Goal: Task Accomplishment & Management: Use online tool/utility

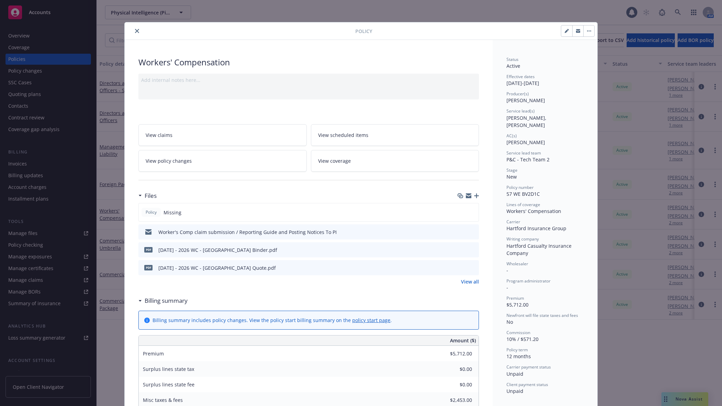
click at [474, 198] on icon "button" at bounding box center [476, 196] width 5 height 5
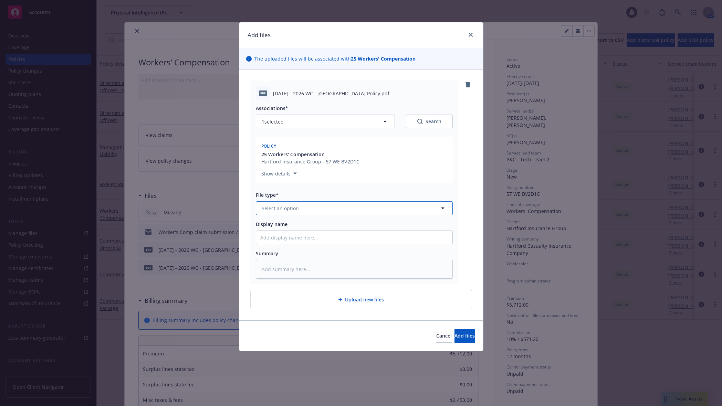
click at [294, 209] on span "Select an option" at bounding box center [280, 208] width 37 height 7
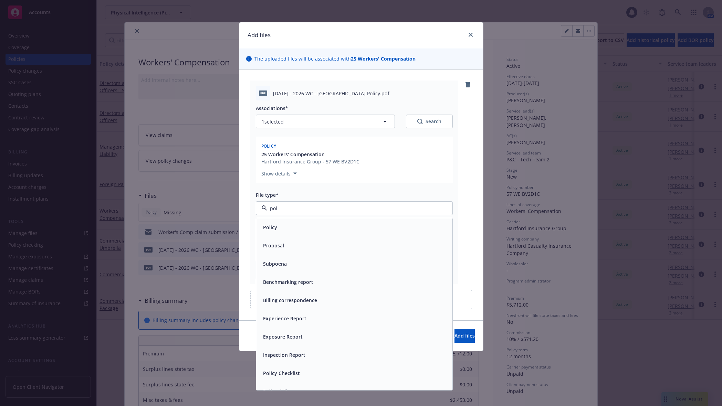
type input "poli"
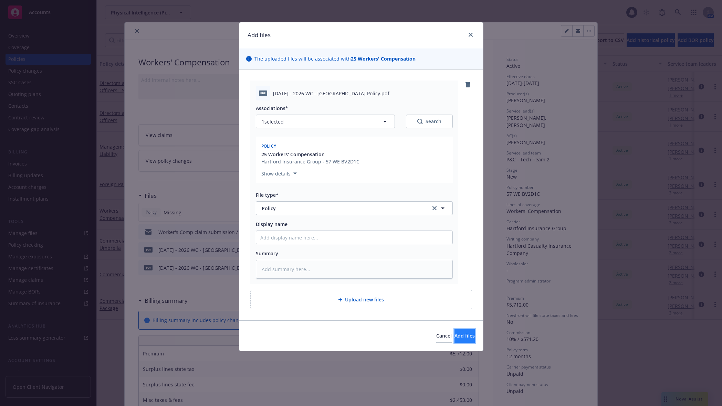
click at [455, 332] on button "Add files" at bounding box center [465, 336] width 20 height 14
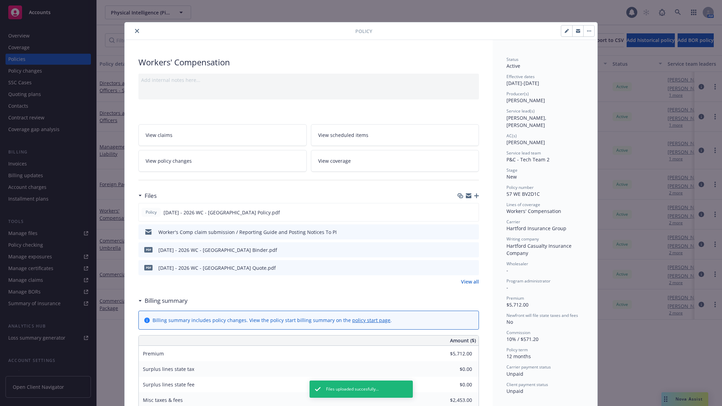
click at [135, 30] on icon "close" at bounding box center [137, 31] width 4 height 4
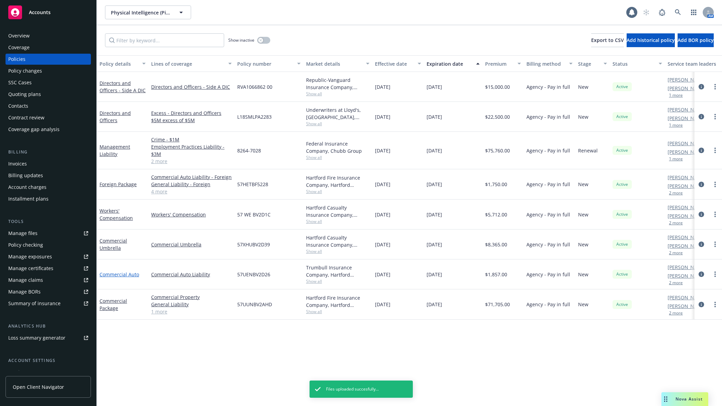
click at [117, 274] on link "Commercial Auto" at bounding box center [120, 274] width 40 height 7
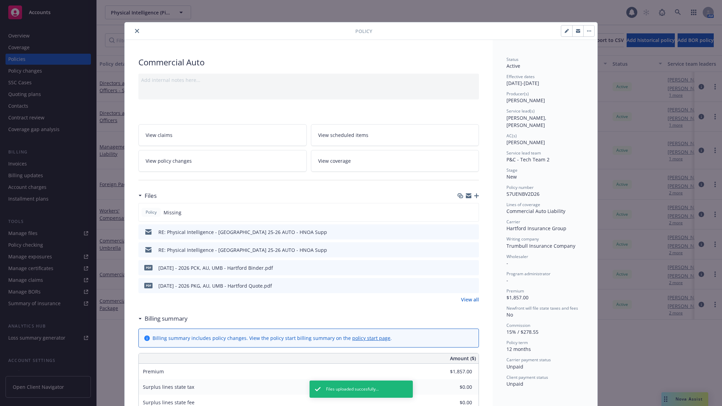
click at [475, 197] on icon "button" at bounding box center [476, 196] width 5 height 5
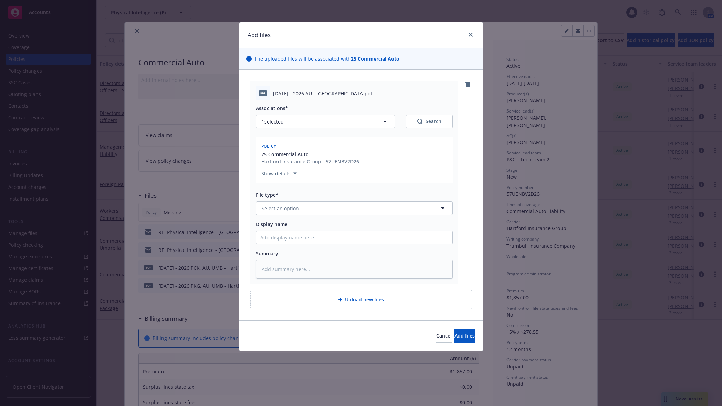
type textarea "x"
click at [288, 214] on button "Select an option" at bounding box center [354, 208] width 197 height 14
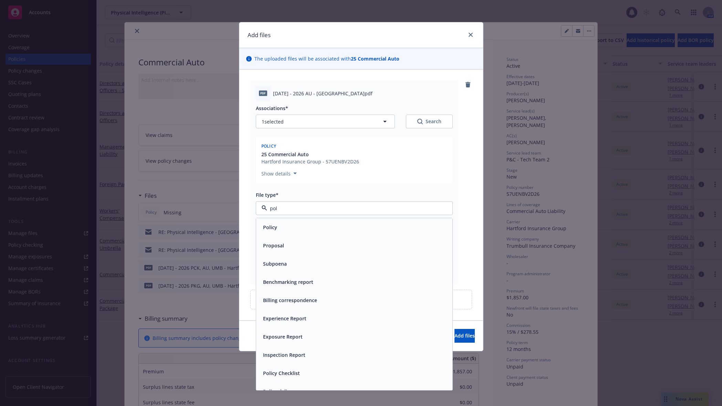
type input "poli"
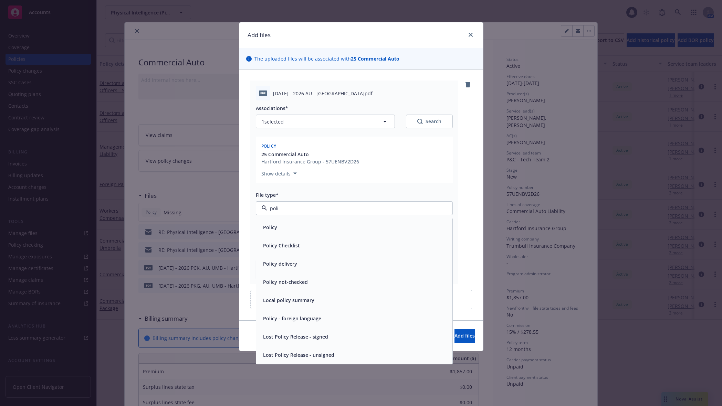
click at [292, 226] on div "Policy" at bounding box center [354, 227] width 188 height 10
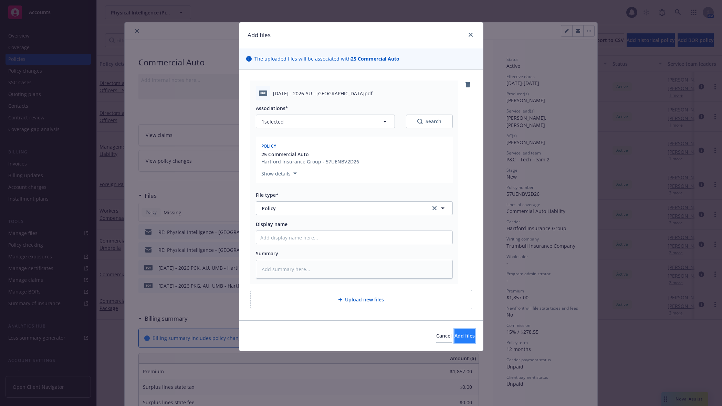
click at [455, 338] on span "Add files" at bounding box center [465, 336] width 20 height 7
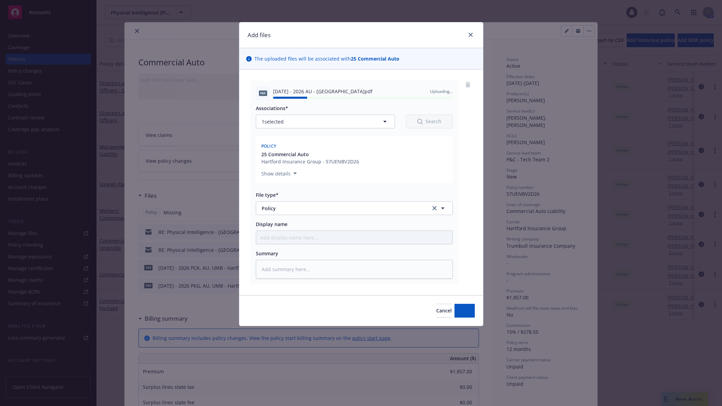
type textarea "x"
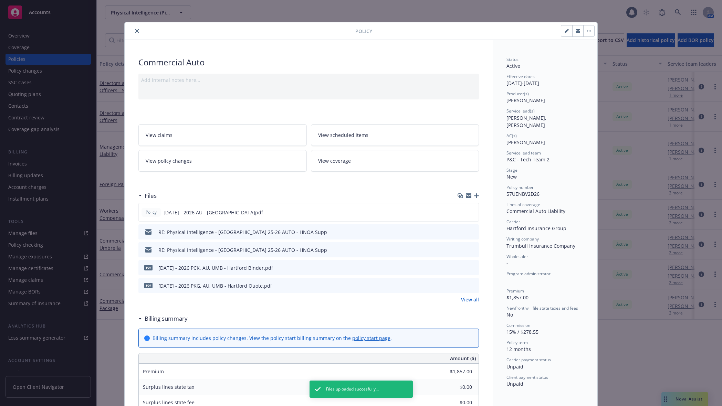
click at [135, 30] on icon "close" at bounding box center [137, 31] width 4 height 4
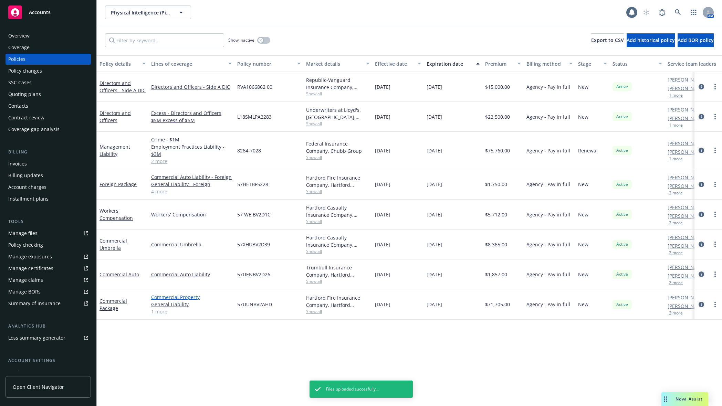
click at [170, 295] on link "Commercial Property" at bounding box center [191, 297] width 81 height 7
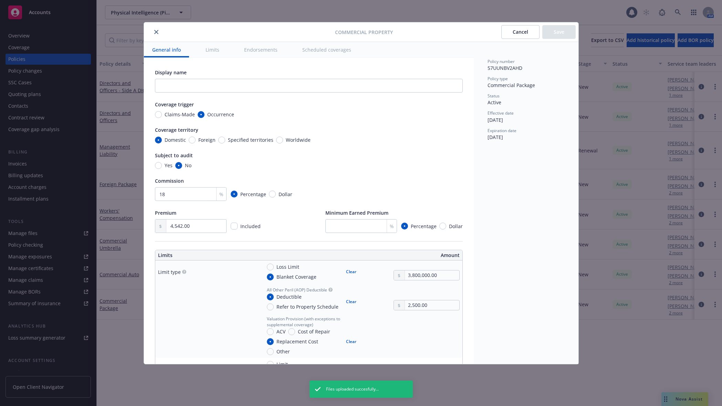
click at [155, 33] on icon "close" at bounding box center [156, 32] width 4 height 4
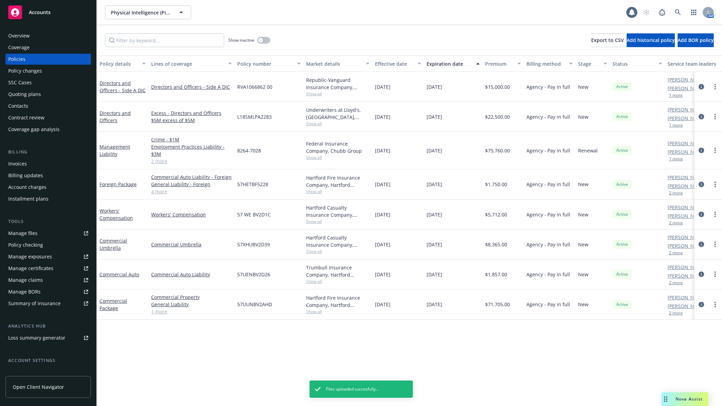
click at [104, 312] on div "Commercial Package" at bounding box center [123, 305] width 52 height 30
click at [106, 308] on link "Commercial Package" at bounding box center [114, 305] width 28 height 14
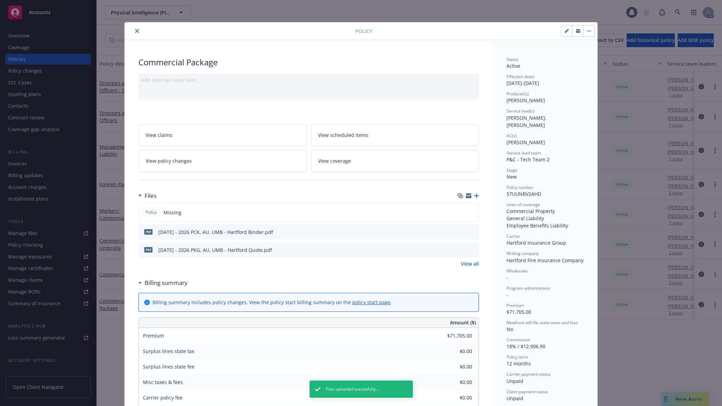
click at [565, 30] on icon "button" at bounding box center [567, 31] width 4 height 4
select select "NEW"
select select "12"
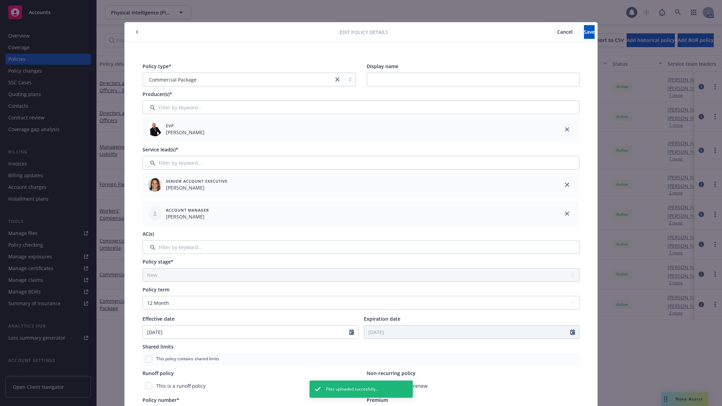
click at [557, 29] on span "Cancel" at bounding box center [564, 32] width 15 height 7
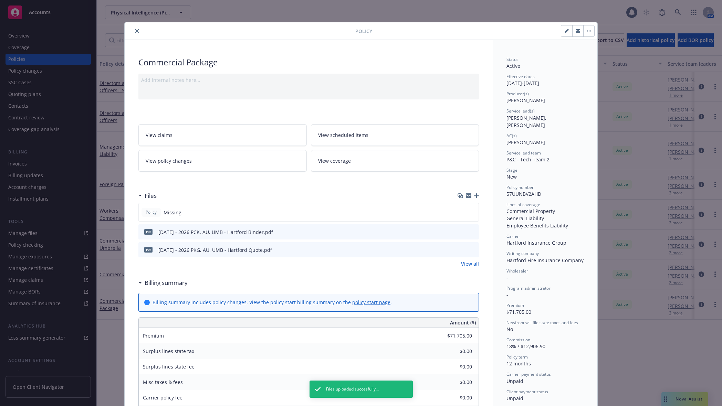
scroll to position [72, 0]
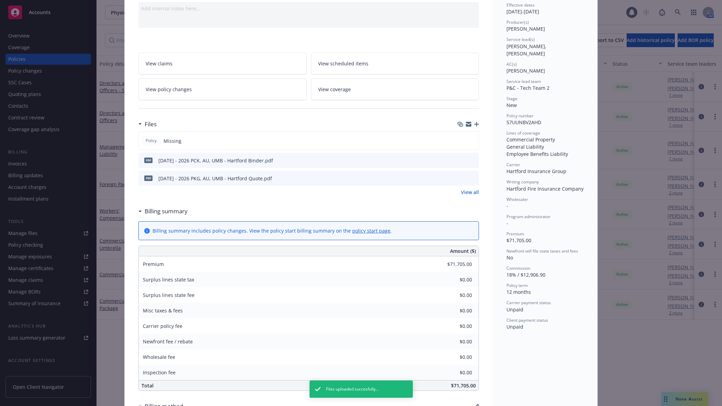
click at [476, 123] on div "Commercial Package Add internal notes here... View claims View scheduled items …" at bounding box center [309, 382] width 368 height 829
click at [475, 125] on icon "button" at bounding box center [476, 124] width 5 height 5
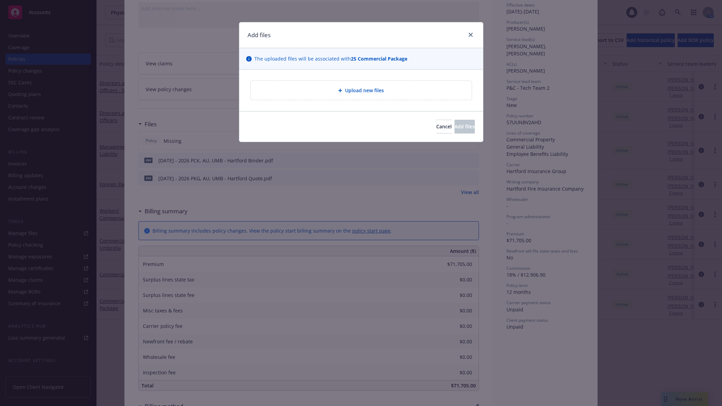
click at [408, 92] on div "Upload new files" at bounding box center [361, 90] width 210 height 8
type textarea "x"
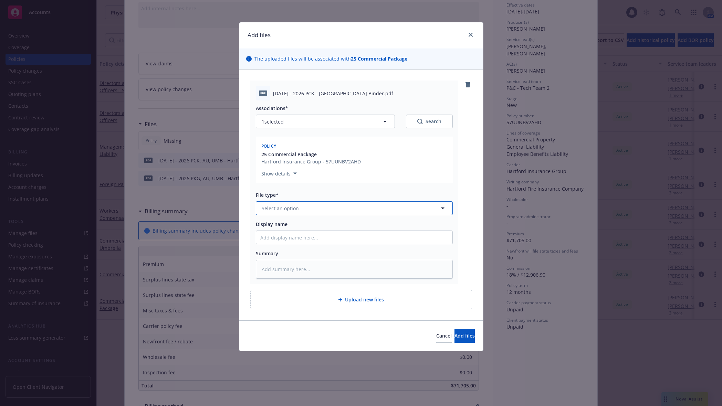
click at [340, 207] on button "Select an option" at bounding box center [354, 208] width 197 height 14
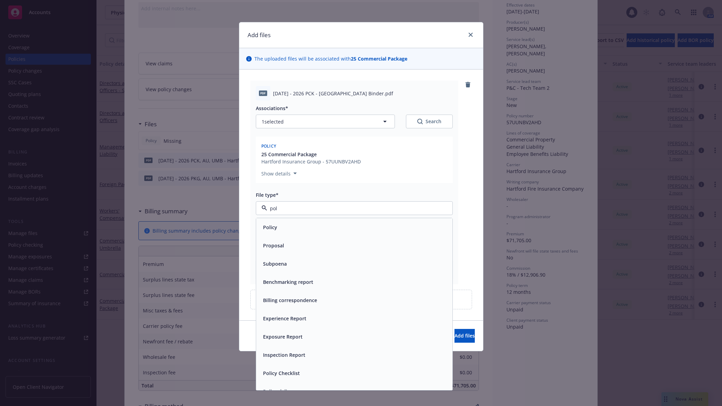
type input "poli"
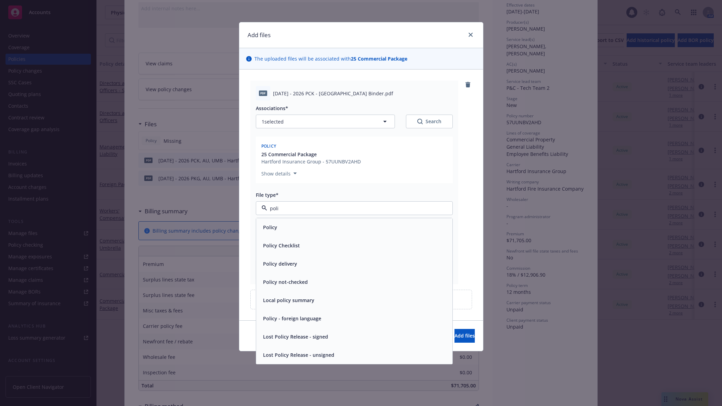
click at [344, 224] on div "Policy" at bounding box center [354, 227] width 188 height 10
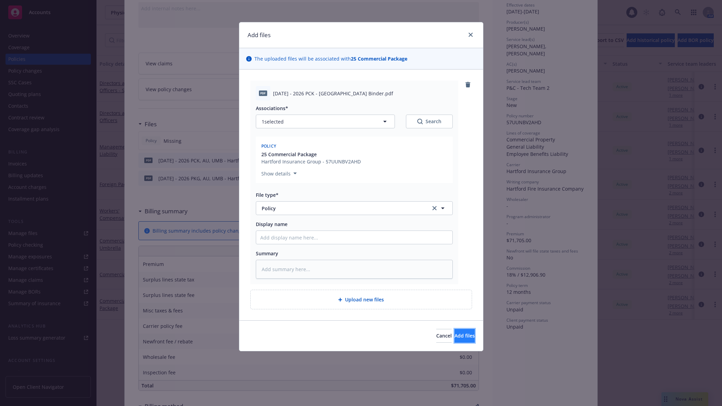
click at [455, 334] on span "Add files" at bounding box center [465, 336] width 20 height 7
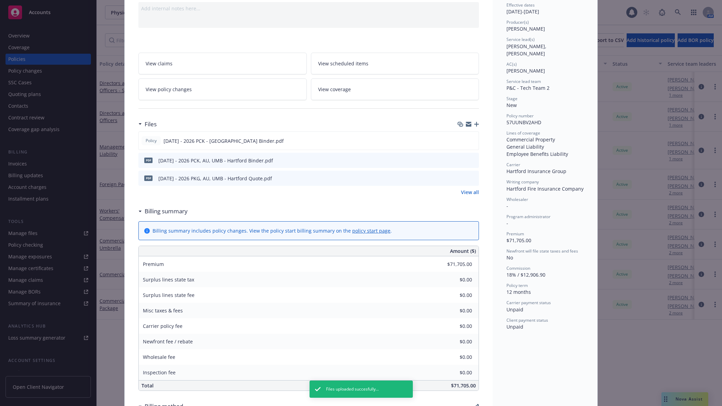
click at [62, 223] on div "Policy Commercial Package Add internal notes here... View claims View scheduled…" at bounding box center [361, 203] width 722 height 406
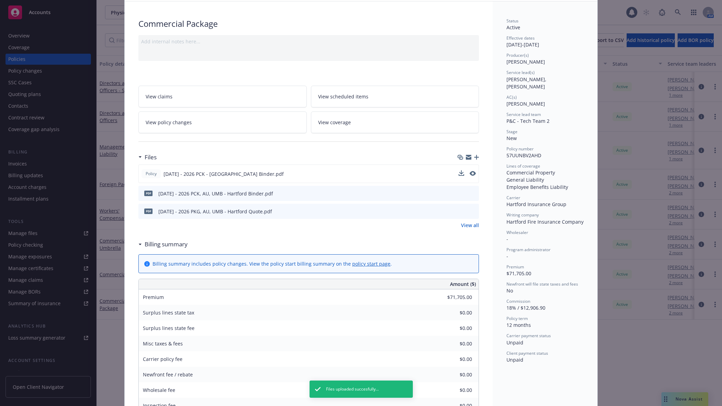
scroll to position [0, 0]
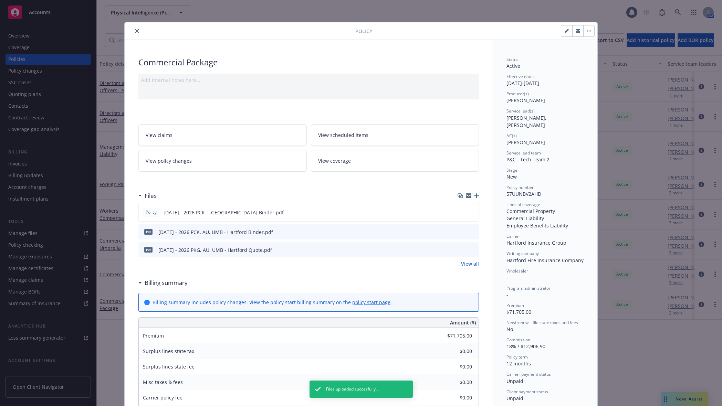
click at [135, 30] on icon "close" at bounding box center [137, 31] width 4 height 4
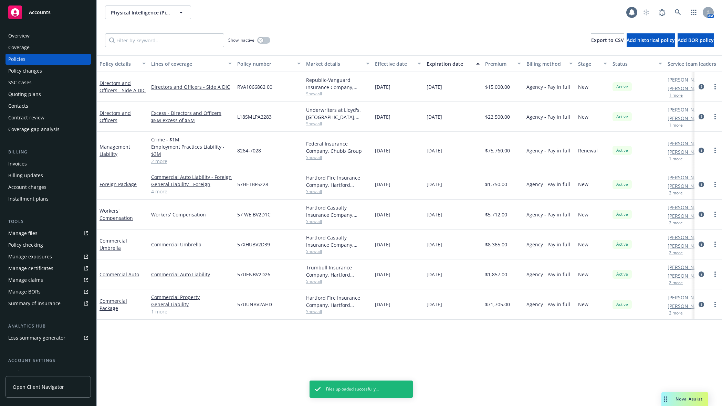
click at [114, 244] on div "Commercial Umbrella" at bounding box center [123, 244] width 46 height 14
click at [115, 248] on link "Commercial Umbrella" at bounding box center [114, 245] width 28 height 14
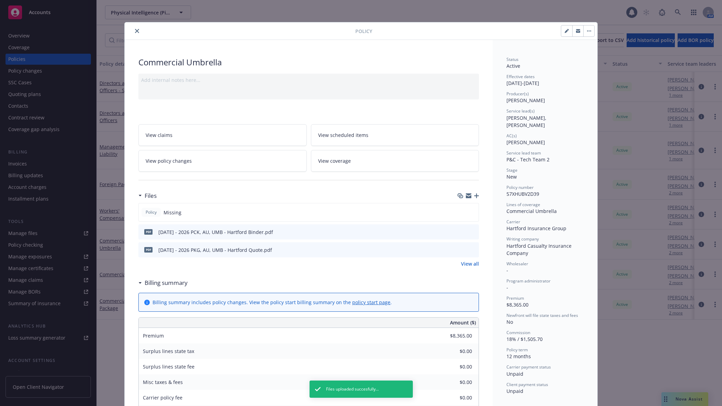
click at [475, 195] on icon "button" at bounding box center [476, 196] width 5 height 5
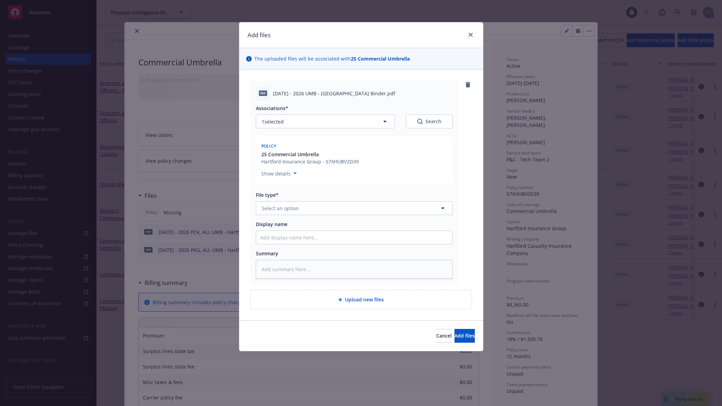
type textarea "x"
click at [310, 206] on button "Select an option" at bounding box center [354, 208] width 197 height 14
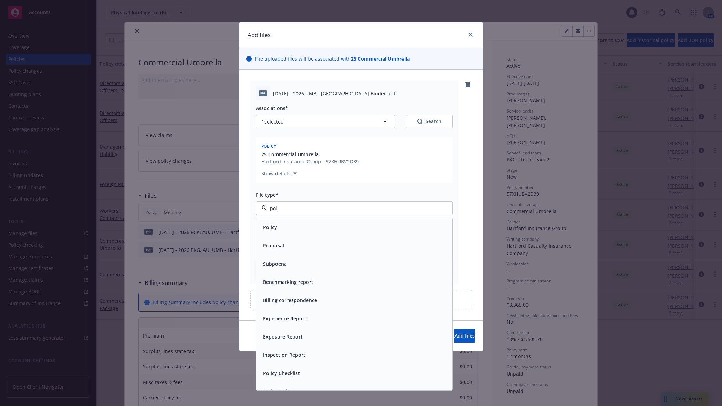
type input "poli"
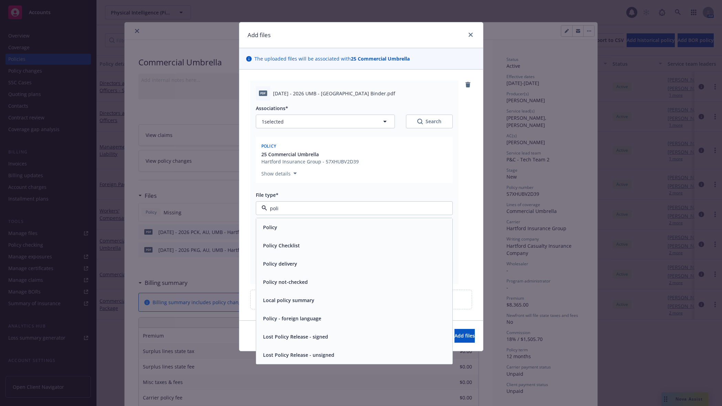
click at [306, 226] on div "Policy" at bounding box center [354, 227] width 188 height 10
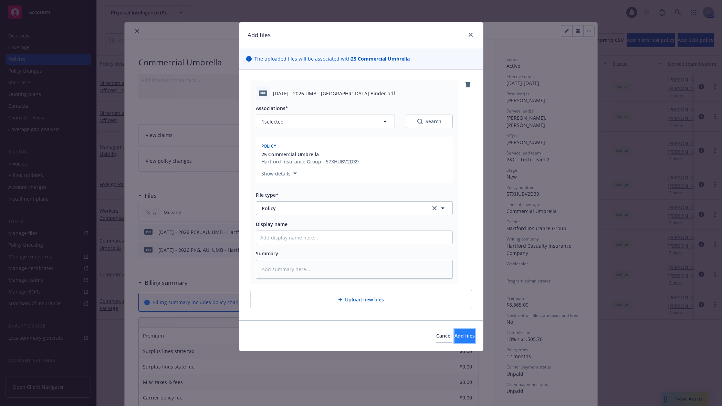
click at [455, 333] on span "Add files" at bounding box center [465, 336] width 20 height 7
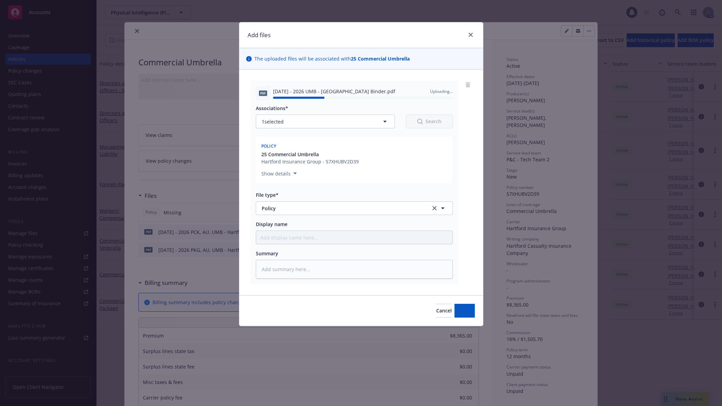
type textarea "x"
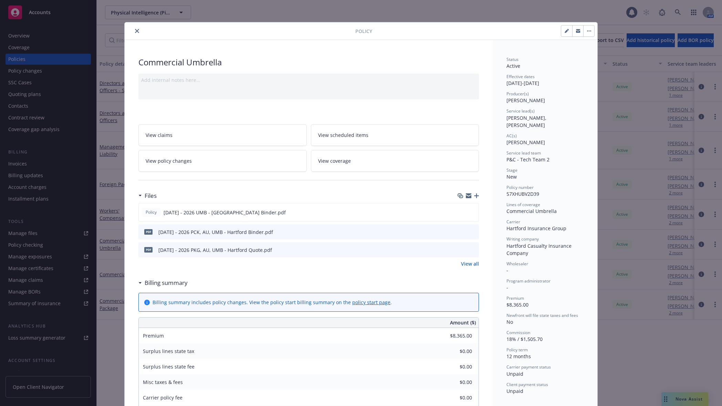
click at [135, 32] on icon "close" at bounding box center [137, 31] width 4 height 4
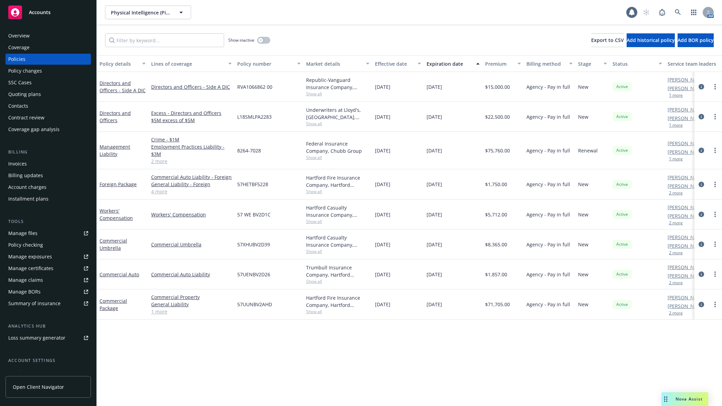
drag, startPoint x: 394, startPoint y: 382, endPoint x: 389, endPoint y: 381, distance: 4.4
click at [394, 382] on div "Policy details Lines of coverage Policy number Market details Effective date Ex…" at bounding box center [409, 230] width 625 height 351
click at [49, 248] on div "Policy checking" at bounding box center [48, 245] width 80 height 11
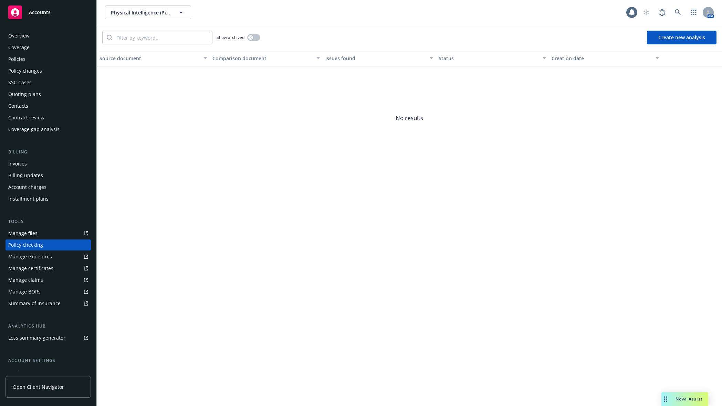
scroll to position [31, 0]
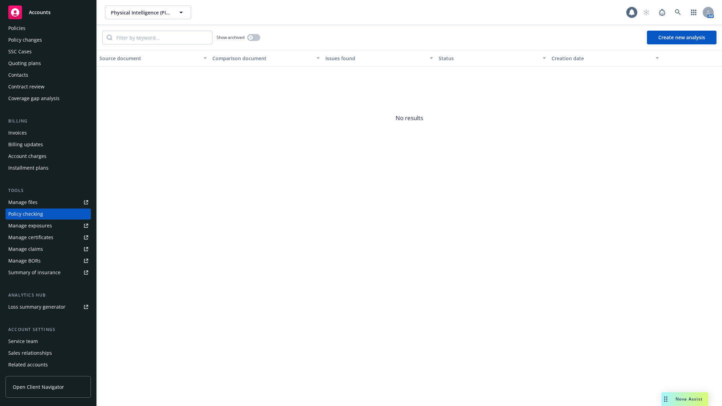
click at [658, 39] on button "Create new analysis" at bounding box center [682, 38] width 70 height 14
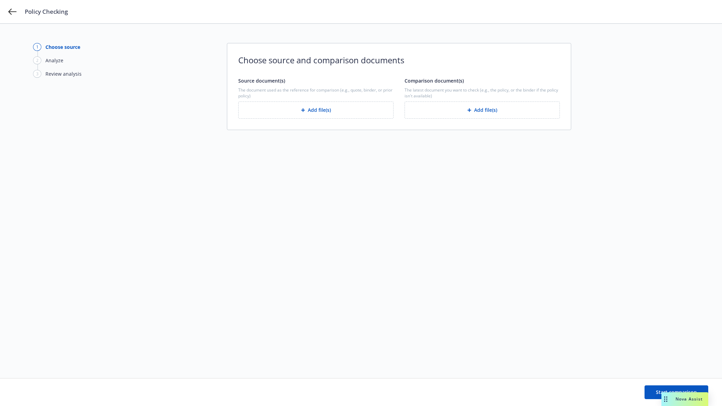
click at [286, 116] on button "Add file(s)" at bounding box center [315, 110] width 155 height 17
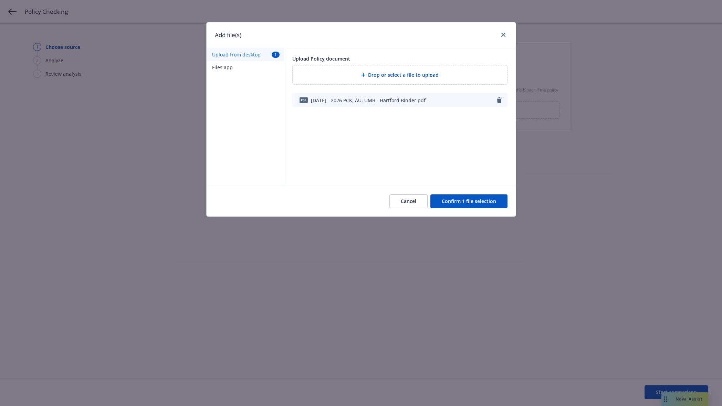
click at [460, 200] on button "Confirm 1 file selection" at bounding box center [468, 202] width 77 height 14
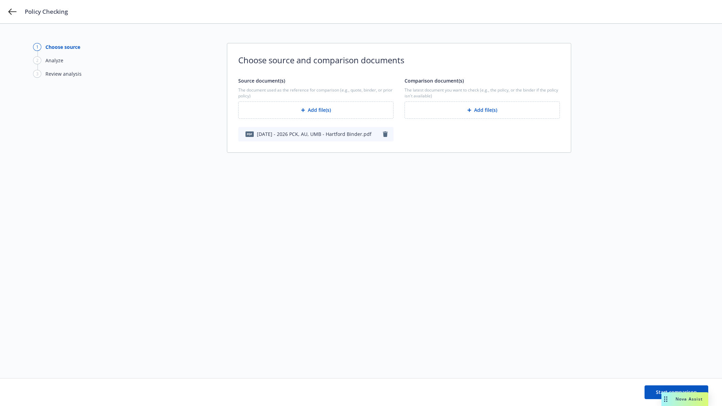
click at [458, 107] on button "Add file(s)" at bounding box center [482, 110] width 155 height 17
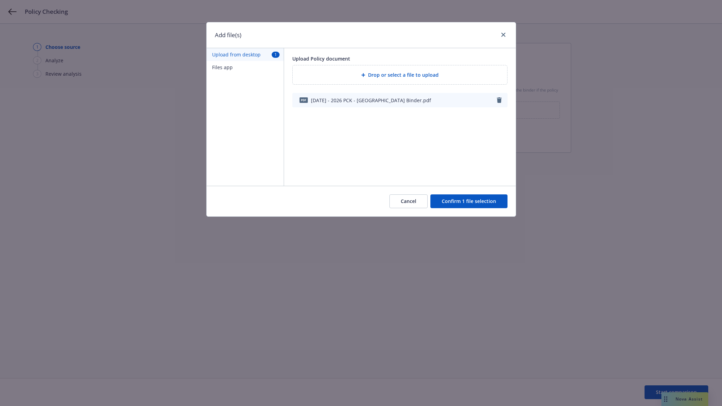
click at [456, 203] on button "Confirm 1 file selection" at bounding box center [468, 202] width 77 height 14
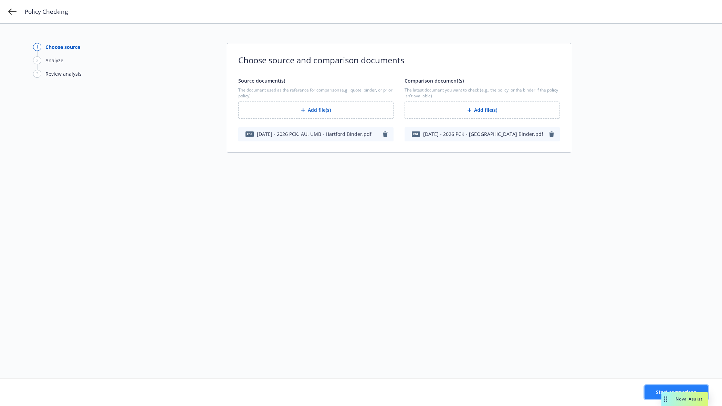
click at [652, 386] on button "Start comparison" at bounding box center [677, 393] width 64 height 14
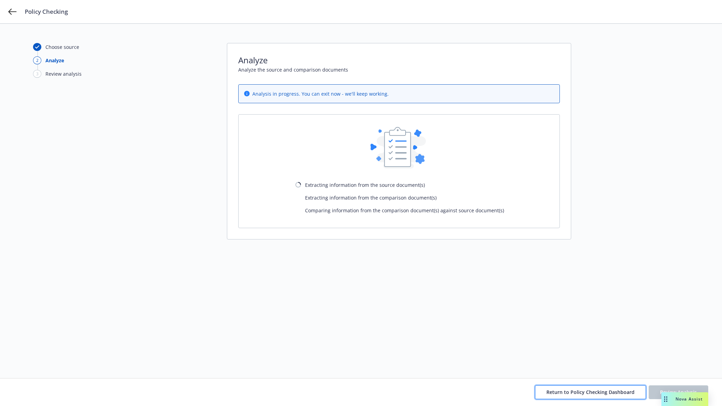
click at [627, 387] on button "Return to Policy Checking Dashboard" at bounding box center [590, 393] width 111 height 14
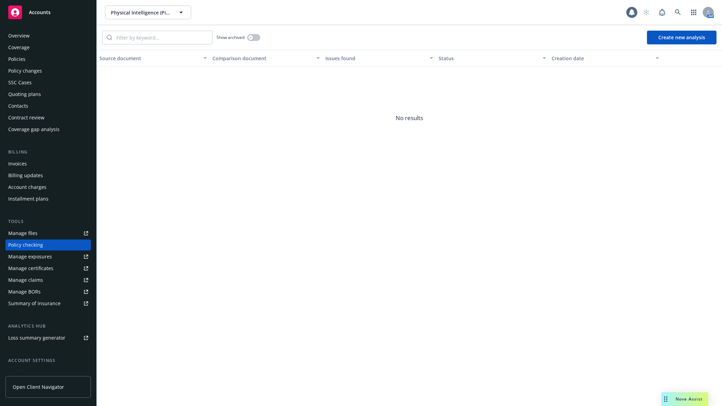
scroll to position [31, 0]
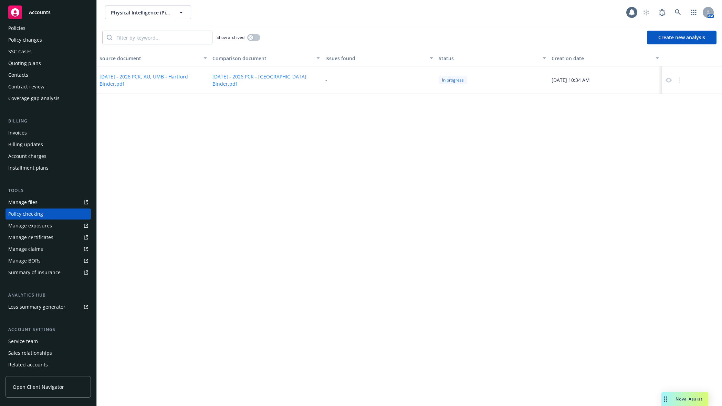
click at [685, 31] on button "Create new analysis" at bounding box center [682, 38] width 70 height 14
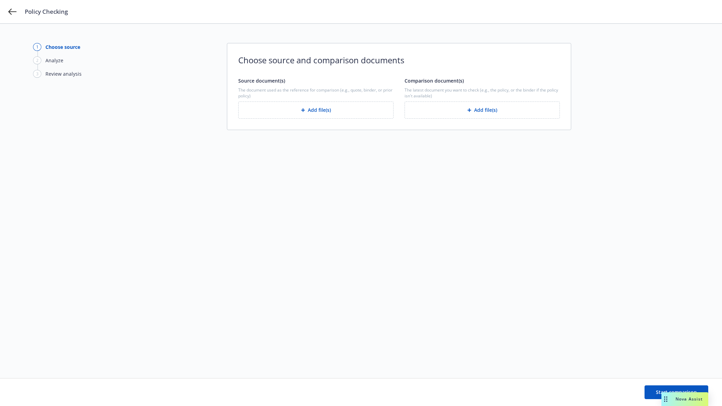
click at [306, 100] on div "The document used as the reference for comparison (e.g., quote, binder, or prio…" at bounding box center [315, 103] width 155 height 32
click at [306, 114] on button "Add file(s)" at bounding box center [315, 110] width 155 height 17
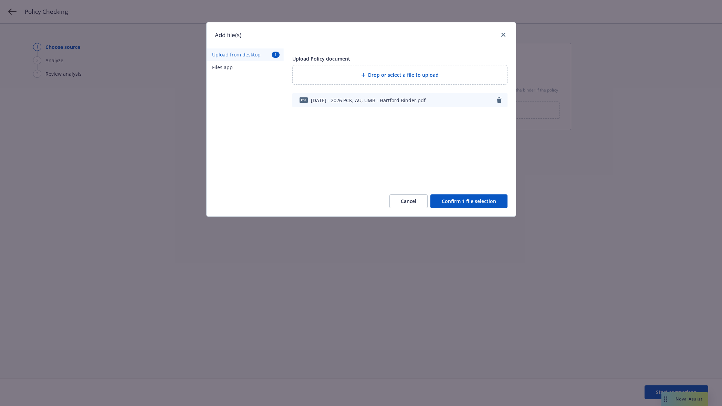
click at [443, 199] on button "Confirm 1 file selection" at bounding box center [468, 202] width 77 height 14
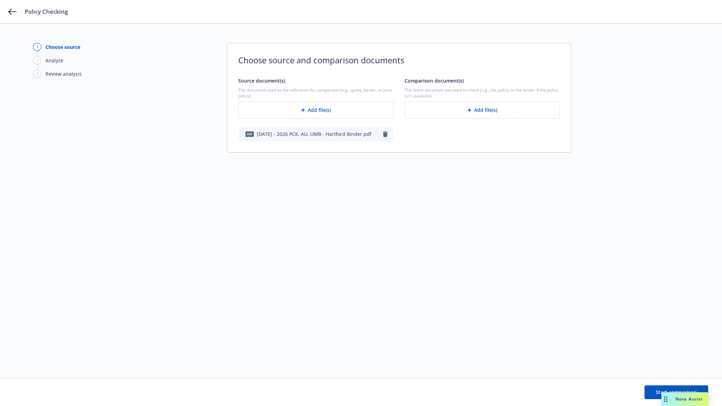
click at [490, 105] on button "Add file(s)" at bounding box center [482, 110] width 155 height 17
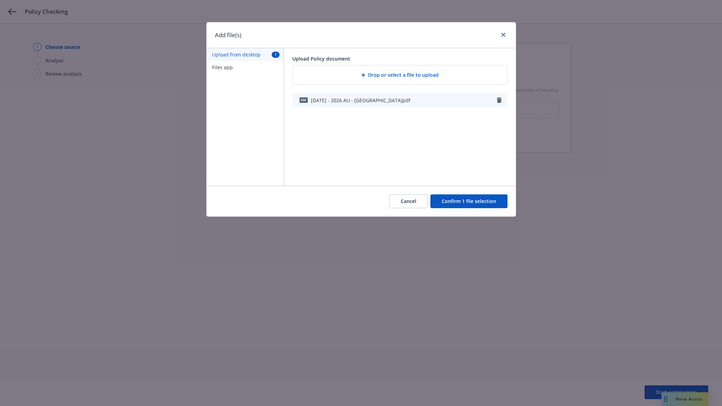
click at [452, 200] on button "Confirm 1 file selection" at bounding box center [468, 202] width 77 height 14
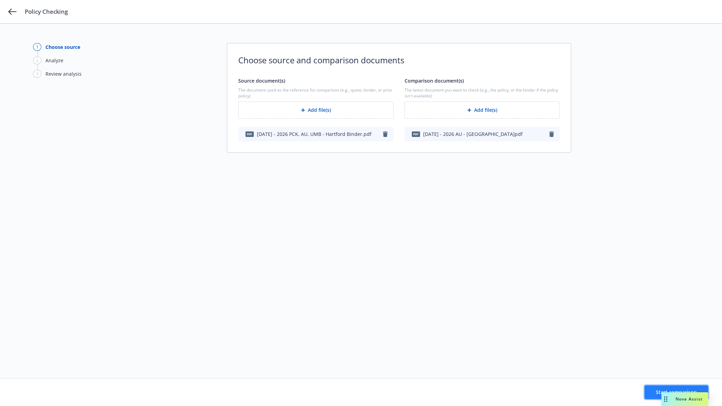
click at [650, 390] on button "Start comparison" at bounding box center [677, 393] width 64 height 14
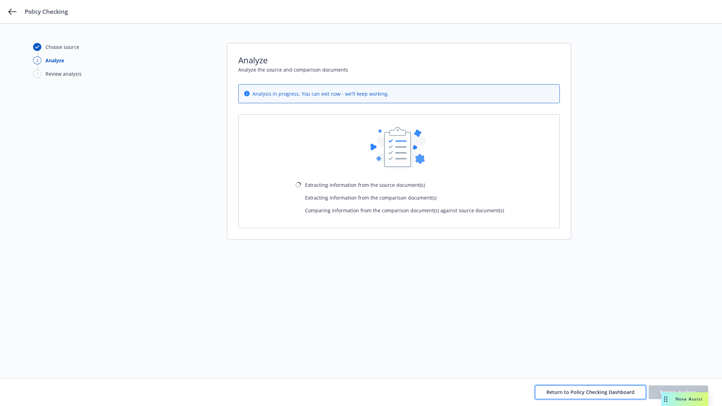
click at [576, 390] on span "Return to Policy Checking Dashboard" at bounding box center [590, 392] width 88 height 7
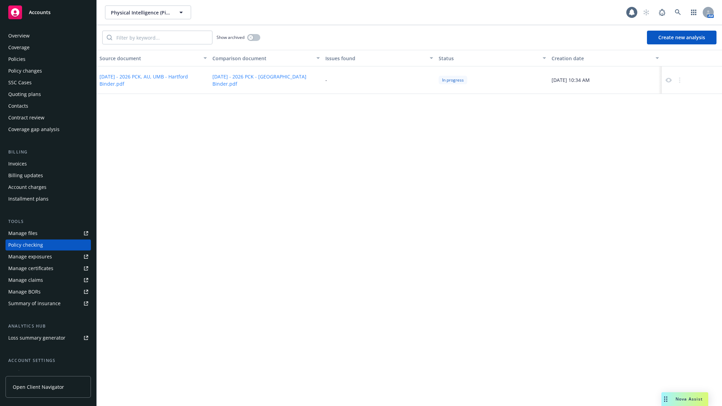
scroll to position [31, 0]
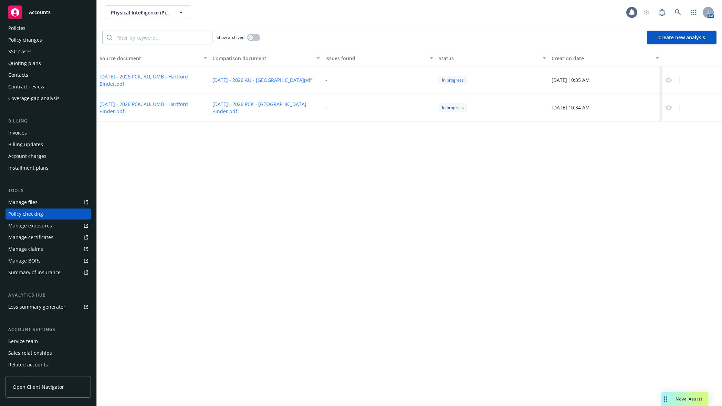
click at [676, 41] on button "Create new analysis" at bounding box center [682, 38] width 70 height 14
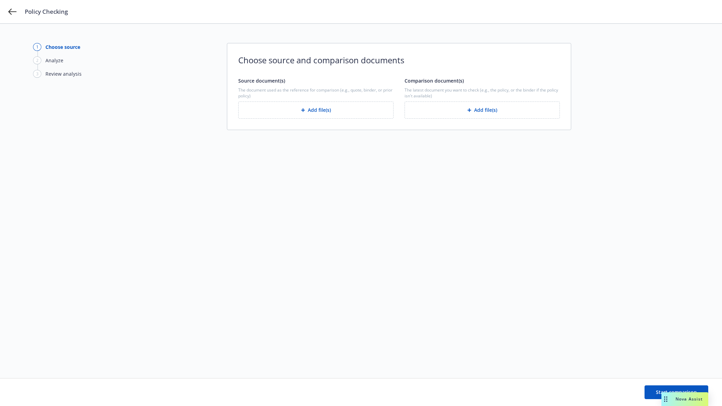
click at [313, 107] on button "Add file(s)" at bounding box center [315, 110] width 155 height 17
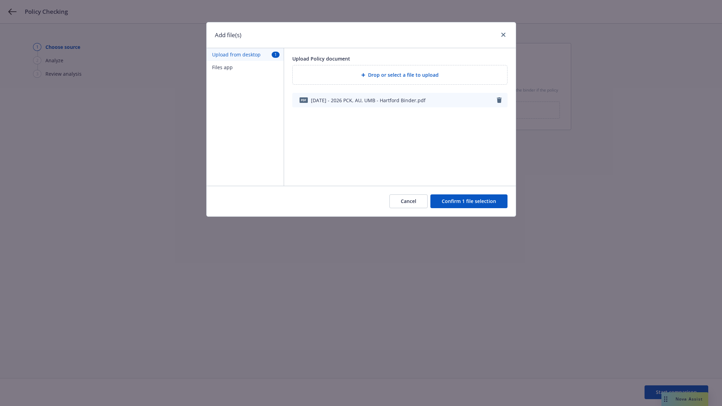
click at [449, 200] on button "Confirm 1 file selection" at bounding box center [468, 202] width 77 height 14
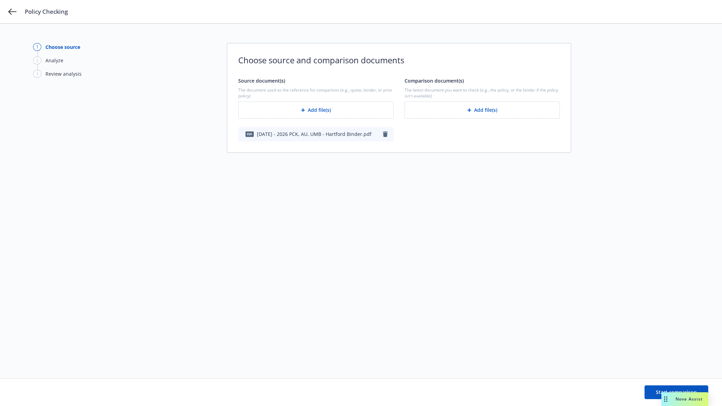
click at [467, 111] on icon "button" at bounding box center [469, 110] width 4 height 4
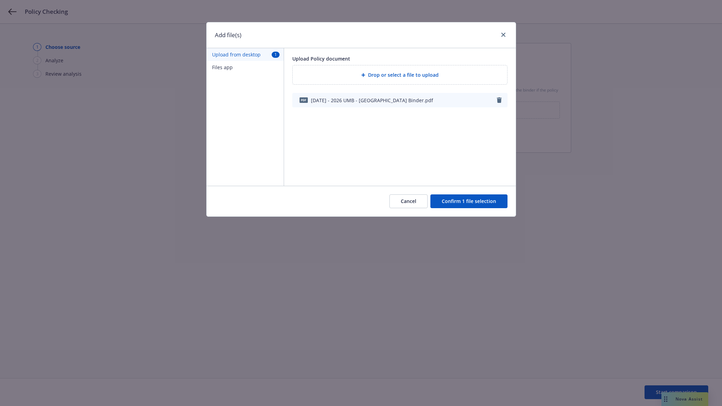
click at [444, 199] on button "Confirm 1 file selection" at bounding box center [468, 202] width 77 height 14
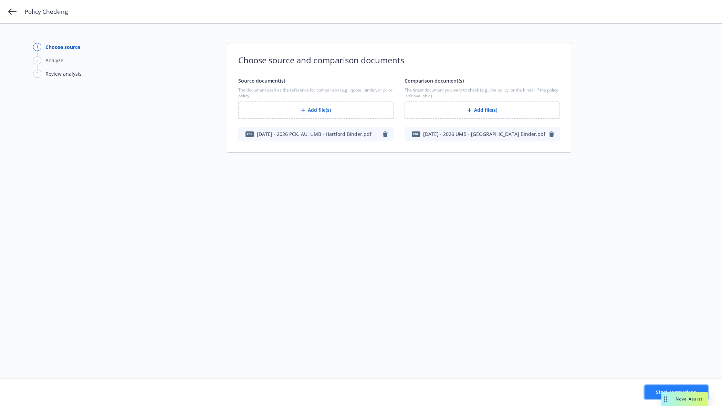
click at [661, 393] on span "Start comparison" at bounding box center [676, 392] width 41 height 7
drag, startPoint x: 668, startPoint y: 396, endPoint x: 28, endPoint y: 388, distance: 640.2
click at [28, 388] on body "Policy Checking 1 Choose source 2 Analyze 3 Review analysis Choose source and c…" at bounding box center [361, 203] width 722 height 406
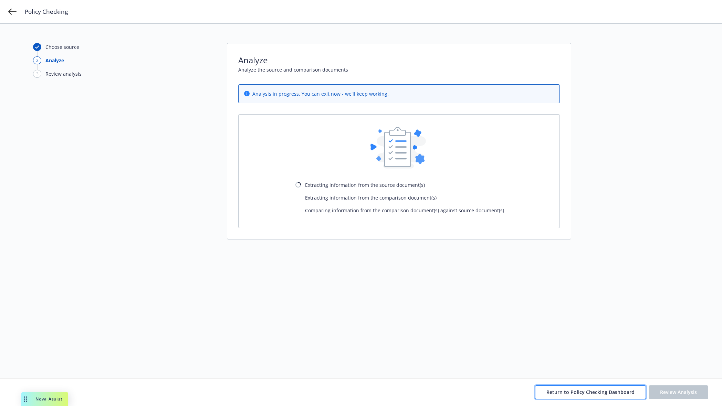
click at [566, 393] on span "Return to Policy Checking Dashboard" at bounding box center [590, 392] width 88 height 7
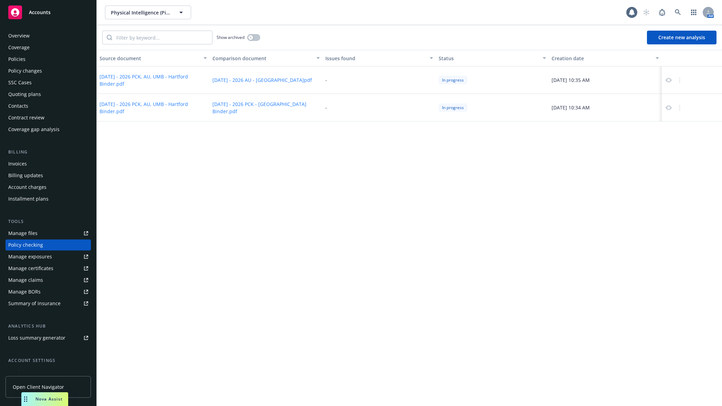
scroll to position [31, 0]
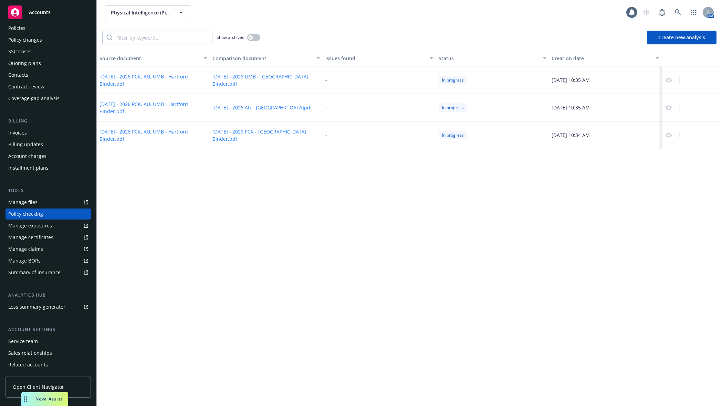
click at [671, 39] on button "Create new analysis" at bounding box center [682, 38] width 70 height 14
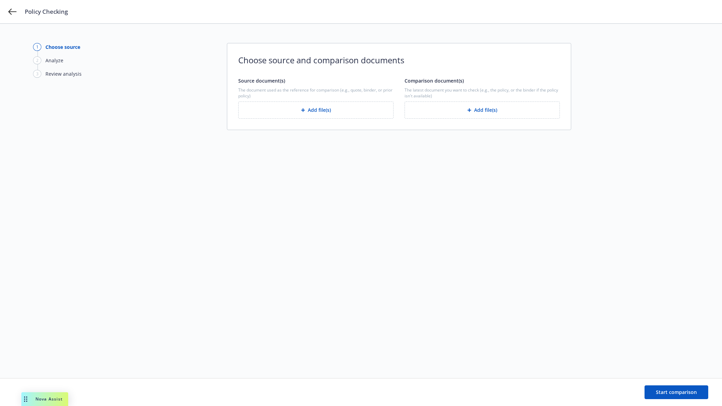
click at [307, 109] on div "button" at bounding box center [304, 110] width 7 height 4
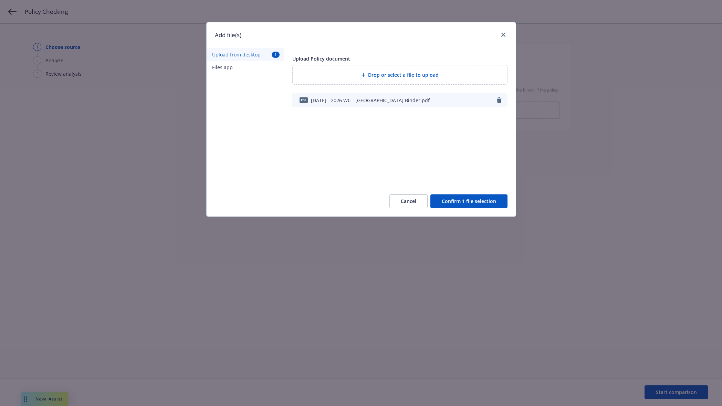
click at [466, 207] on button "Confirm 1 file selection" at bounding box center [468, 202] width 77 height 14
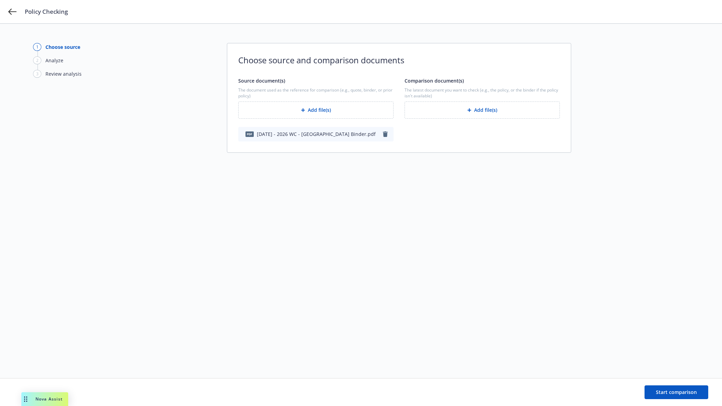
click at [421, 106] on button "Add file(s)" at bounding box center [482, 110] width 155 height 17
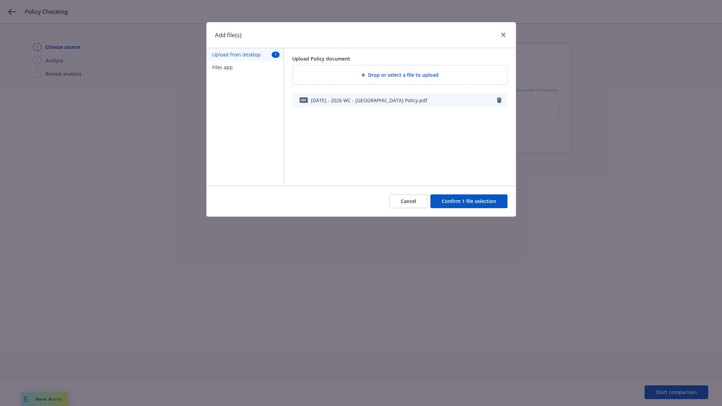
click at [482, 206] on button "Confirm 1 file selection" at bounding box center [468, 202] width 77 height 14
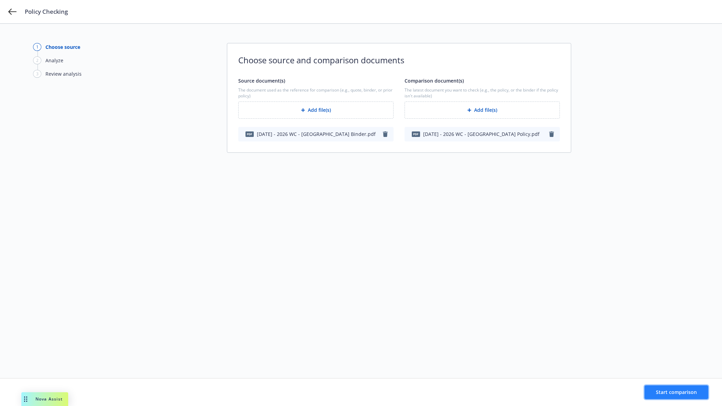
click at [658, 394] on span "Start comparison" at bounding box center [676, 392] width 41 height 7
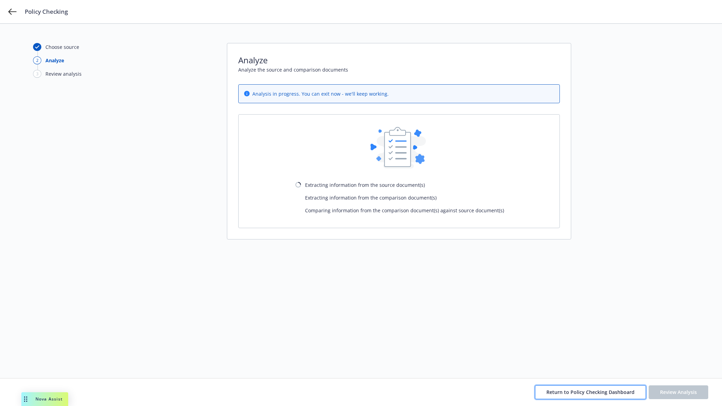
click at [571, 389] on span "Return to Policy Checking Dashboard" at bounding box center [590, 392] width 88 height 7
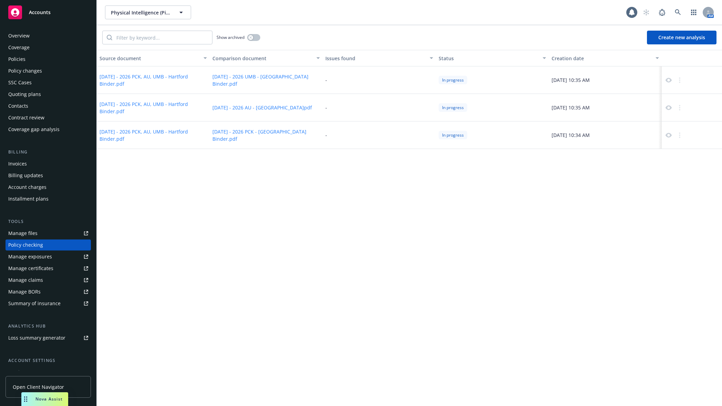
scroll to position [31, 0]
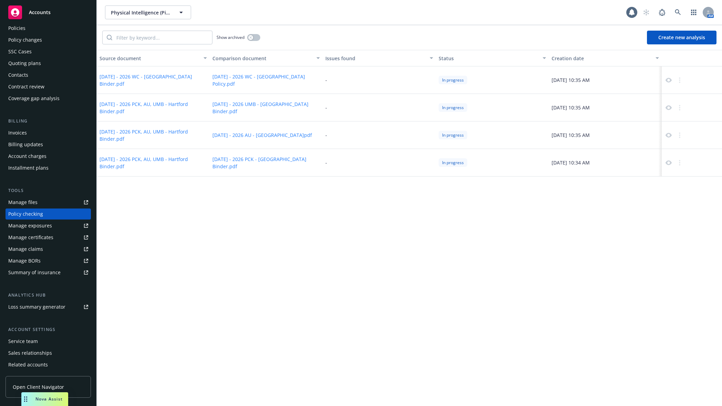
click at [320, 266] on div "Source document Comparison document Issues found Status Creation date 8.8.2025 …" at bounding box center [409, 228] width 625 height 356
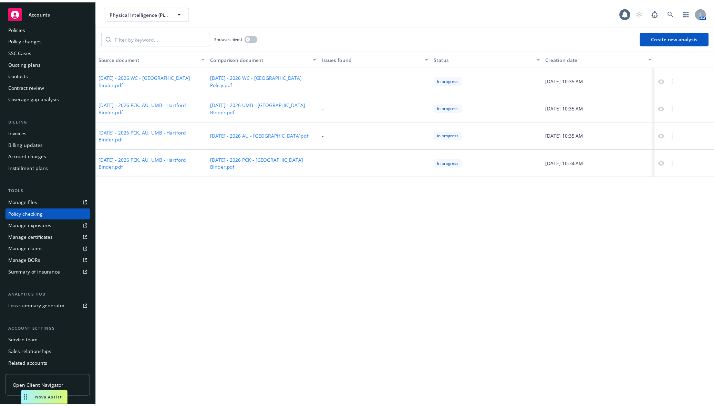
scroll to position [54, 0]
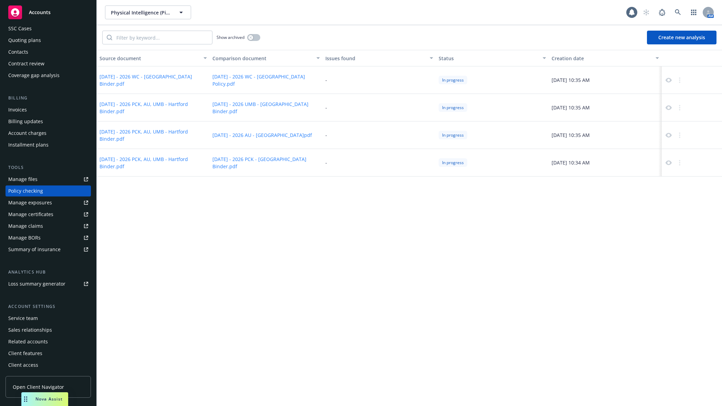
click at [58, 249] on div "Summary of insurance" at bounding box center [34, 249] width 52 height 11
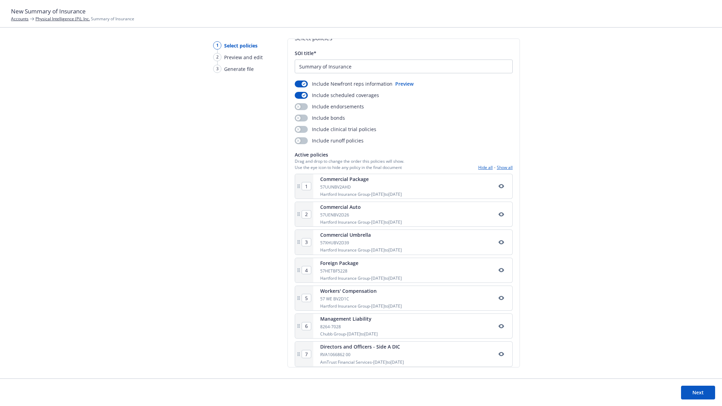
scroll to position [19, 0]
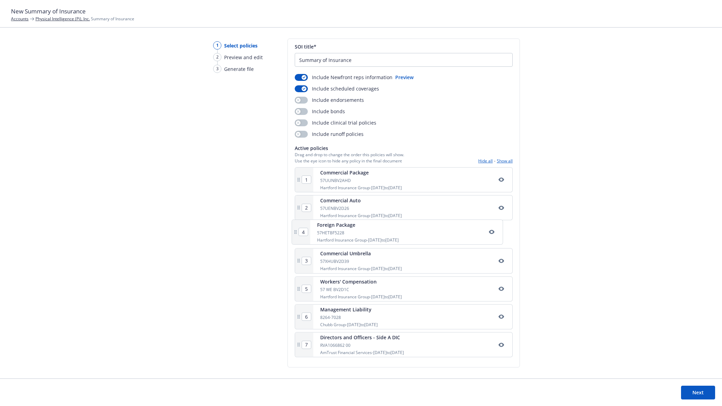
drag, startPoint x: 398, startPoint y: 266, endPoint x: 395, endPoint y: 232, distance: 33.5
click at [395, 232] on div "1 Commercial Package 57UUNBV2AHD Hartford Insurance Group - [DATE] to [DATE] 2 …" at bounding box center [404, 263] width 218 height 193
type input "4"
type input "3"
click at [708, 389] on button "Next" at bounding box center [698, 393] width 34 height 14
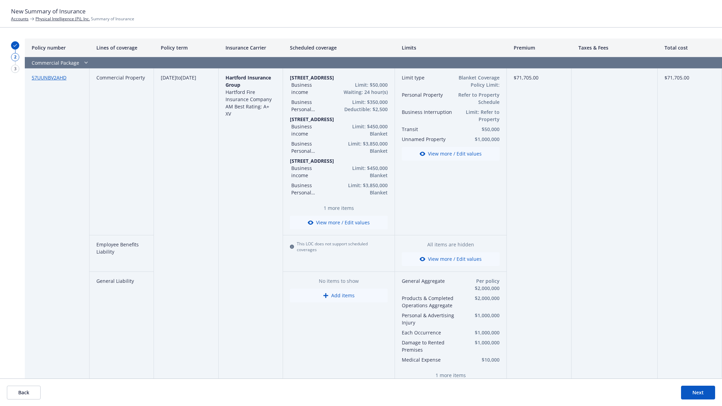
click at [425, 158] on button "View more / Edit values" at bounding box center [451, 154] width 98 height 14
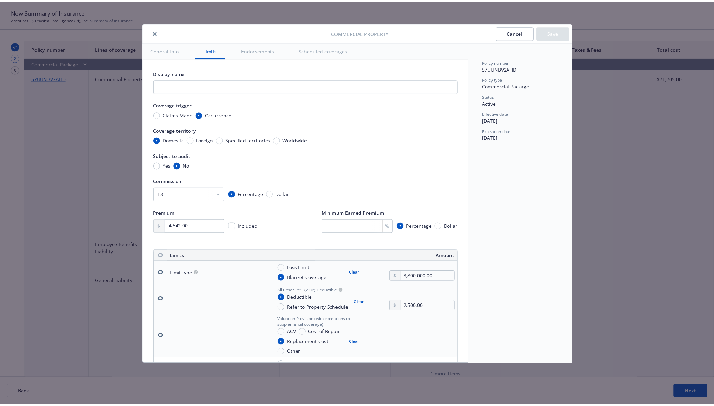
scroll to position [192, 0]
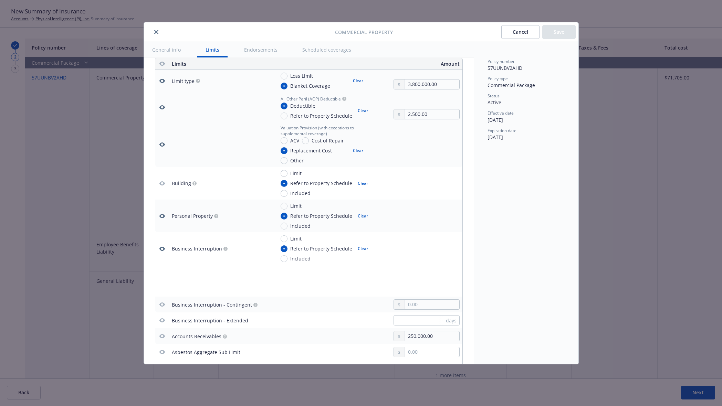
drag, startPoint x: 236, startPoint y: 70, endPoint x: 227, endPoint y: 71, distance: 8.4
click at [236, 70] on td "Limit type" at bounding box center [220, 81] width 103 height 23
click at [221, 37] on div "Commercial Property Cancel Save" at bounding box center [361, 32] width 435 height 20
click at [50, 91] on div "Commercial Property Cancel Save General info Limits Endorsements Scheduled cove…" at bounding box center [361, 203] width 722 height 406
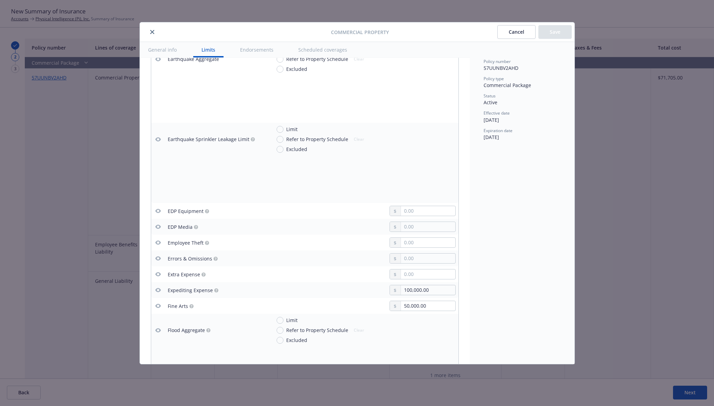
scroll to position [388, 0]
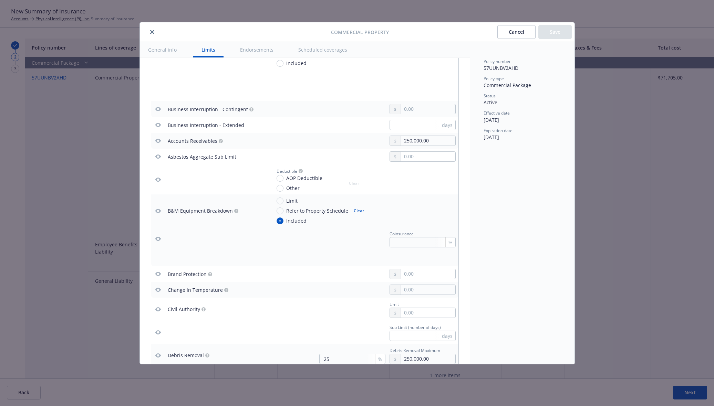
click at [235, 211] on circle "button" at bounding box center [236, 211] width 4 height 4
click at [159, 209] on icon "button" at bounding box center [158, 211] width 6 height 4
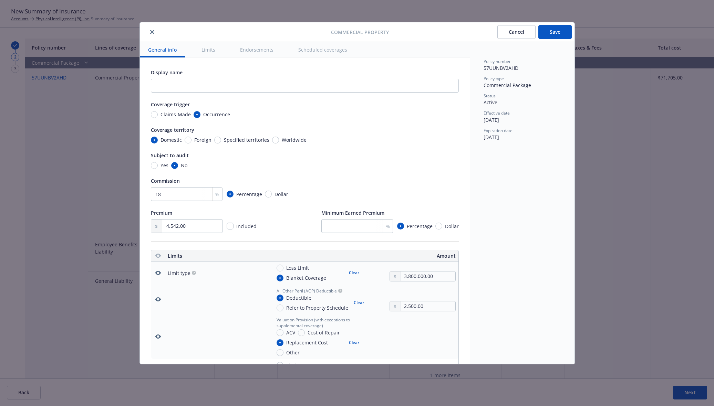
scroll to position [72, 0]
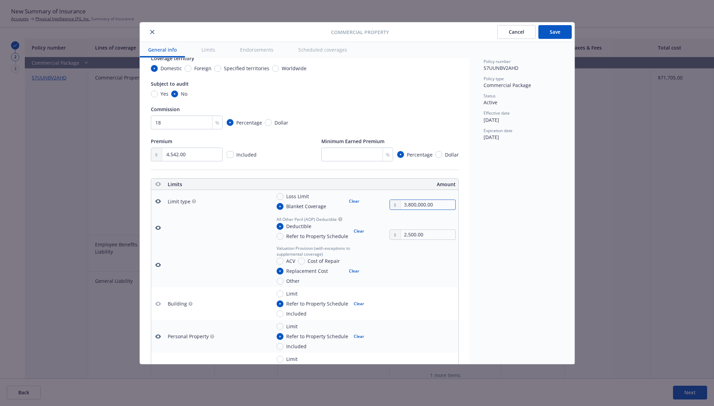
click at [406, 206] on input "3,800,000.00" at bounding box center [428, 205] width 54 height 10
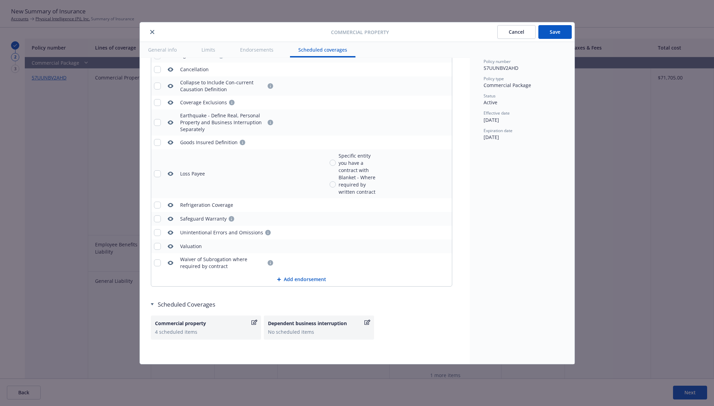
scroll to position [2415, 0]
type input "3,850,000.00"
click at [199, 323] on div "Commercial property" at bounding box center [202, 323] width 95 height 7
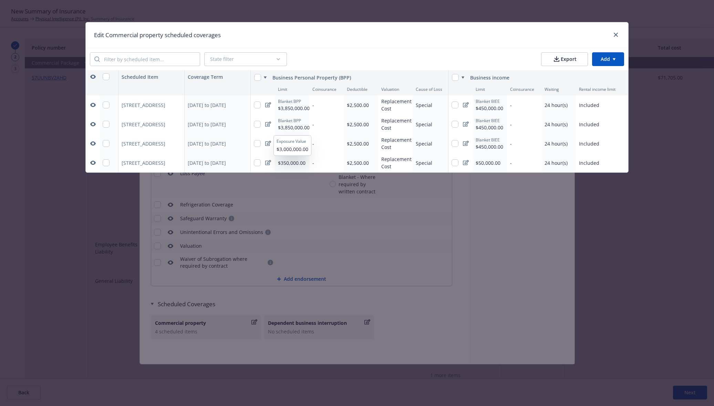
click at [298, 124] on span "$3,850,000.00" at bounding box center [294, 127] width 32 height 7
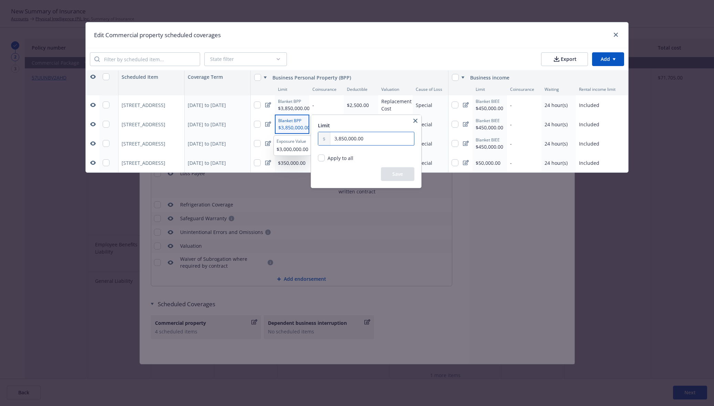
drag, startPoint x: 343, startPoint y: 139, endPoint x: 332, endPoint y: 139, distance: 10.7
click at [332, 139] on input "3,850,000.00" at bounding box center [372, 138] width 84 height 13
click at [337, 139] on input "3,850,000.00" at bounding box center [372, 138] width 84 height 13
drag, startPoint x: 340, startPoint y: 139, endPoint x: 329, endPoint y: 139, distance: 11.0
click at [329, 139] on div "3,850,000.00" at bounding box center [366, 139] width 96 height 14
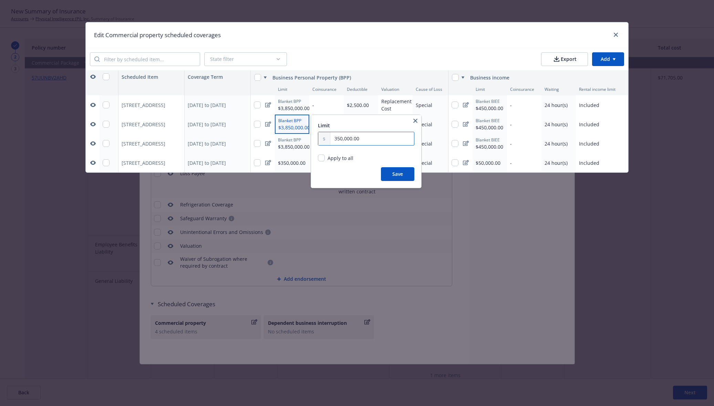
type input "350,000.00"
click at [402, 176] on button "Save" at bounding box center [397, 174] width 33 height 14
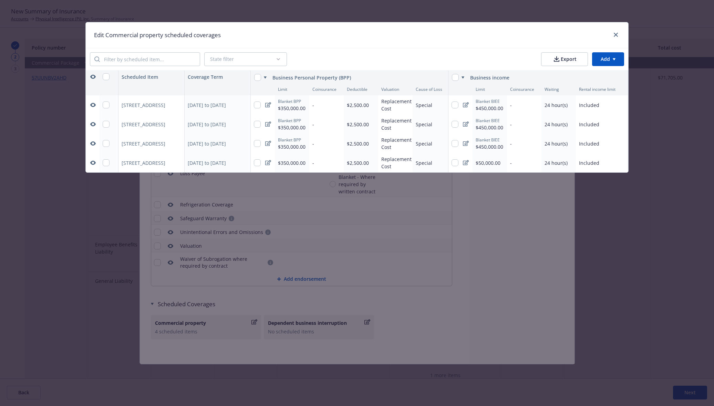
scroll to position [0, 1]
click at [177, 126] on icon "button" at bounding box center [177, 124] width 4 height 4
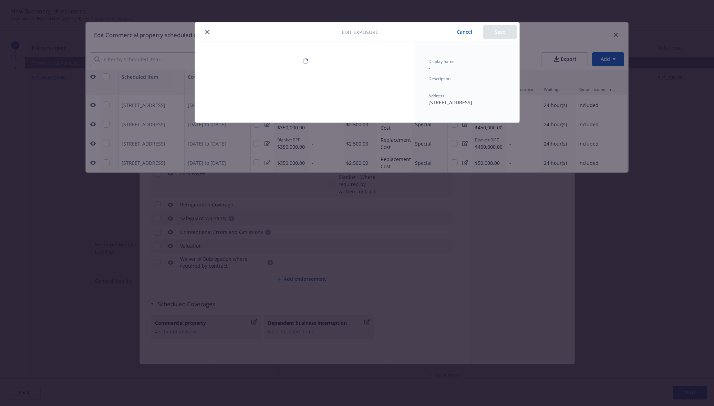
select select "AMOUNT"
select select "FRAME"
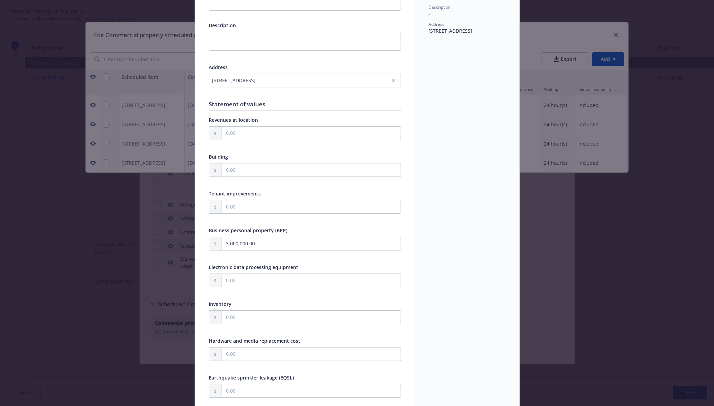
scroll to position [0, 0]
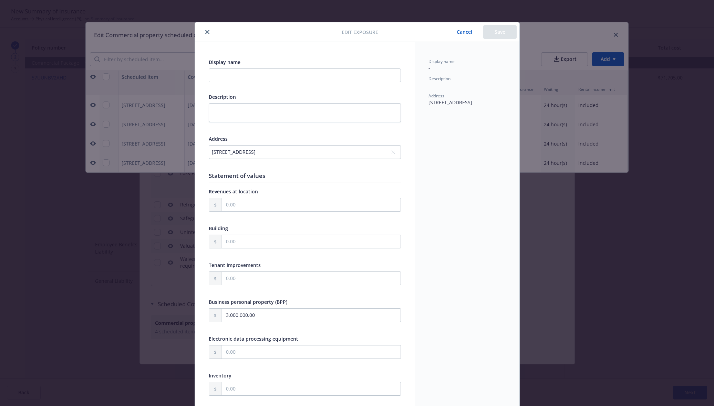
click at [205, 30] on icon "close" at bounding box center [207, 32] width 4 height 4
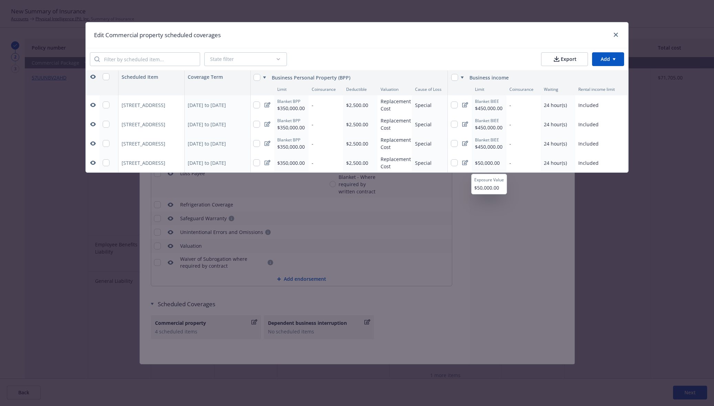
click at [484, 163] on span "$50,000.00" at bounding box center [487, 163] width 25 height 7
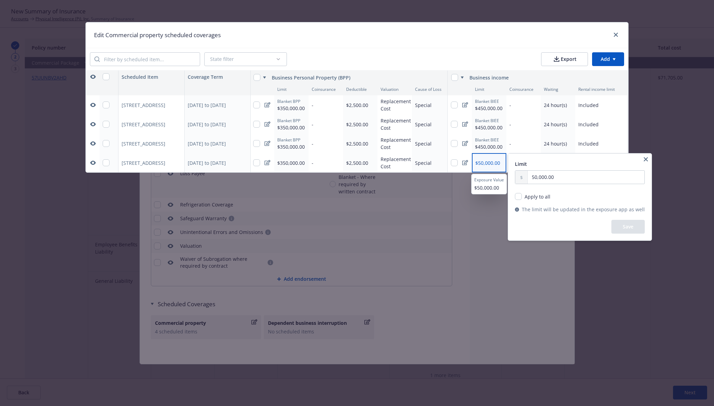
click at [644, 160] on icon "button" at bounding box center [646, 159] width 4 height 4
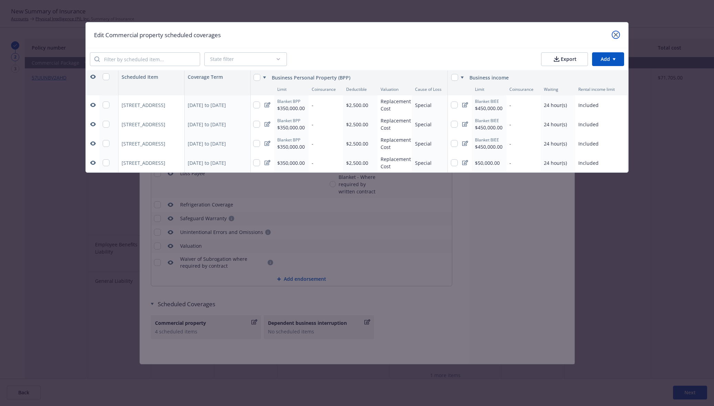
click at [612, 34] on link "close" at bounding box center [616, 35] width 8 height 8
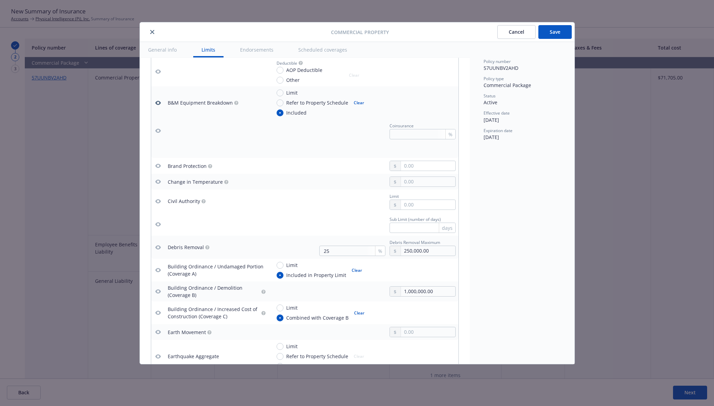
scroll to position [478, 0]
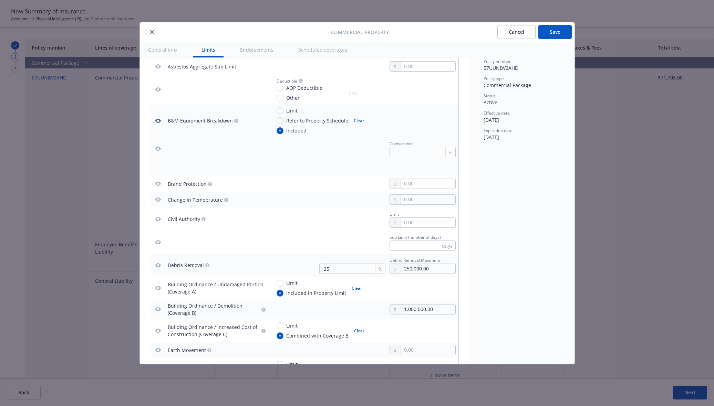
click at [565, 33] on button "Save" at bounding box center [554, 32] width 33 height 14
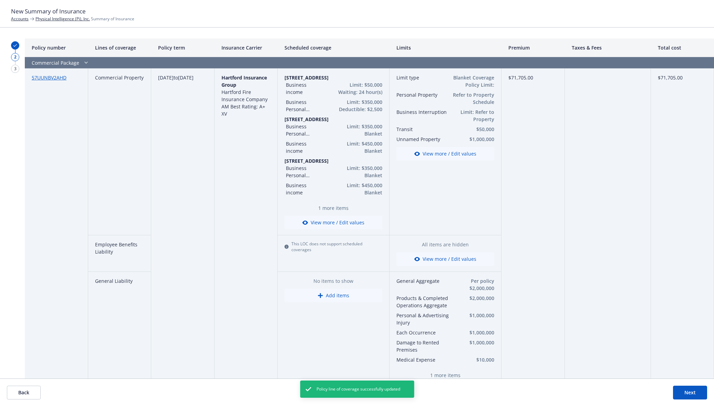
scroll to position [72, 0]
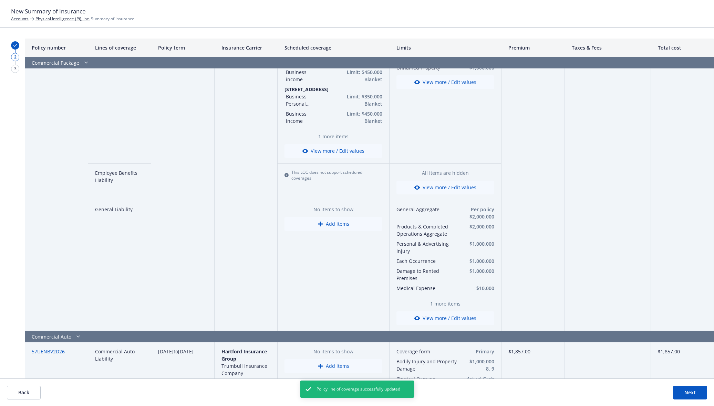
click at [437, 191] on button "View more / Edit values" at bounding box center [445, 188] width 98 height 14
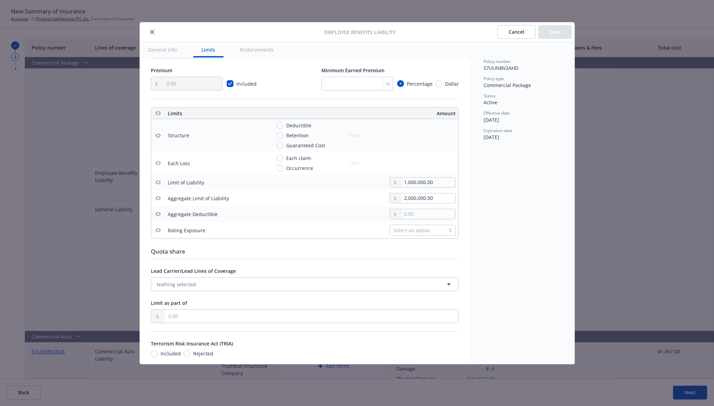
scroll to position [81, 0]
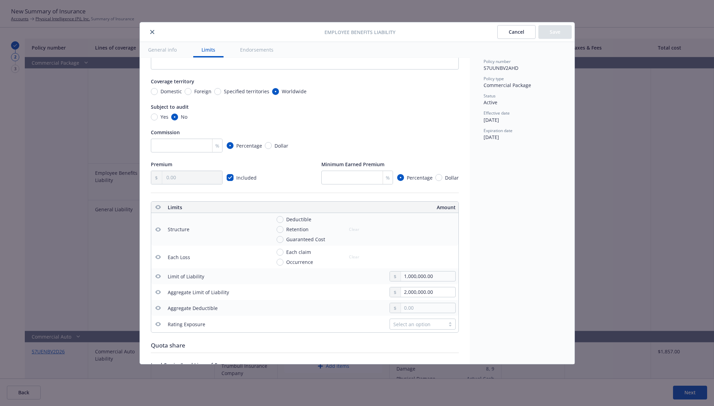
click at [159, 207] on icon "button" at bounding box center [158, 208] width 6 height 6
click at [160, 277] on icon "button" at bounding box center [158, 277] width 6 height 6
click at [160, 292] on icon "button" at bounding box center [158, 292] width 6 height 4
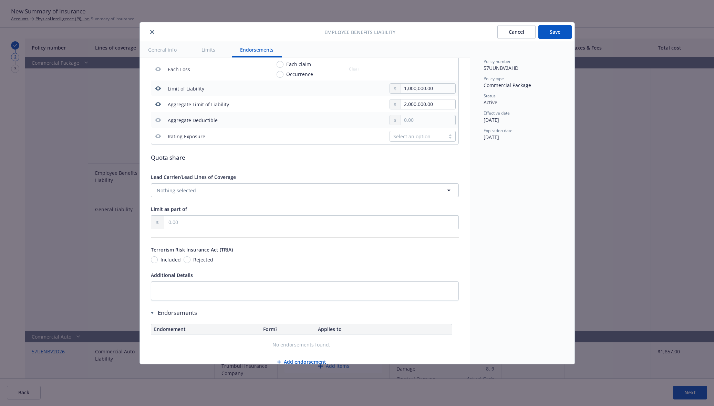
scroll to position [293, 0]
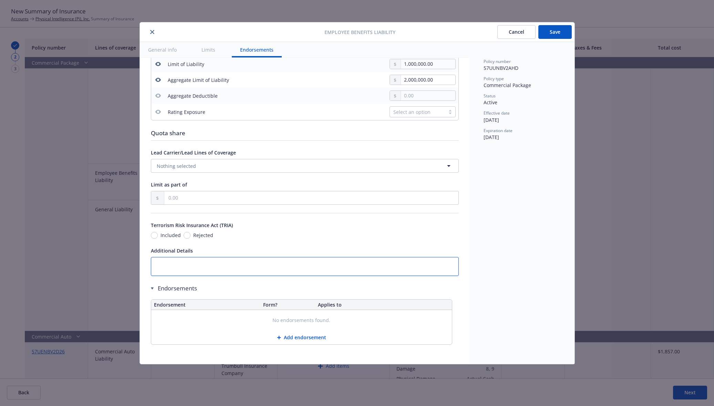
click at [227, 265] on textarea at bounding box center [305, 266] width 308 height 19
paste textarea "Retroactive Date: 08/08/2025"
type textarea "x"
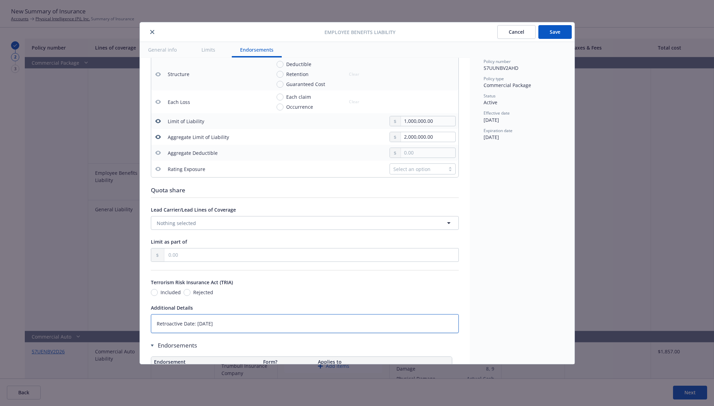
scroll to position [221, 0]
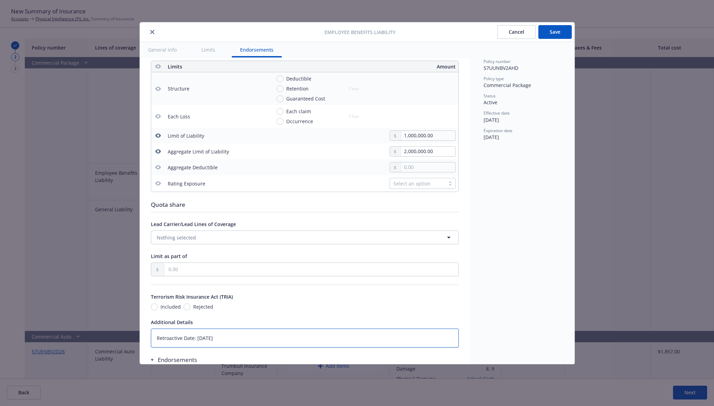
type textarea "Retroactive Date: 08/08/2025"
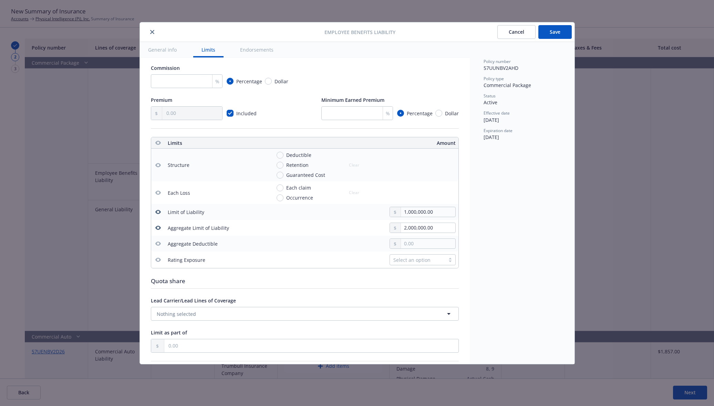
scroll to position [78, 0]
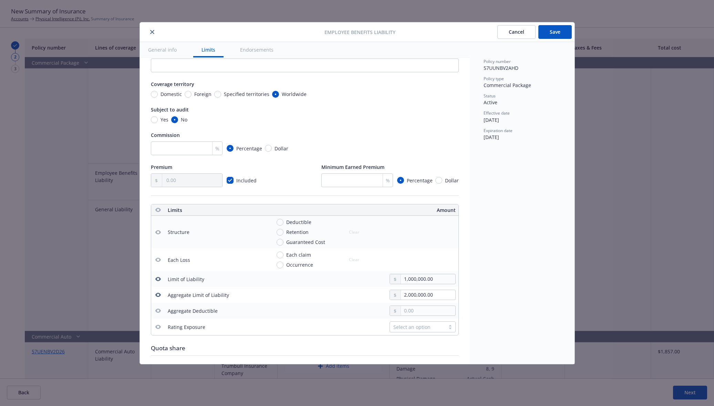
click at [544, 39] on button "Save" at bounding box center [554, 32] width 33 height 14
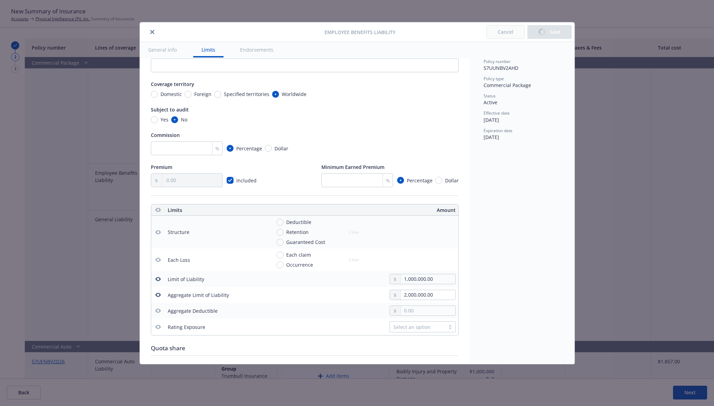
type textarea "x"
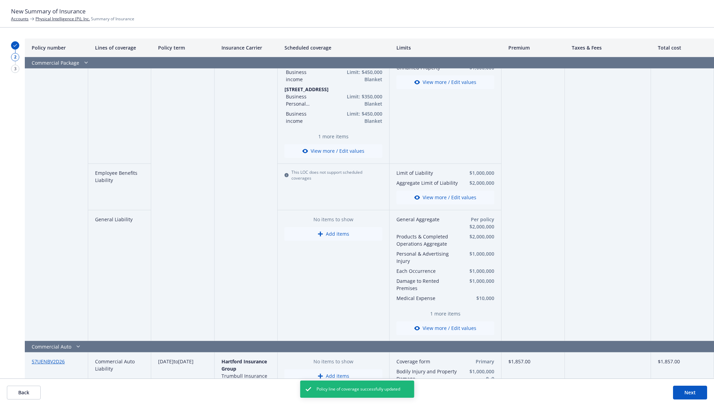
click at [423, 328] on button "View more / Edit values" at bounding box center [445, 329] width 98 height 14
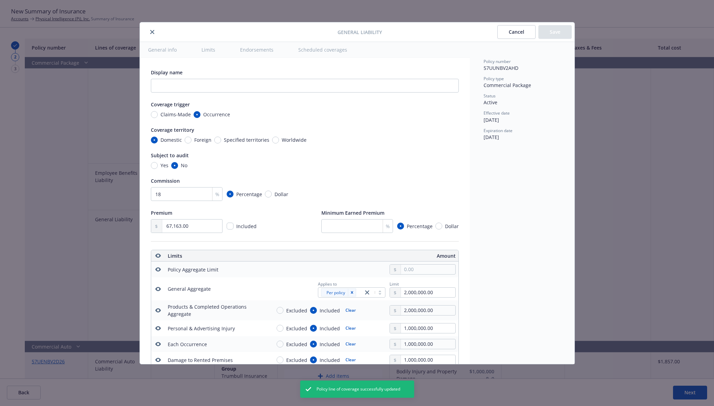
scroll to position [192, 0]
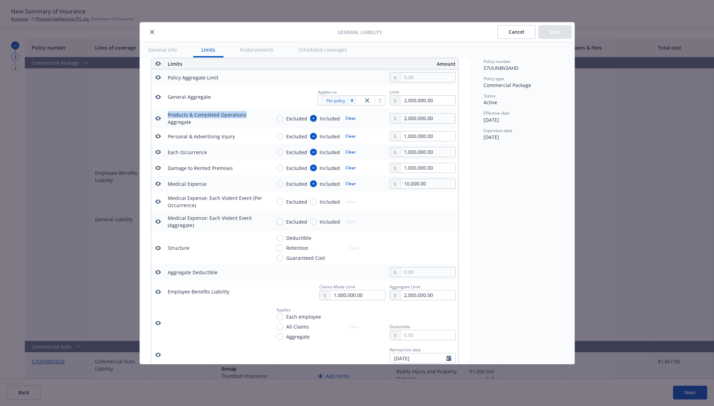
drag, startPoint x: 166, startPoint y: 114, endPoint x: 246, endPoint y: 116, distance: 79.2
click at [246, 116] on td "Products & Completed Operations Aggregate" at bounding box center [216, 118] width 103 height 20
copy div "Products & Completed Operations"
drag, startPoint x: 176, startPoint y: 152, endPoint x: 207, endPoint y: 150, distance: 31.7
click at [207, 150] on td "Each Occurrence" at bounding box center [216, 152] width 103 height 16
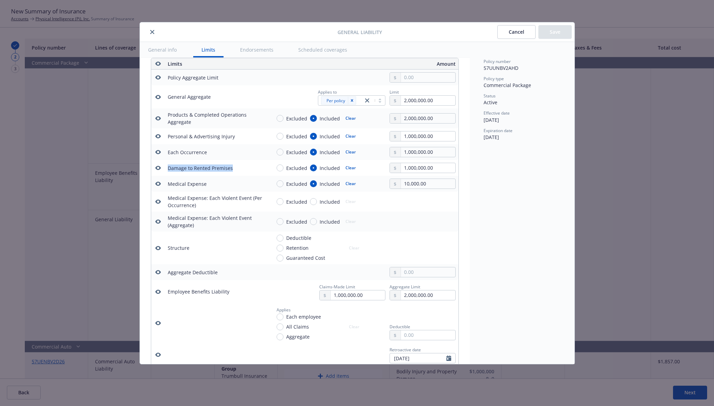
drag, startPoint x: 169, startPoint y: 169, endPoint x: 237, endPoint y: 169, distance: 67.5
click at [237, 169] on td "Damage to Rented Premises" at bounding box center [216, 168] width 103 height 16
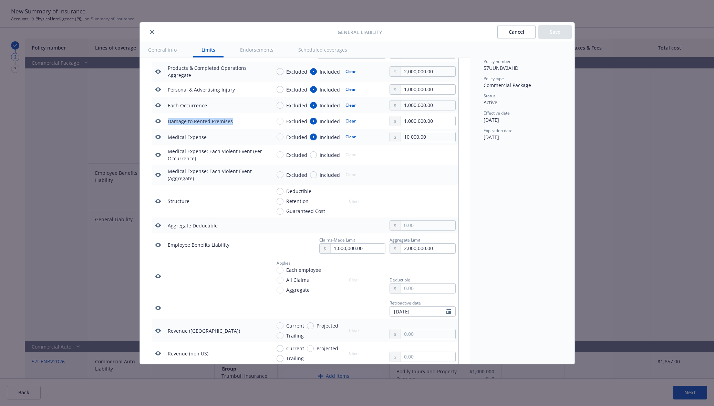
scroll to position [264, 0]
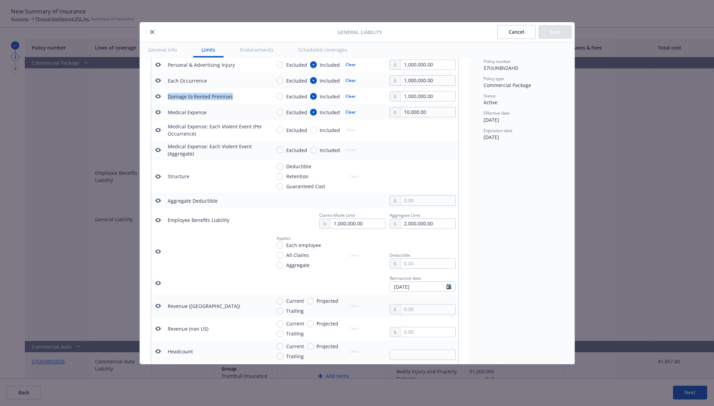
click at [159, 219] on icon "button" at bounding box center [158, 220] width 6 height 4
click at [157, 283] on icon "button" at bounding box center [158, 283] width 6 height 4
click at [159, 252] on icon "button" at bounding box center [158, 252] width 6 height 4
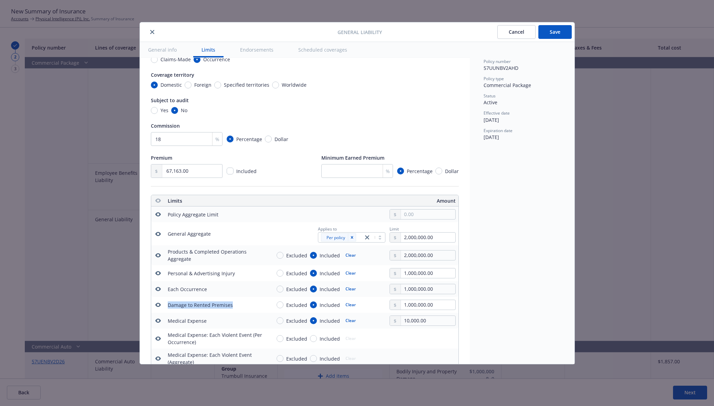
scroll to position [72, 0]
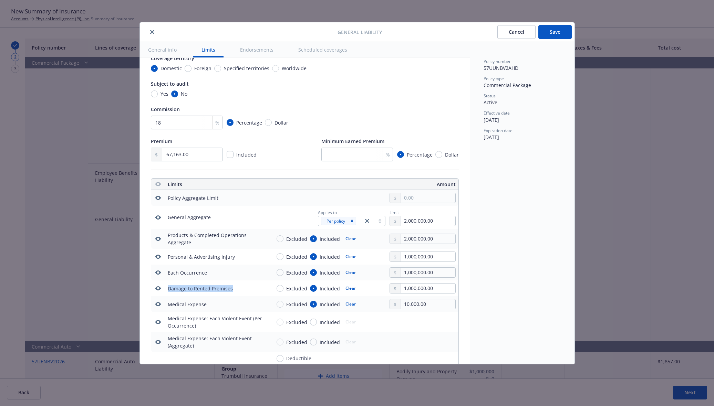
click at [567, 29] on button "Save" at bounding box center [554, 32] width 33 height 14
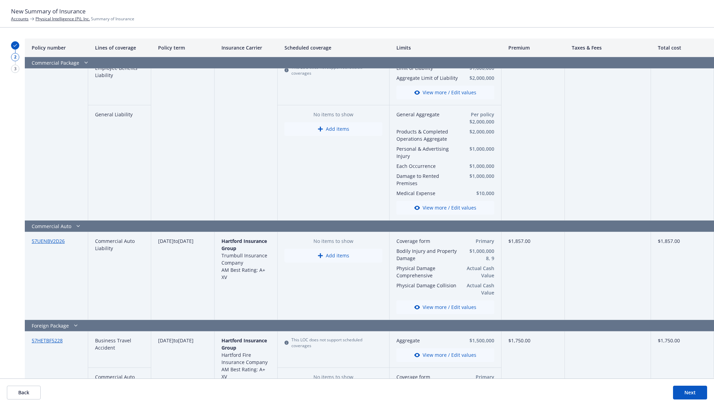
scroll to position [215, 0]
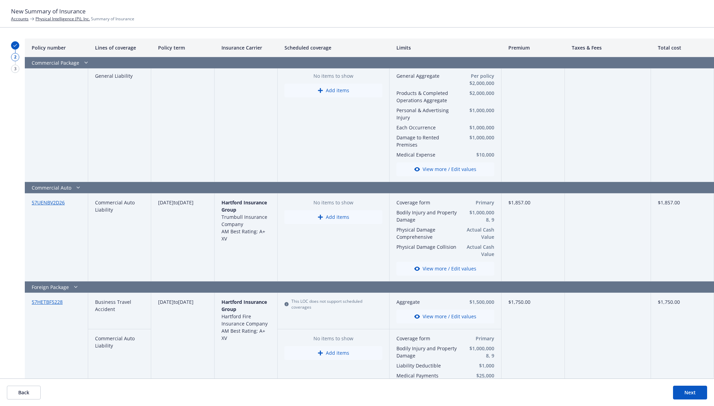
click at [436, 269] on button "View more / Edit values" at bounding box center [445, 269] width 98 height 14
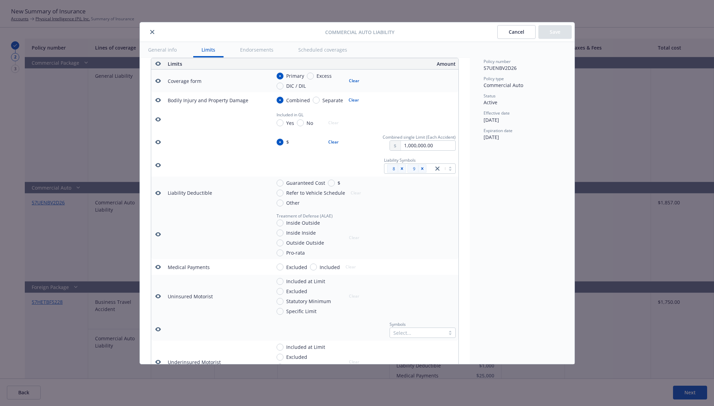
scroll to position [0, 0]
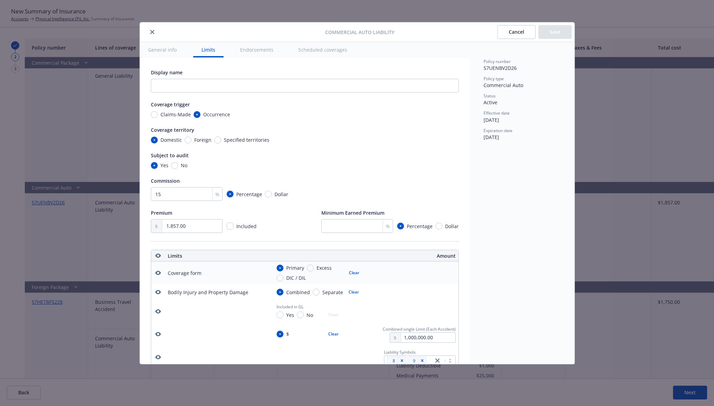
click at [147, 30] on div at bounding box center [234, 32] width 183 height 8
click at [150, 32] on icon "close" at bounding box center [152, 32] width 4 height 4
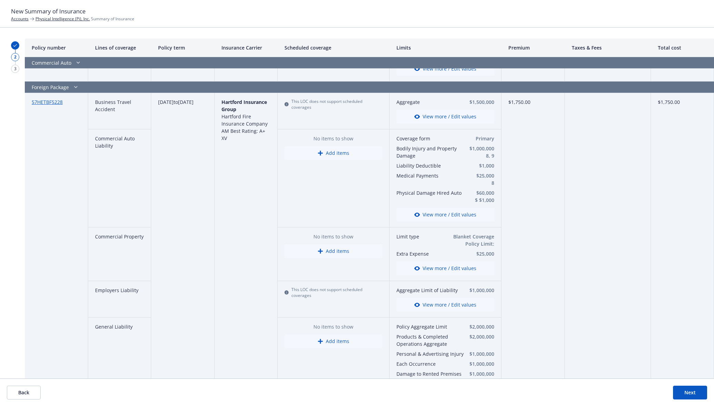
scroll to position [430, 0]
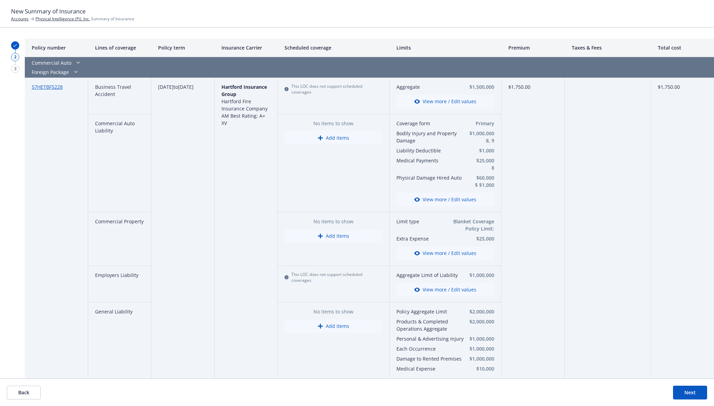
click at [436, 256] on button "View more / Edit values" at bounding box center [445, 254] width 98 height 14
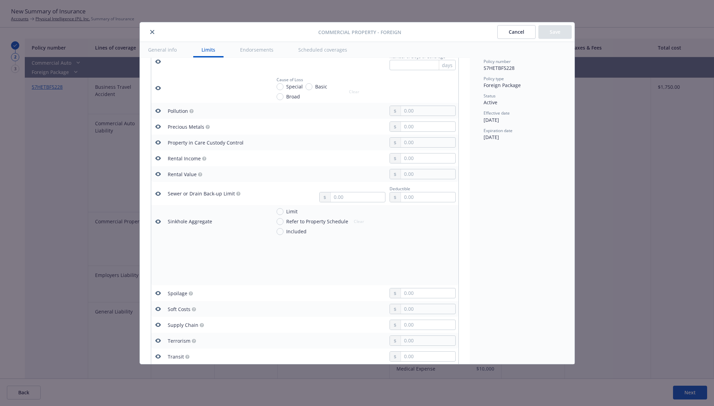
scroll to position [1627, 0]
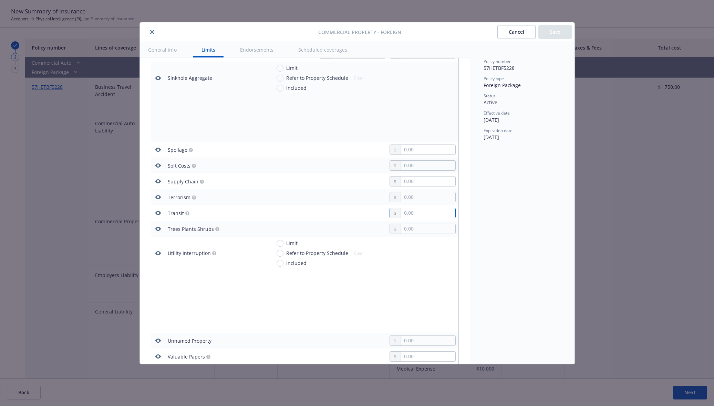
click at [401, 213] on input "text" at bounding box center [428, 213] width 54 height 10
type input "25,000.00"
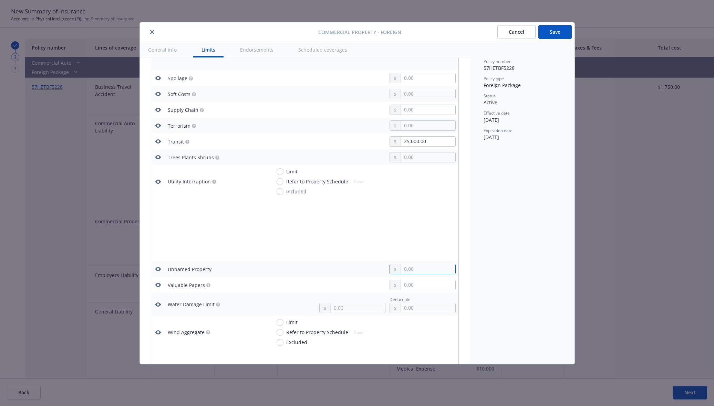
click at [419, 267] on input "text" at bounding box center [428, 269] width 54 height 10
type input "50,000.00"
click at [569, 31] on button "Save" at bounding box center [554, 32] width 33 height 14
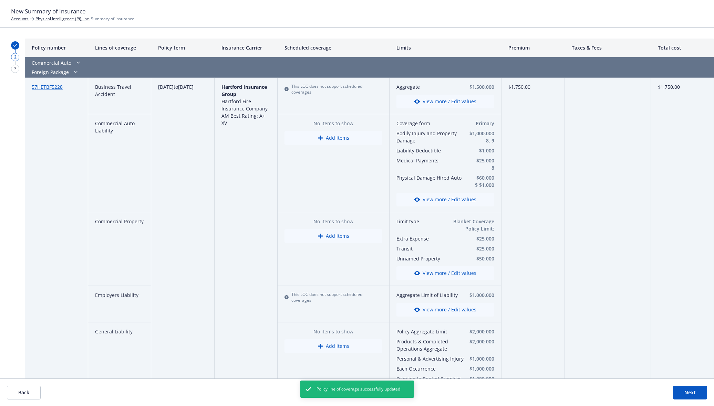
scroll to position [502, 0]
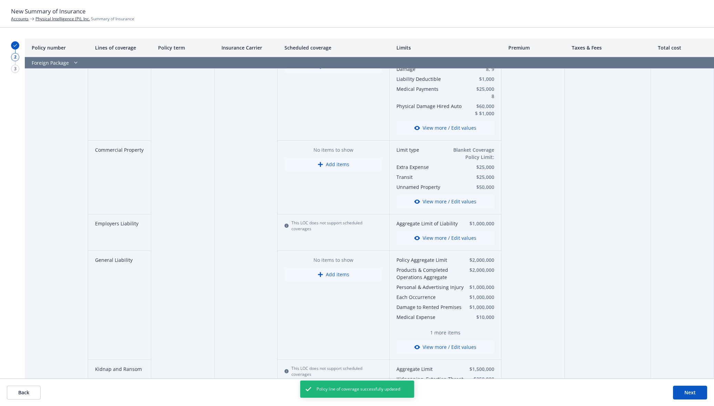
click at [447, 348] on button "View more / Edit values" at bounding box center [445, 348] width 98 height 14
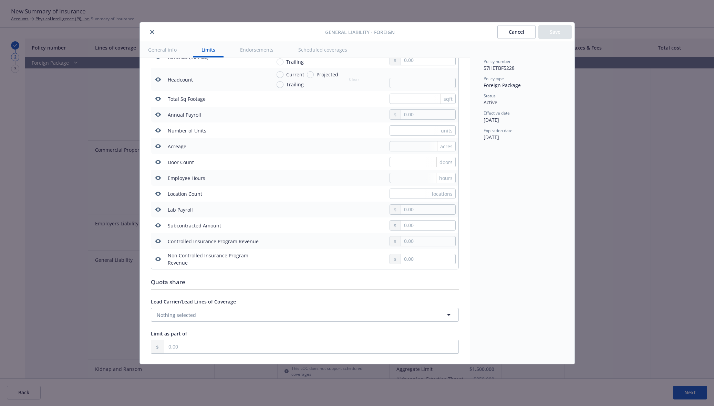
scroll to position [551, 0]
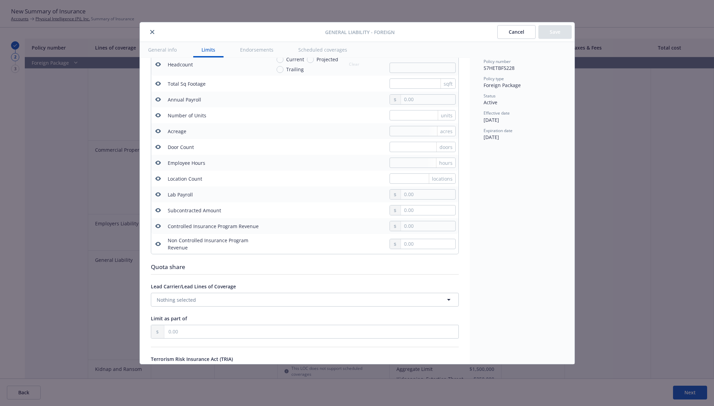
click at [152, 28] on button "close" at bounding box center [152, 32] width 8 height 8
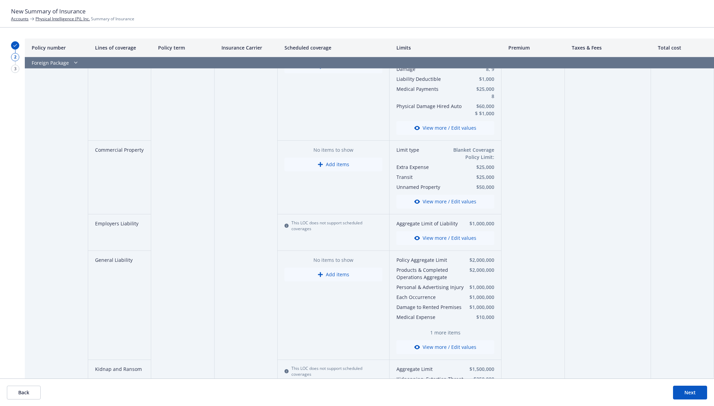
click at [466, 236] on button "View more / Edit values" at bounding box center [445, 238] width 98 height 14
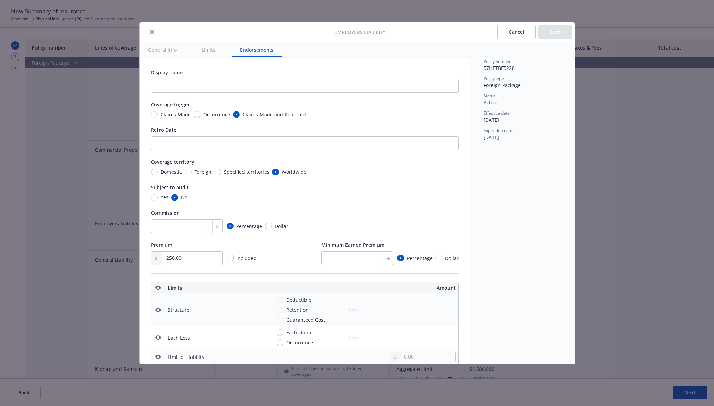
scroll to position [224, 0]
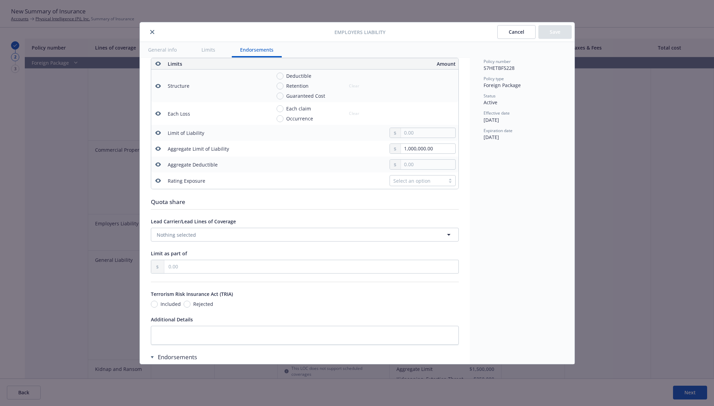
click at [400, 138] on td at bounding box center [363, 133] width 190 height 16
click at [402, 133] on input "text" at bounding box center [428, 133] width 54 height 10
click at [407, 146] on input "1,000,000.00" at bounding box center [428, 149] width 54 height 10
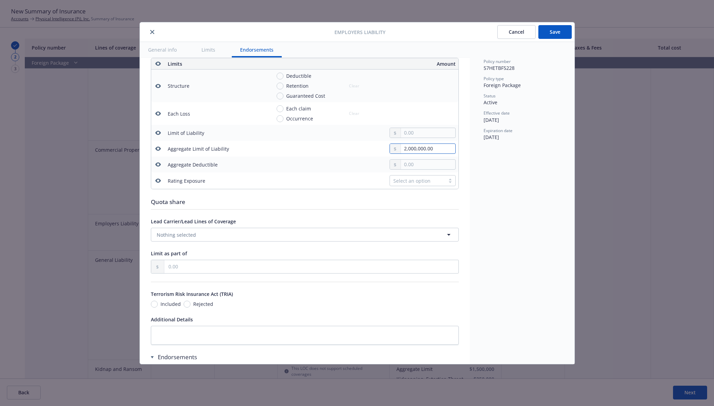
type input "2,000,000.00"
click at [405, 135] on input "text" at bounding box center [428, 133] width 54 height 10
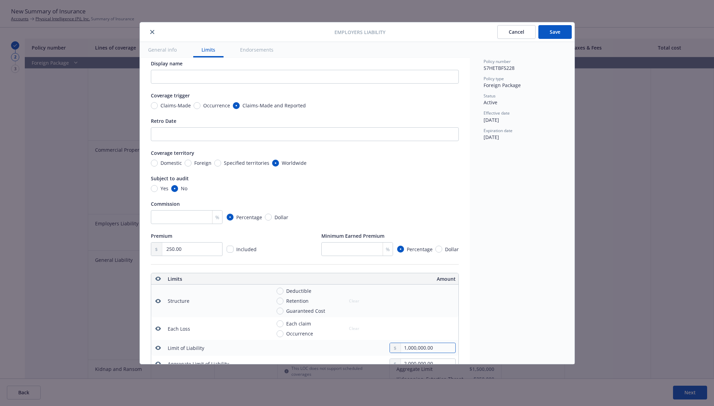
scroll to position [0, 0]
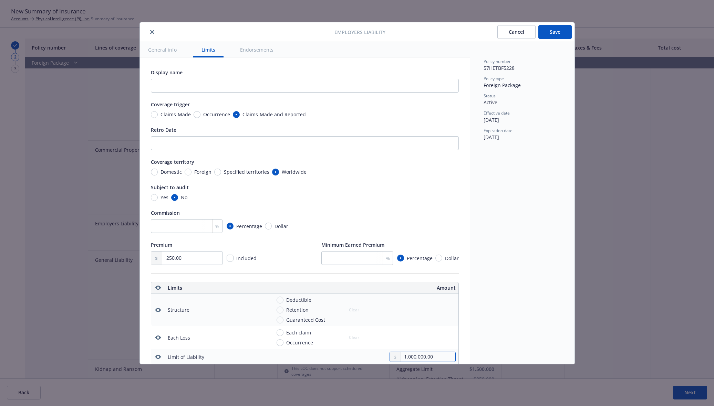
type input "1,000,000.00"
click at [525, 30] on button "Cancel" at bounding box center [516, 32] width 38 height 14
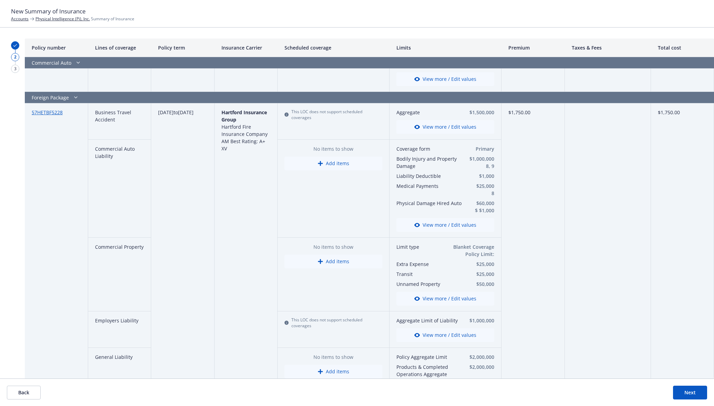
scroll to position [359, 0]
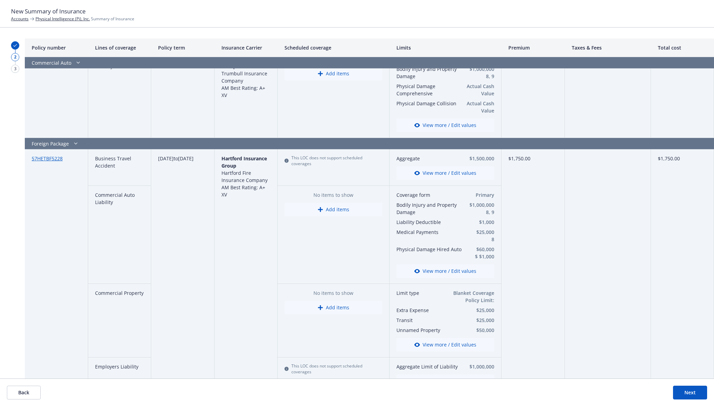
click at [456, 272] on button "View more / Edit values" at bounding box center [445, 271] width 98 height 14
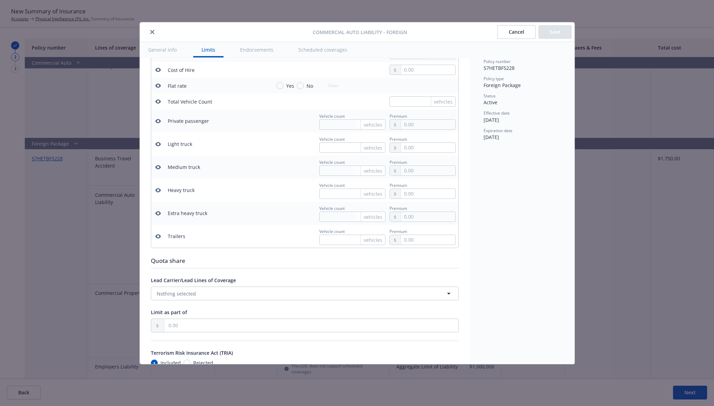
scroll to position [1053, 0]
click at [146, 29] on div at bounding box center [228, 32] width 170 height 8
click at [153, 29] on button "close" at bounding box center [152, 32] width 8 height 8
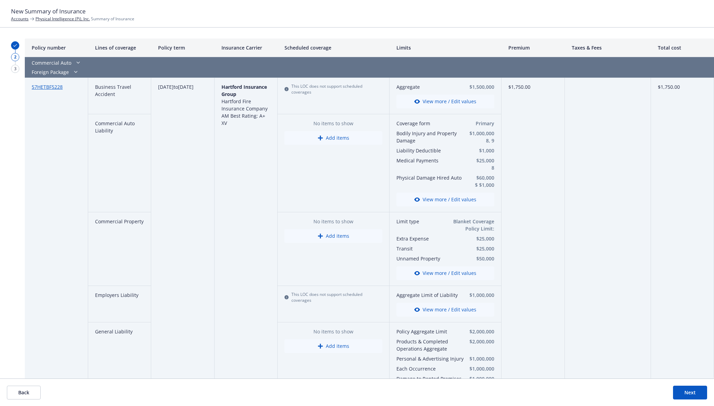
scroll to position [502, 0]
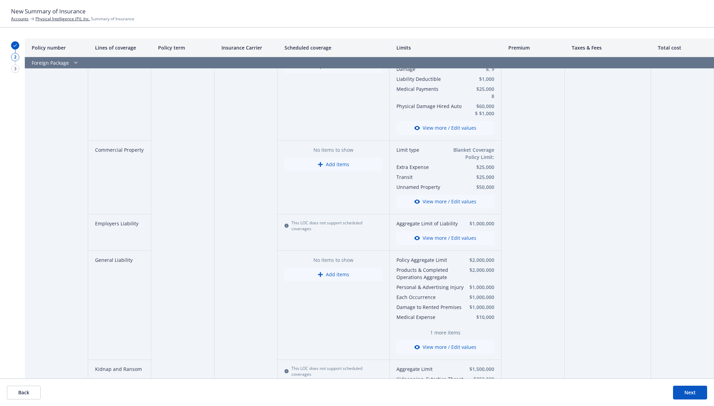
click at [433, 344] on button "View more / Edit values" at bounding box center [445, 348] width 98 height 14
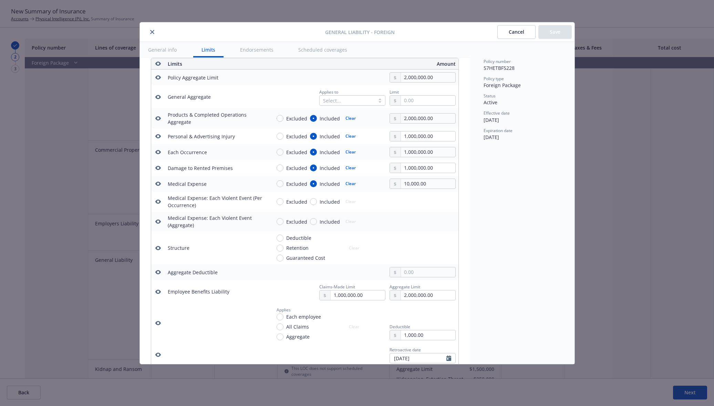
scroll to position [264, 0]
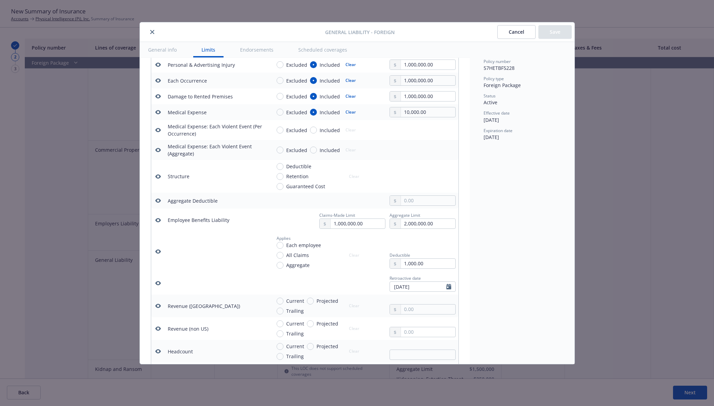
click at [510, 34] on button "Cancel" at bounding box center [516, 32] width 38 height 14
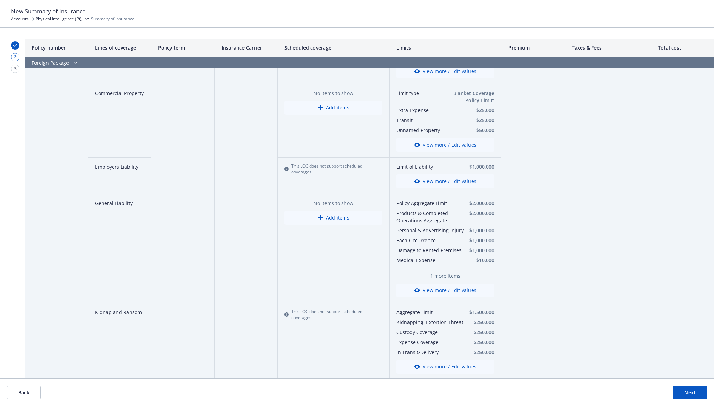
scroll to position [574, 0]
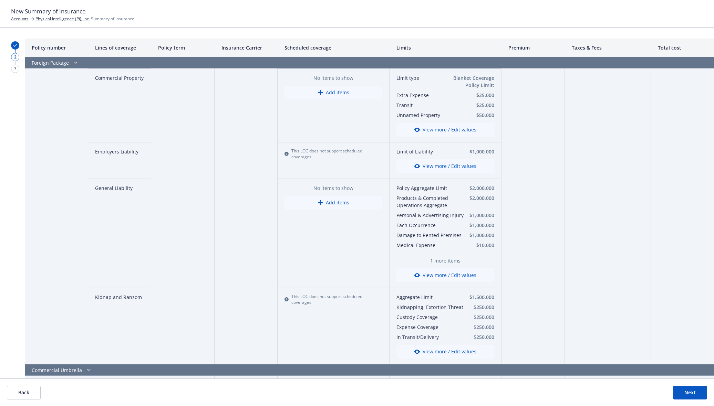
click at [459, 349] on button "View more / Edit values" at bounding box center [445, 352] width 98 height 14
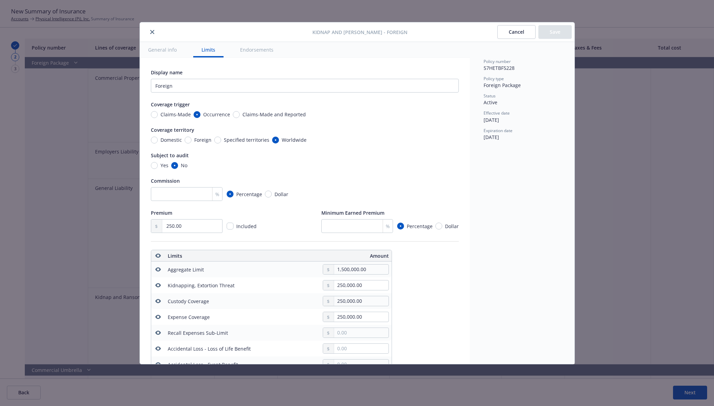
scroll to position [192, 0]
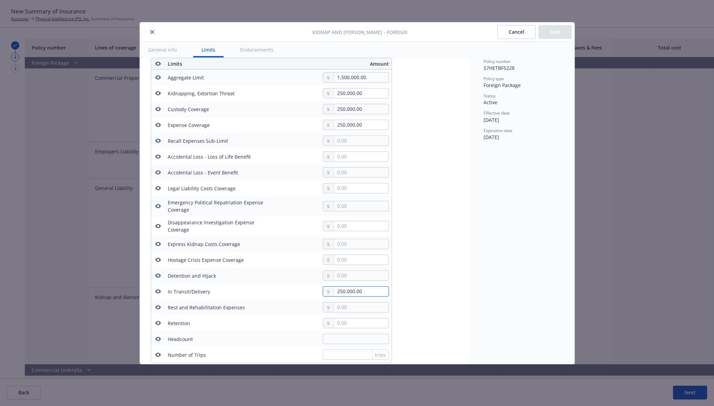
click at [358, 295] on input "250,000.00" at bounding box center [361, 292] width 54 height 10
click at [260, 266] on td "Hostage Crisis Expense Coverage" at bounding box center [216, 260] width 103 height 16
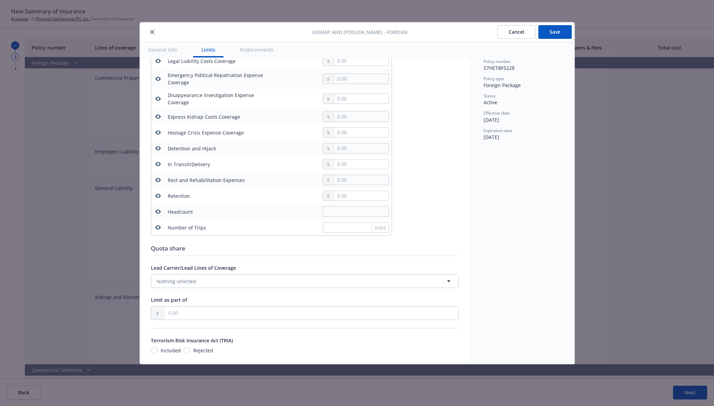
scroll to position [336, 0]
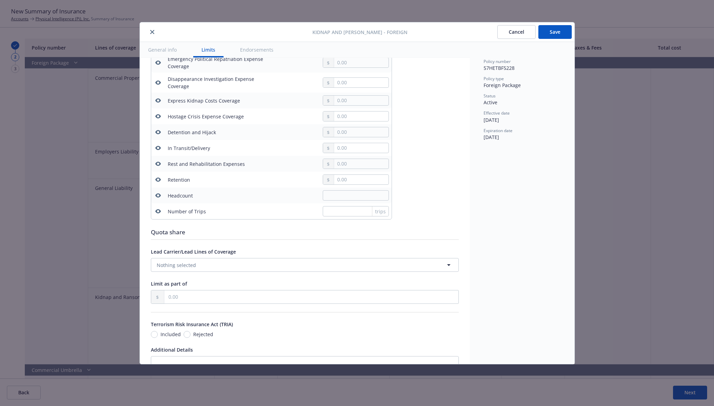
click at [552, 36] on button "Save" at bounding box center [554, 32] width 33 height 14
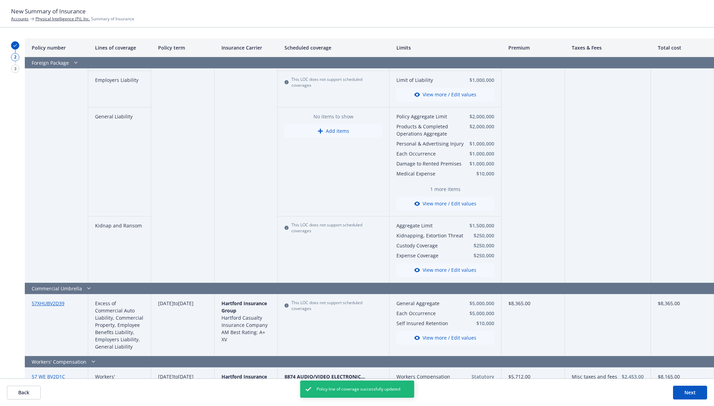
scroll to position [717, 0]
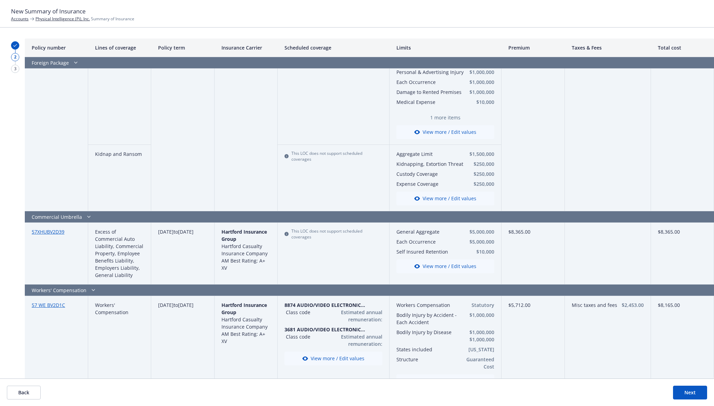
click at [445, 268] on button "View more / Edit values" at bounding box center [445, 267] width 98 height 14
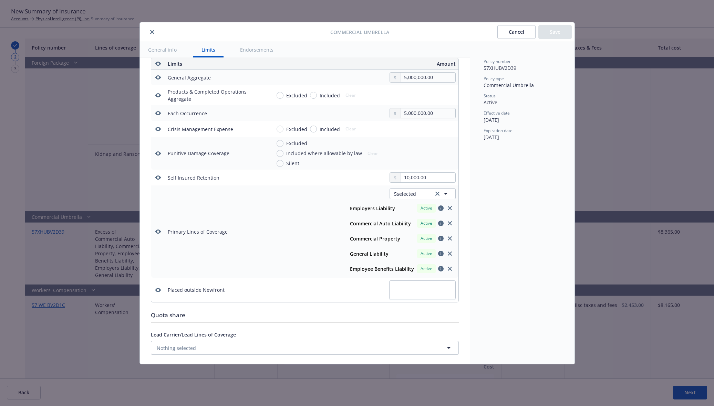
scroll to position [264, 0]
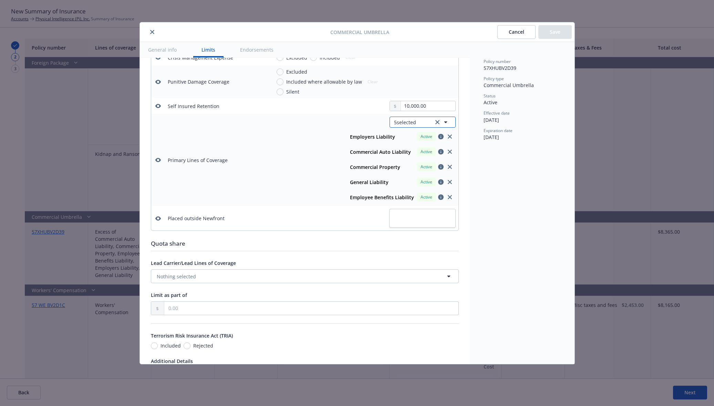
click at [408, 122] on span "5 selected" at bounding box center [405, 122] width 22 height 7
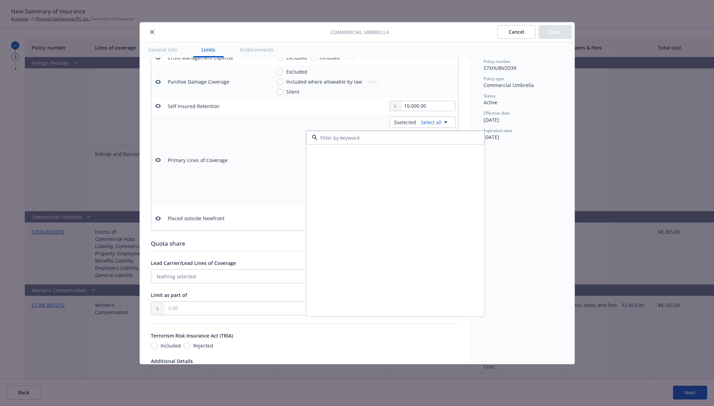
scroll to position [0, 0]
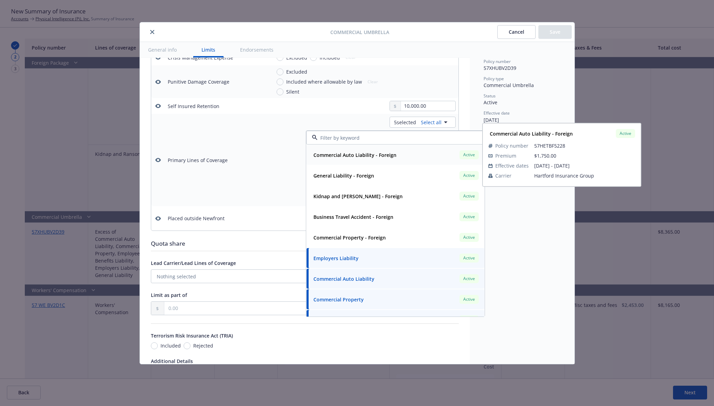
click at [395, 156] on div "Commercial Auto Liability - Foreign" at bounding box center [354, 155] width 87 height 10
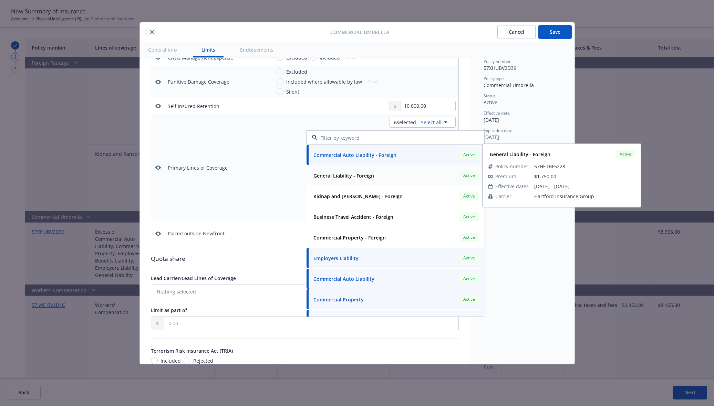
click at [398, 175] on div "General Liability - Foreign Active" at bounding box center [395, 176] width 169 height 12
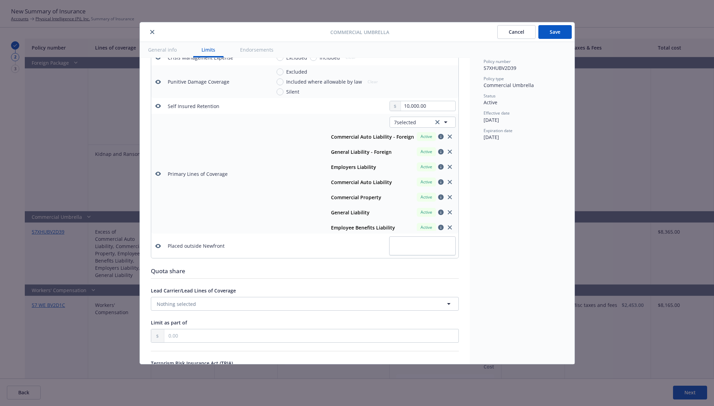
click at [560, 35] on button "Save" at bounding box center [554, 32] width 33 height 14
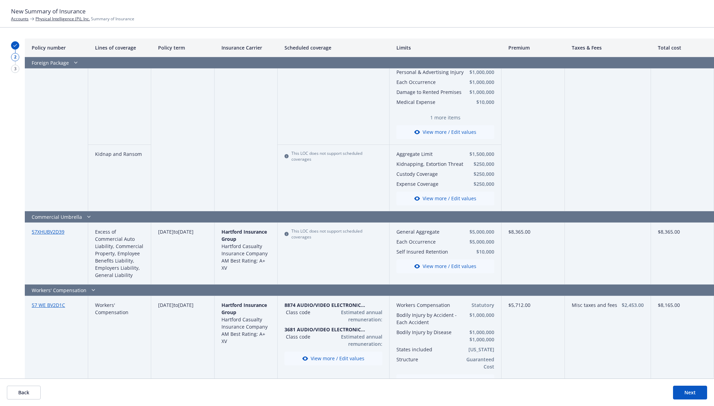
click at [468, 269] on button "View more / Edit values" at bounding box center [445, 267] width 98 height 14
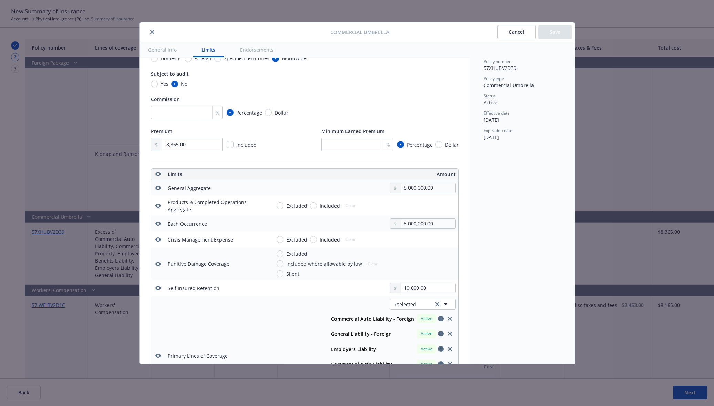
scroll to position [49, 0]
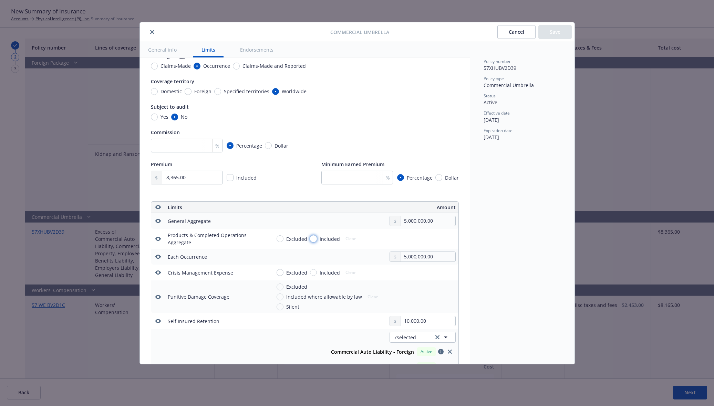
click at [314, 239] on input "Included" at bounding box center [313, 239] width 7 height 7
radio input "true"
click at [437, 242] on input "text" at bounding box center [428, 239] width 54 height 10
type input "5,000,000.00"
click at [432, 297] on button "$5,000,000.00" at bounding box center [418, 294] width 59 height 13
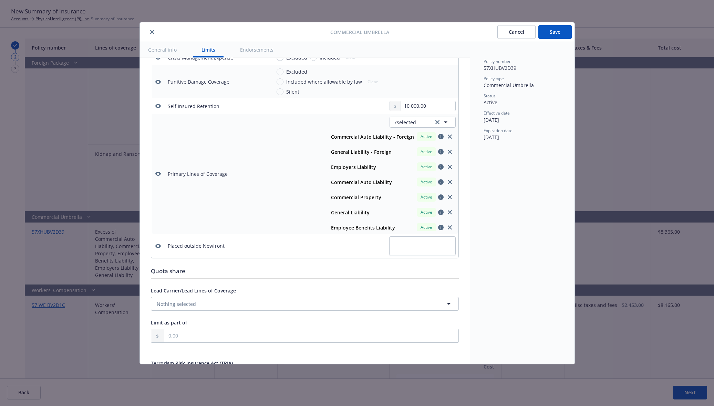
scroll to position [336, 0]
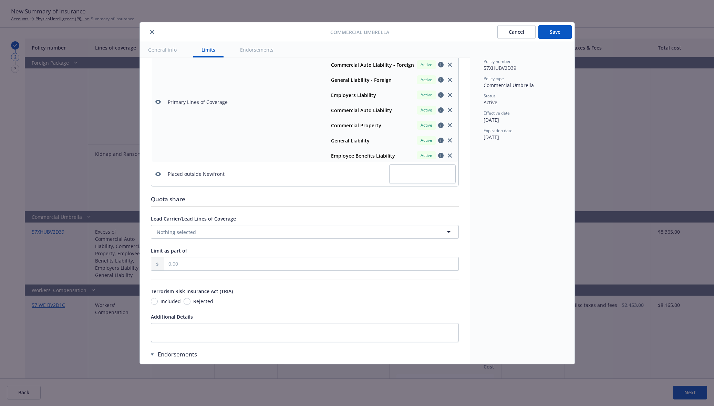
click at [556, 28] on button "Save" at bounding box center [554, 32] width 33 height 14
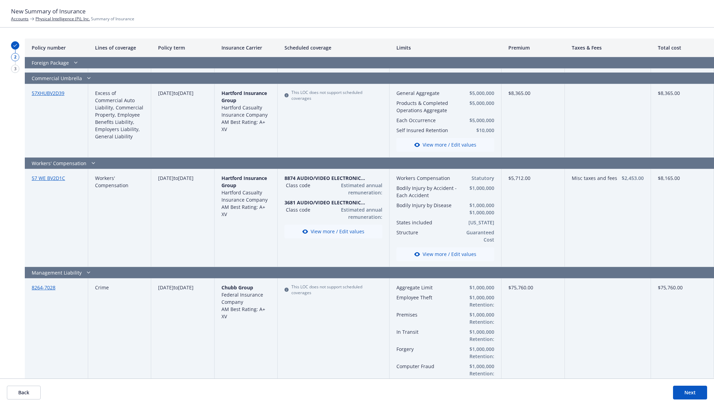
scroll to position [861, 0]
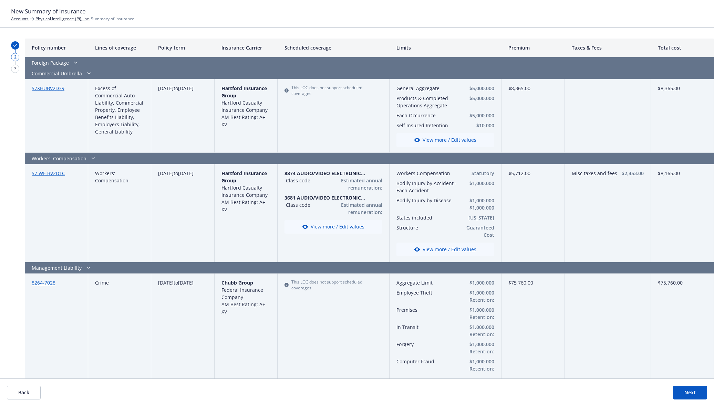
click at [363, 230] on button "View more / Edit values" at bounding box center [333, 227] width 98 height 14
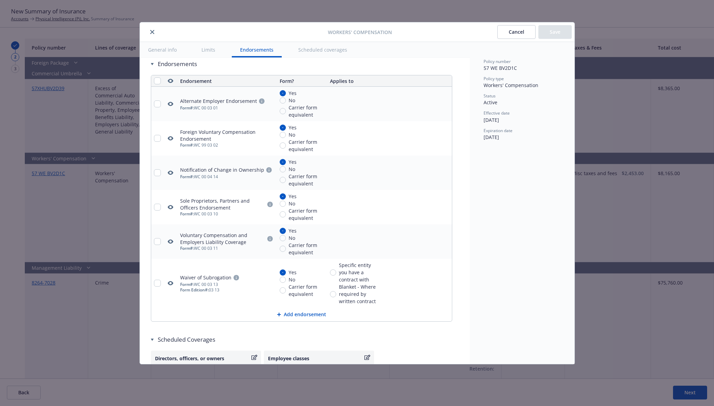
scroll to position [747, 0]
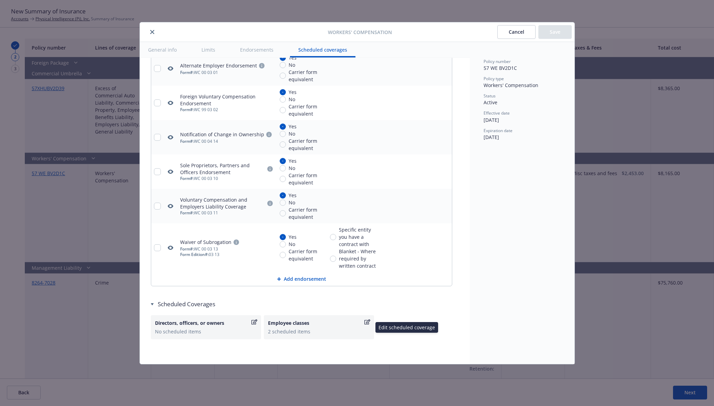
click at [312, 330] on div "2 scheduled items" at bounding box center [319, 331] width 102 height 7
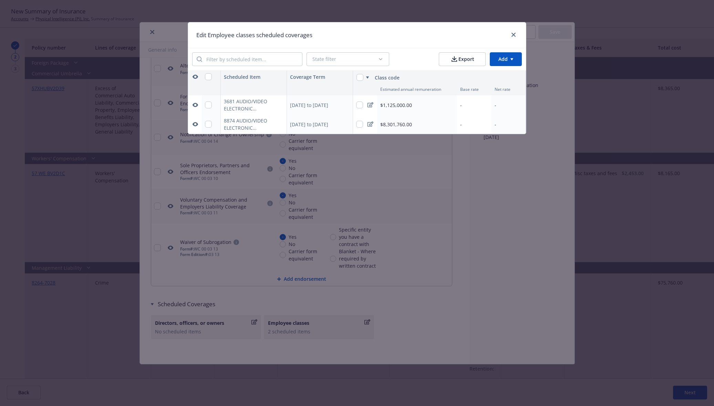
click at [515, 29] on div "Edit Employee classes scheduled coverages" at bounding box center [357, 34] width 338 height 25
click at [515, 32] on link "close" at bounding box center [513, 35] width 8 height 8
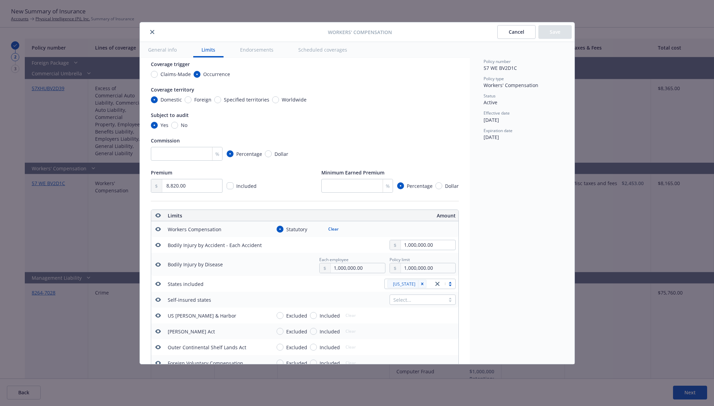
scroll to position [0, 0]
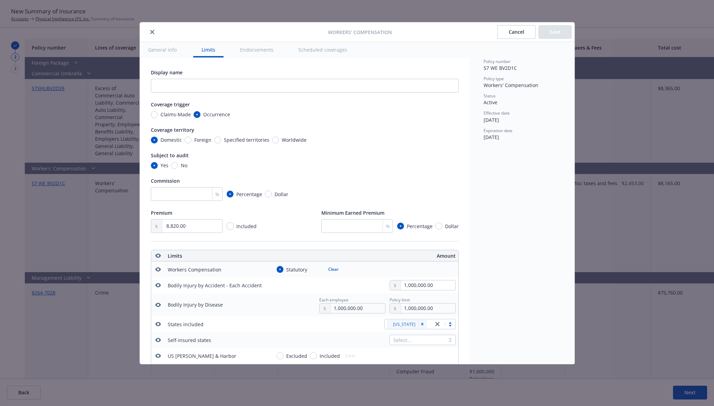
click at [525, 36] on button "Cancel" at bounding box center [516, 32] width 38 height 14
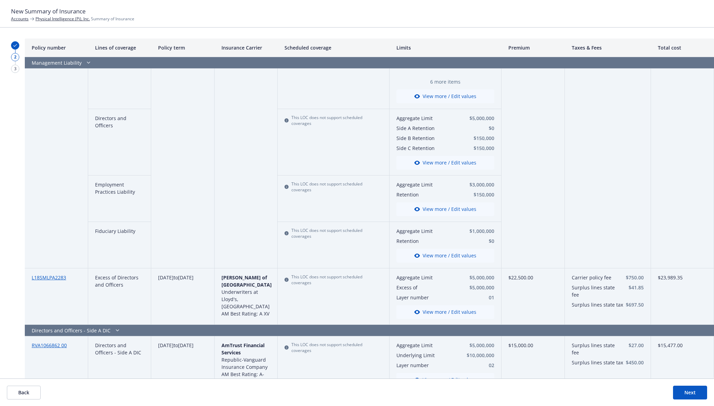
scroll to position [1188, 0]
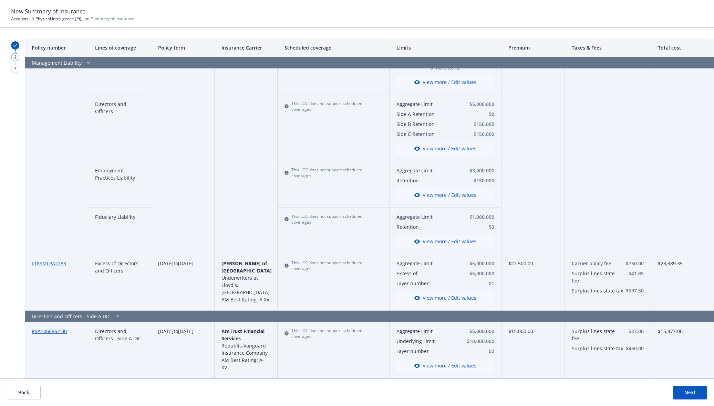
click at [694, 393] on button "Next" at bounding box center [690, 393] width 34 height 14
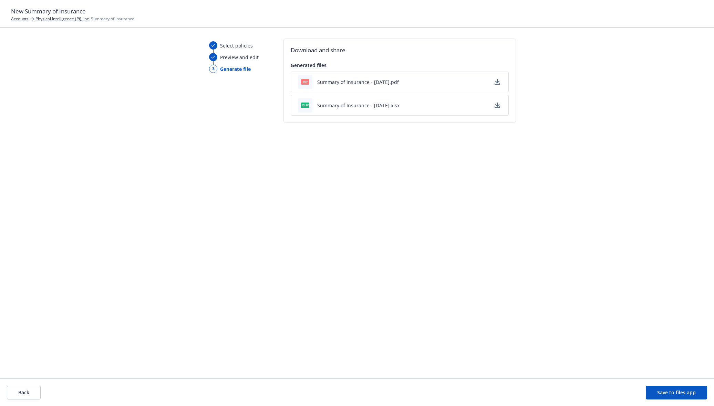
click at [389, 81] on button "Summary of Insurance - 09/19/2025.pdf" at bounding box center [358, 82] width 82 height 7
drag, startPoint x: 680, startPoint y: 395, endPoint x: 677, endPoint y: 390, distance: 4.8
click at [680, 395] on button "Save to files app" at bounding box center [676, 393] width 61 height 14
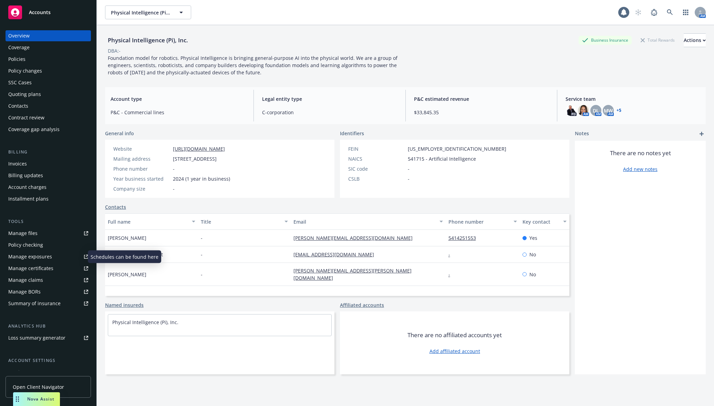
click at [66, 255] on link "Manage exposures" at bounding box center [48, 256] width 85 height 11
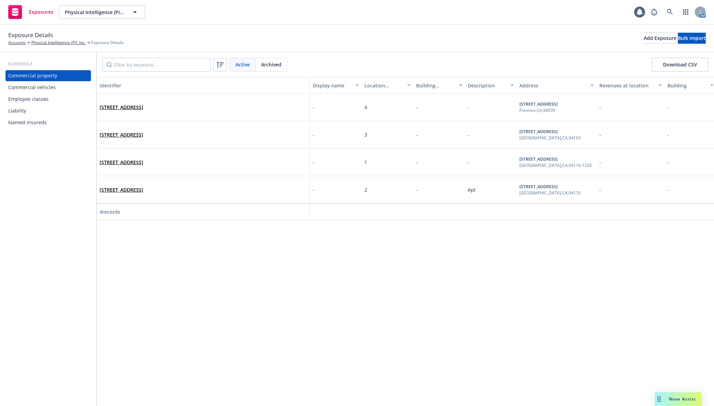
click at [378, 86] on div "Location number" at bounding box center [383, 85] width 39 height 7
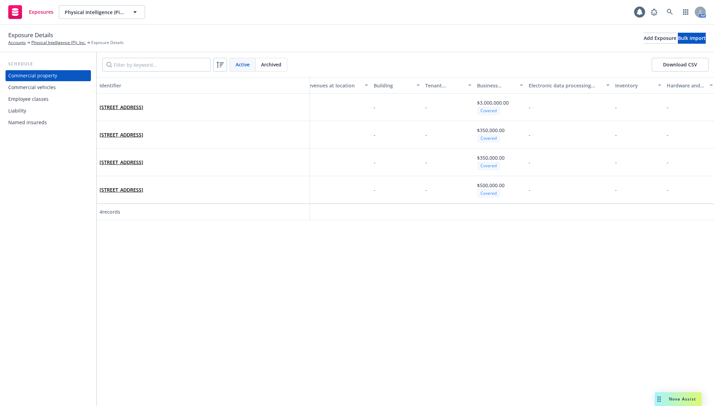
scroll to position [0, 233]
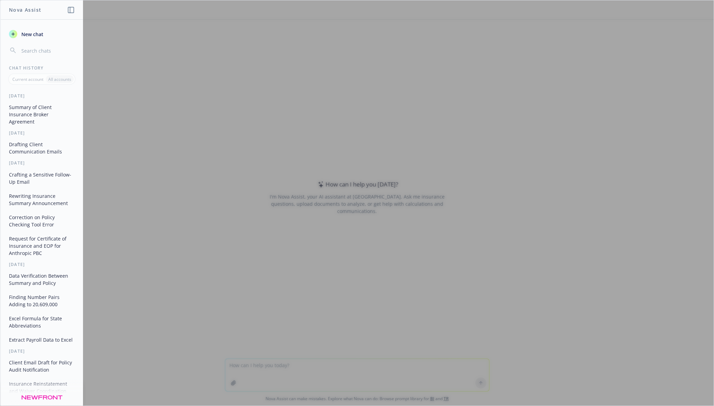
click at [33, 119] on button "Summary of Client Insurance Broker Agreement" at bounding box center [41, 115] width 71 height 26
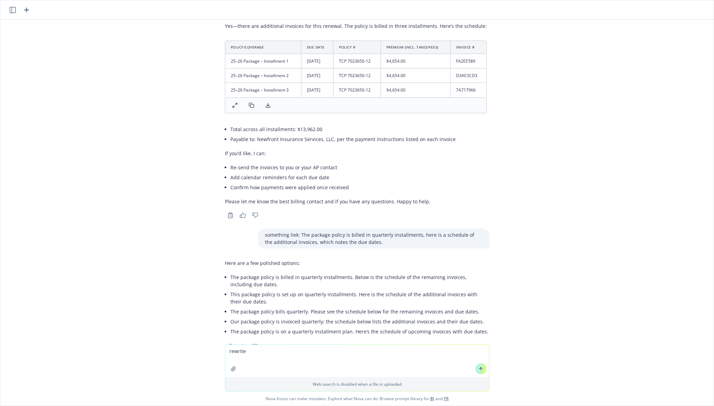
scroll to position [1379, 0]
type textarea "rewrite: Thanks for checking in! We have not heard from them I’ve been f/up eve…"
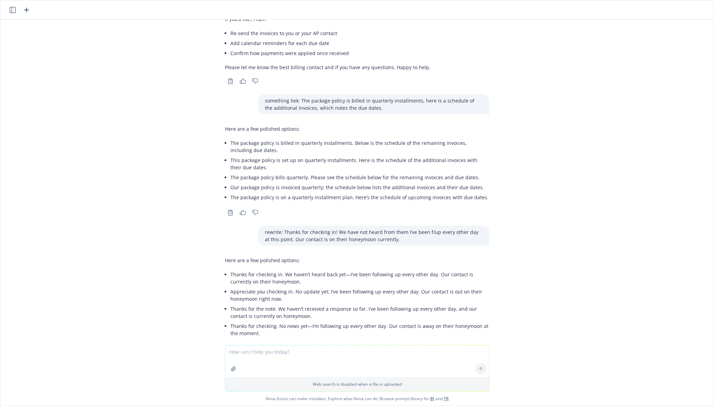
scroll to position [1514, 0]
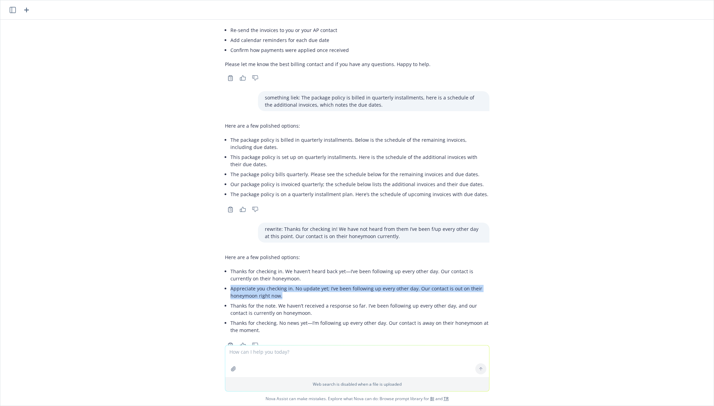
drag, startPoint x: 225, startPoint y: 265, endPoint x: 286, endPoint y: 273, distance: 62.5
click at [286, 284] on li "Appreciate you checking in. No update yet; I’ve been following up every other d…" at bounding box center [359, 292] width 259 height 17
copy li "Appreciate you checking in. No update yet; I’ve been following up every other d…"
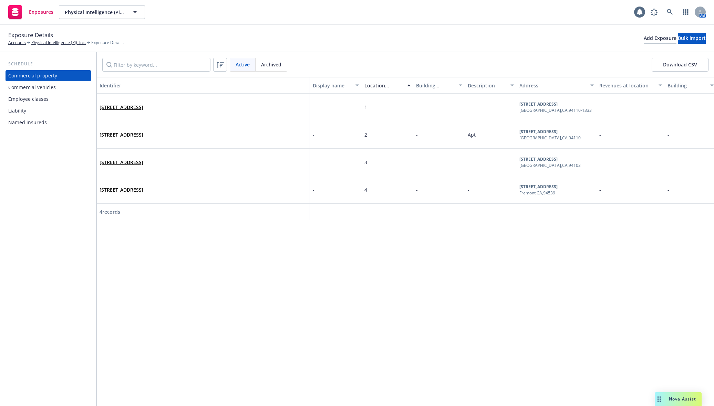
scroll to position [0, 233]
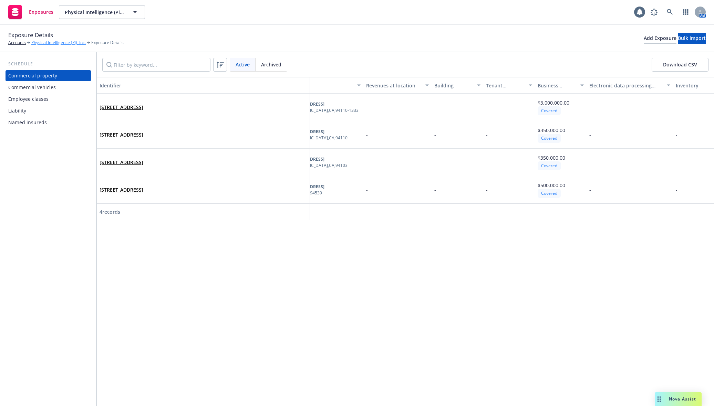
click at [50, 40] on link "Physical Intelligence (Pi), Inc." at bounding box center [58, 43] width 54 height 6
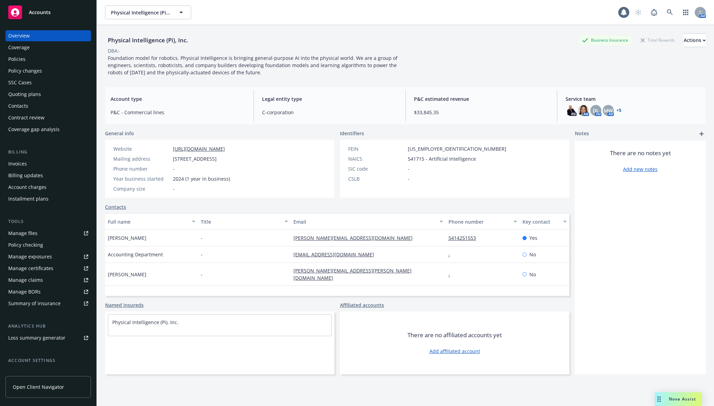
click at [36, 61] on div "Policies" at bounding box center [48, 59] width 80 height 11
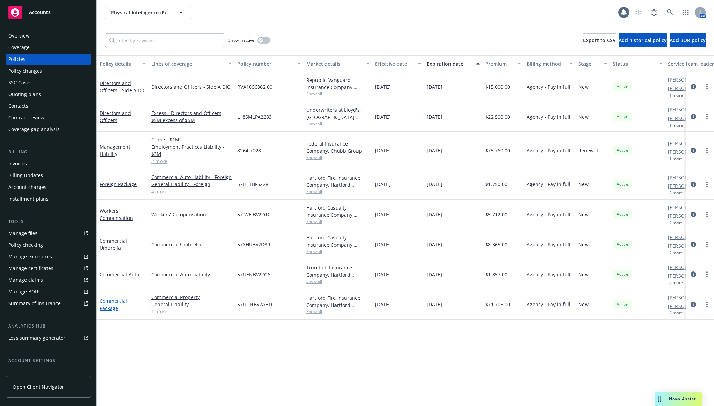
click at [114, 303] on link "Commercial Package" at bounding box center [114, 305] width 28 height 14
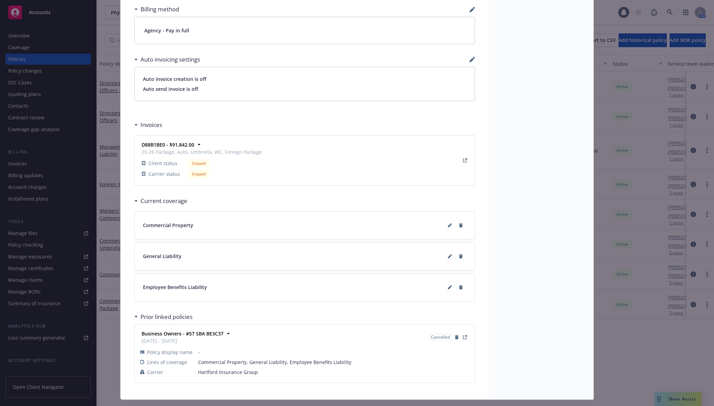
scroll to position [485, 0]
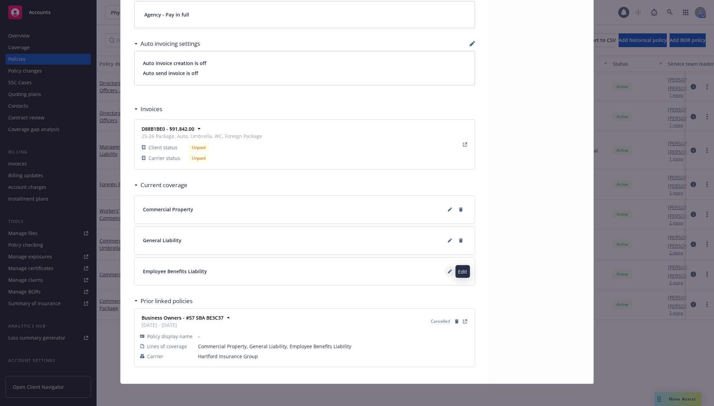
click at [450, 270] on icon at bounding box center [451, 271] width 2 height 2
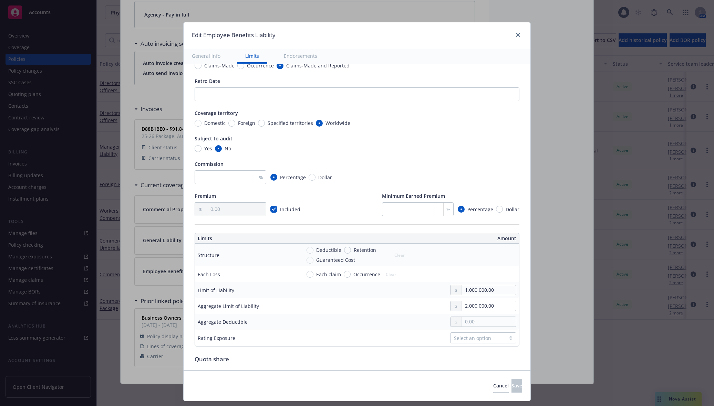
scroll to position [72, 0]
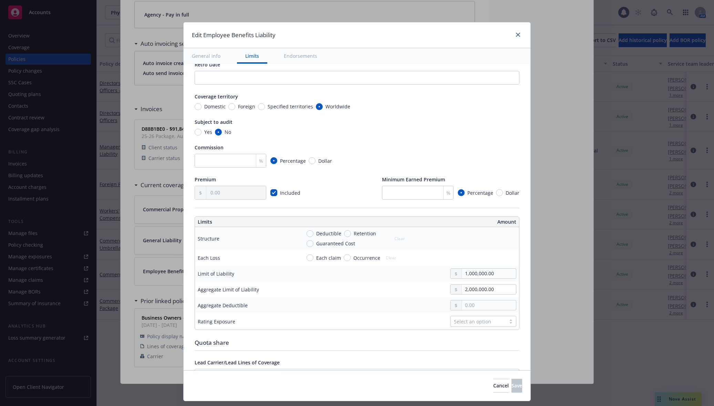
type textarea "x"
click at [518, 33] on icon "close" at bounding box center [518, 35] width 4 height 4
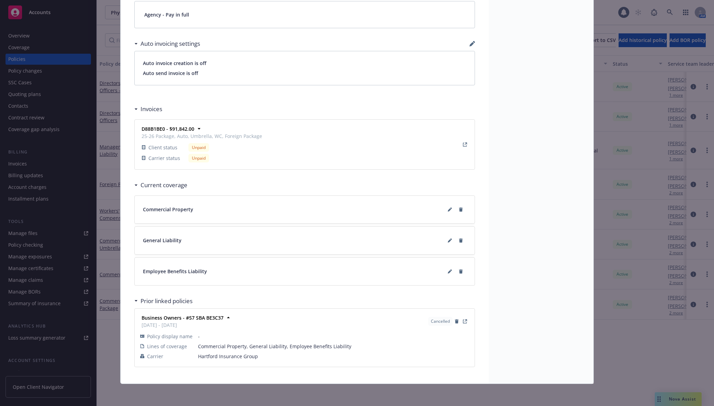
click at [105, 159] on div "Policy Commercial Package Add internal notes here... View claims View scheduled…" at bounding box center [357, 203] width 714 height 406
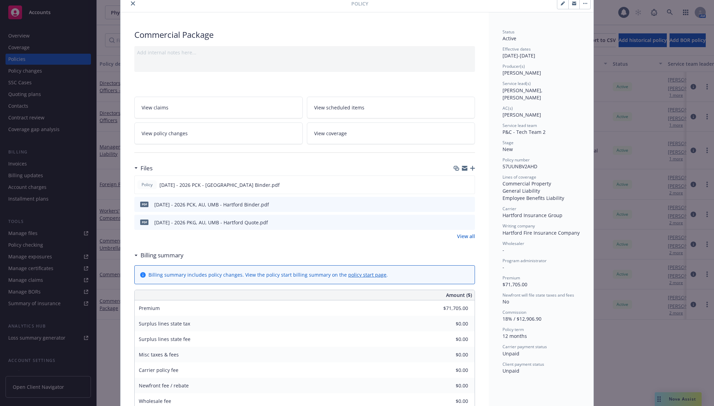
scroll to position [0, 0]
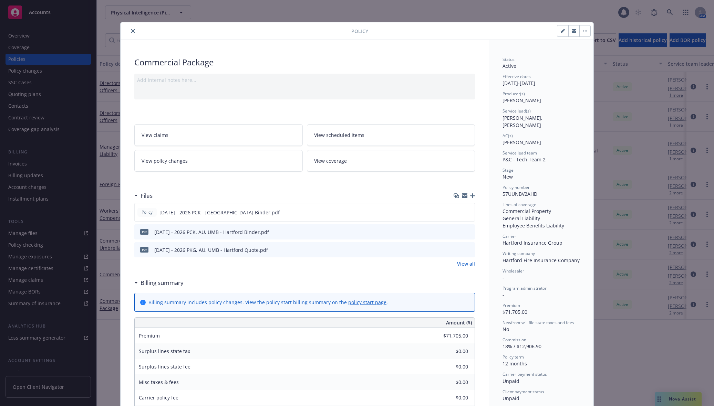
click at [128, 27] on div at bounding box center [237, 31] width 228 height 8
click at [131, 30] on icon "close" at bounding box center [133, 31] width 4 height 4
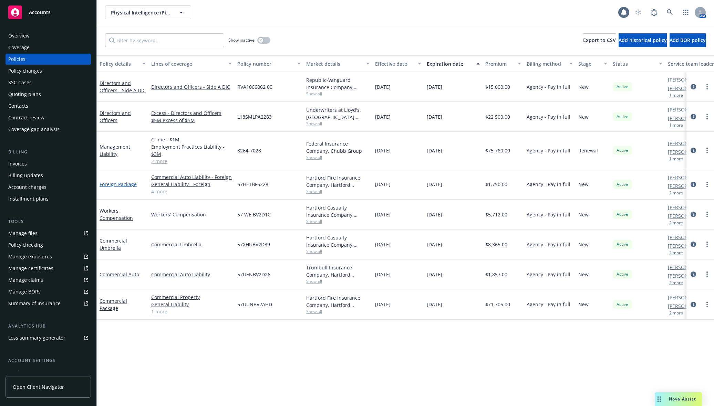
click at [124, 183] on link "Foreign Package" at bounding box center [118, 184] width 37 height 7
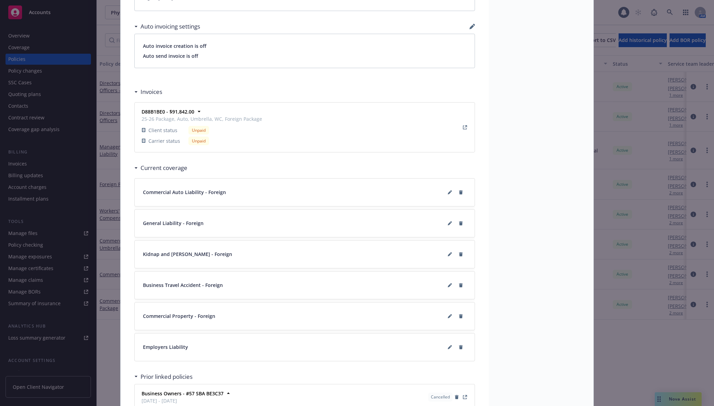
scroll to position [574, 0]
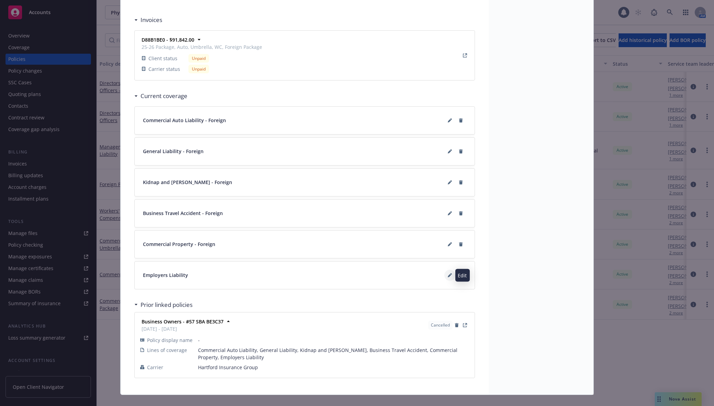
click at [448, 277] on icon at bounding box center [450, 275] width 4 height 4
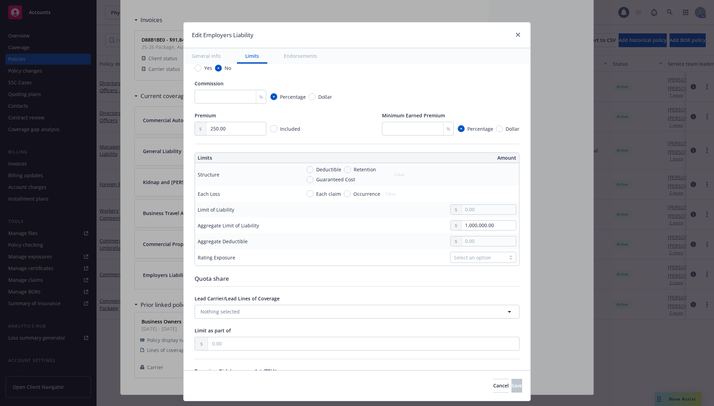
scroll to position [144, 0]
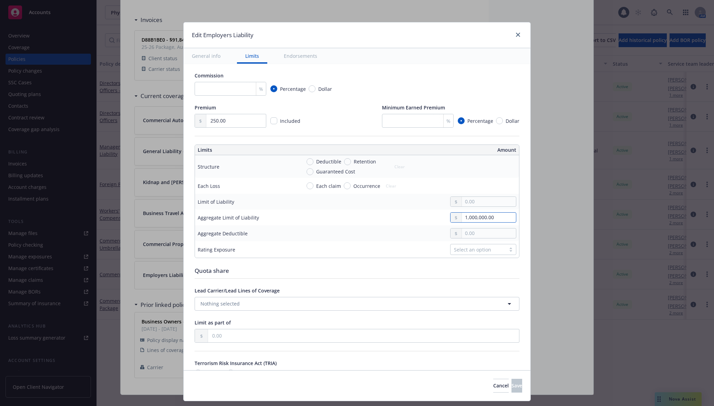
click at [462, 220] on input "1,000,000.00" at bounding box center [489, 218] width 54 height 10
click at [462, 204] on input "text" at bounding box center [489, 202] width 54 height 10
paste input "1,000,000.00"
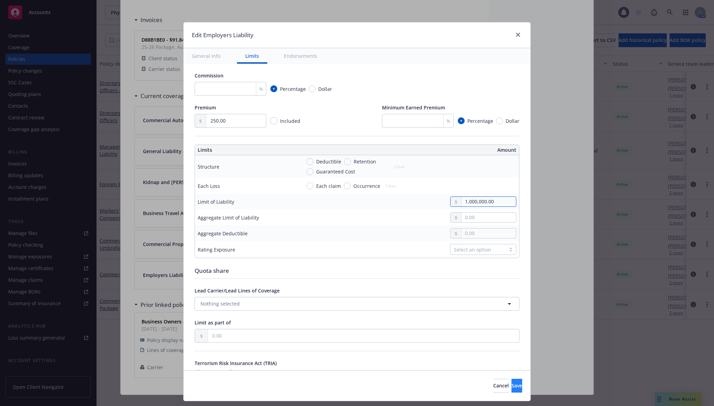
type input "1,000,000.00"
click at [511, 383] on span "Save" at bounding box center [516, 386] width 11 height 7
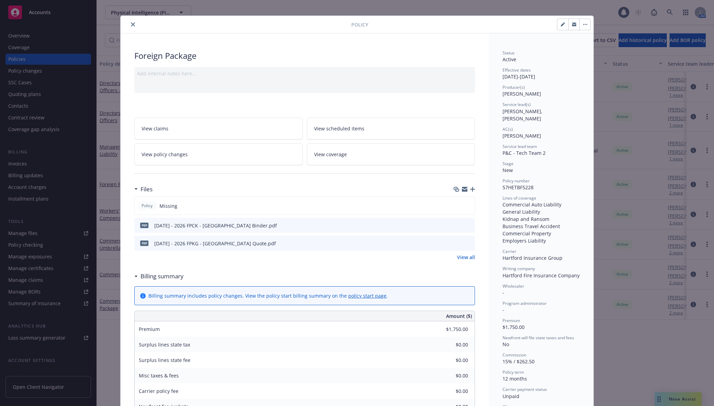
scroll to position [0, 0]
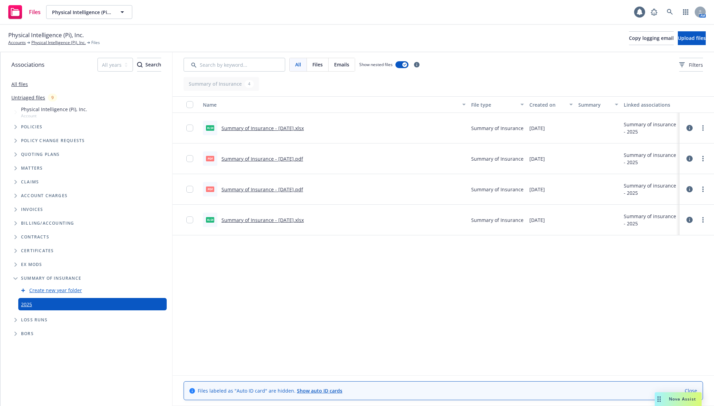
click at [407, 33] on div "Physical Intelligence (Pi), Inc. Accounts Physical Intelligence (Pi), Inc. File…" at bounding box center [356, 38] width 697 height 15
click at [274, 297] on div "Name File type Created on Summary Linked associations xlsx Summary of Insurance…" at bounding box center [443, 235] width 541 height 279
click at [64, 42] on link "Physical Intelligence (Pi), Inc." at bounding box center [58, 43] width 54 height 6
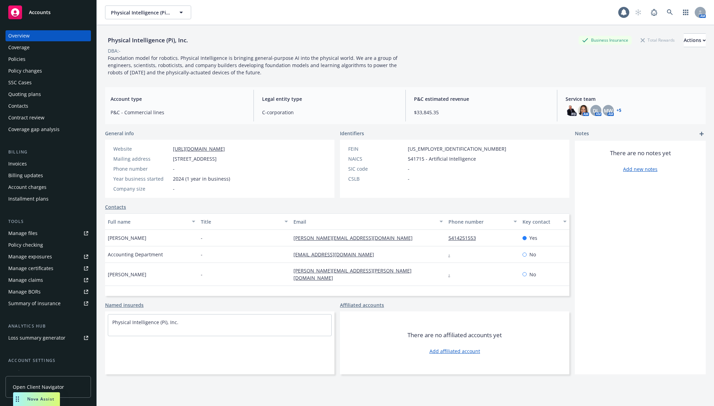
click at [73, 54] on div "Policies" at bounding box center [48, 59] width 80 height 11
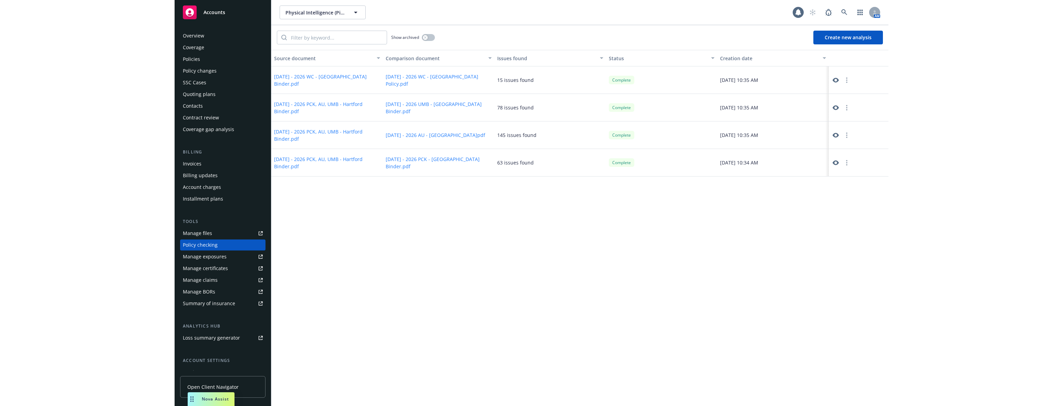
scroll to position [54, 0]
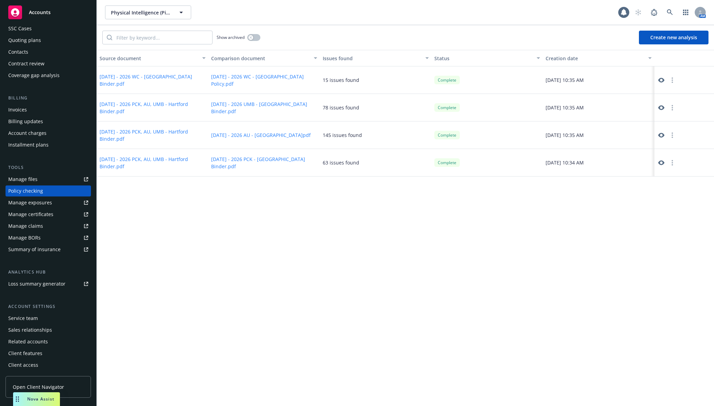
click at [661, 164] on icon at bounding box center [661, 162] width 6 height 5
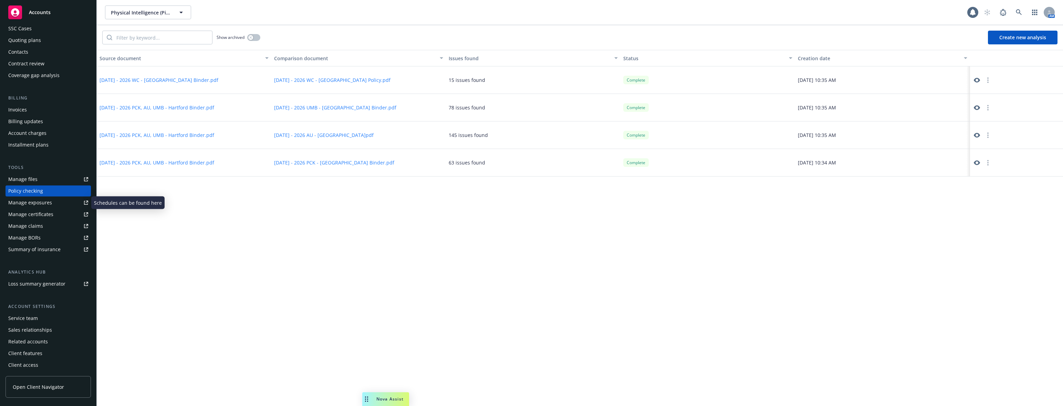
click at [47, 203] on div "Manage exposures" at bounding box center [30, 202] width 44 height 11
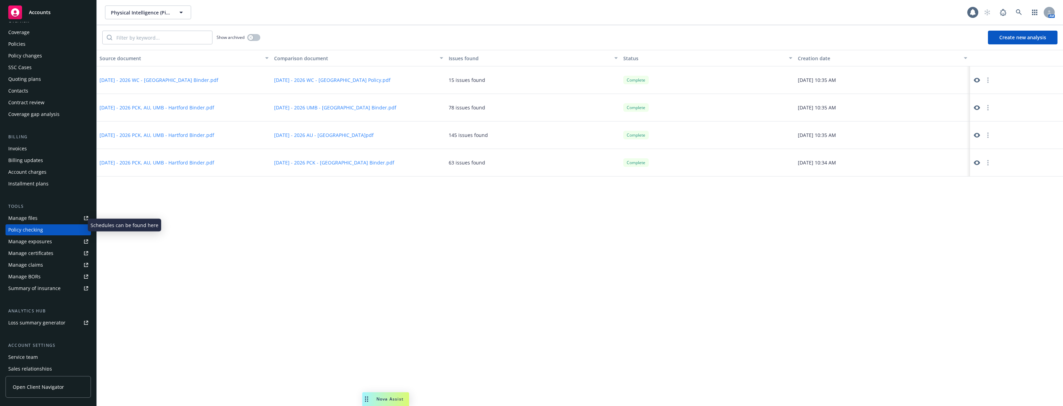
scroll to position [0, 0]
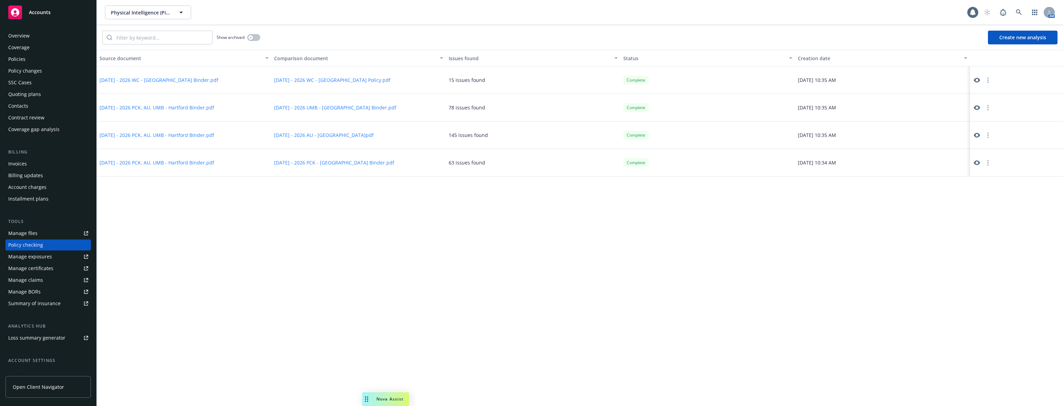
click at [44, 65] on div "Overview Coverage Policies Policy changes SSC Cases Quoting plans Contacts Cont…" at bounding box center [48, 82] width 85 height 105
click at [44, 61] on div "Policies" at bounding box center [48, 59] width 80 height 11
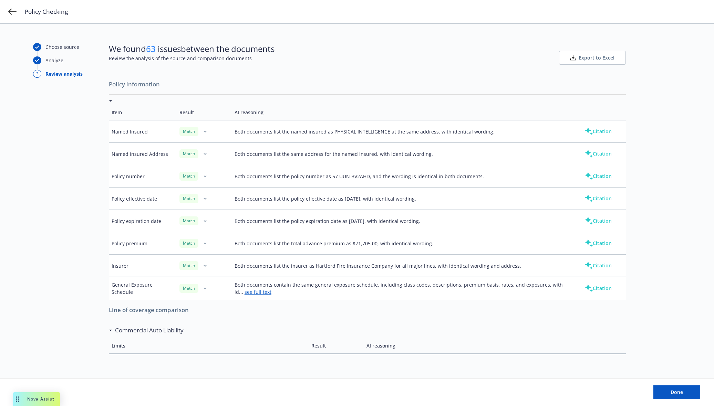
click at [111, 332] on div "Commercial Auto Liability" at bounding box center [146, 330] width 75 height 9
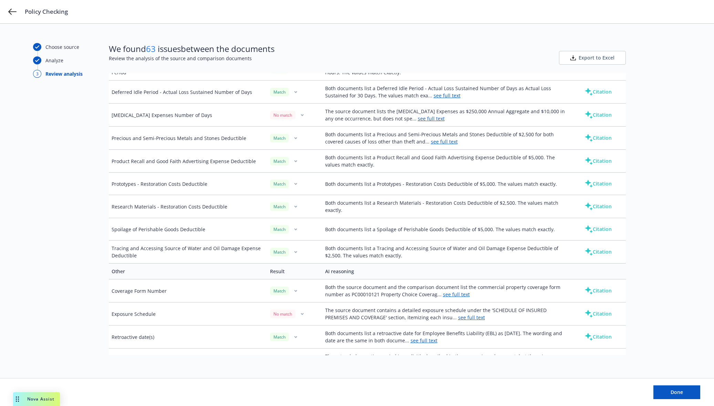
scroll to position [2296, 0]
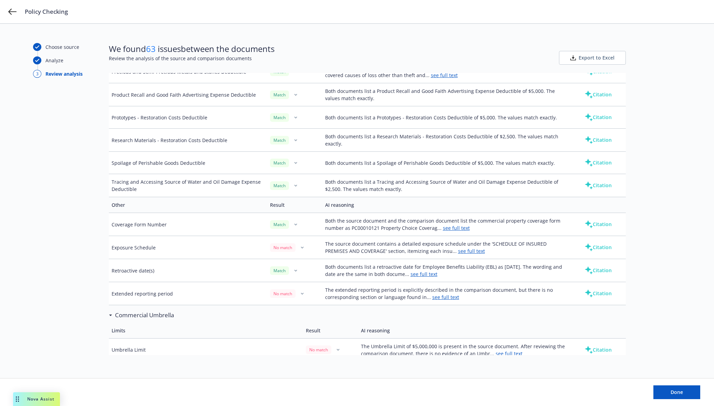
click at [458, 252] on link "see full text" at bounding box center [471, 251] width 27 height 7
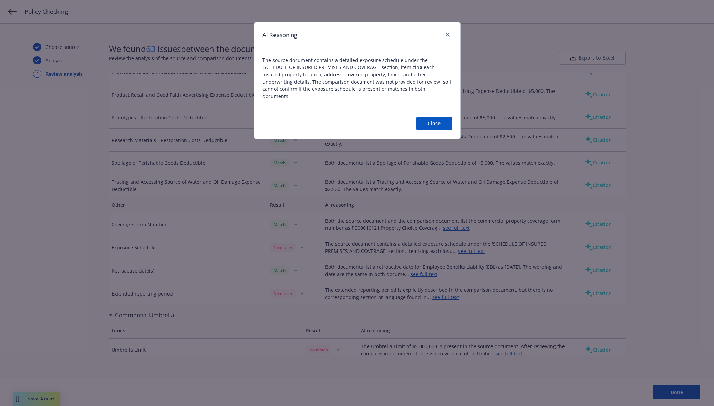
click at [430, 117] on button "Close" at bounding box center [433, 124] width 35 height 14
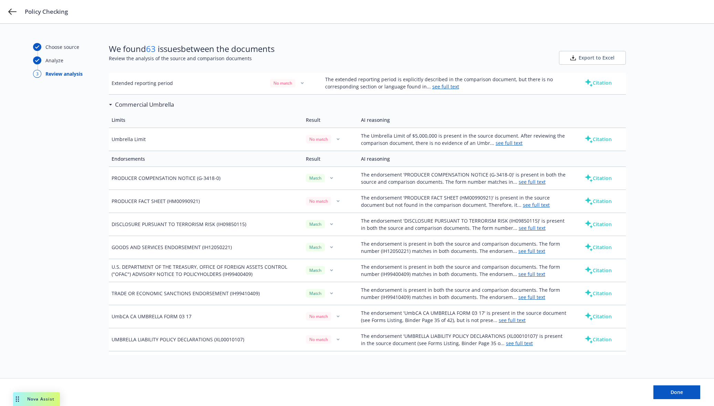
scroll to position [2439, 0]
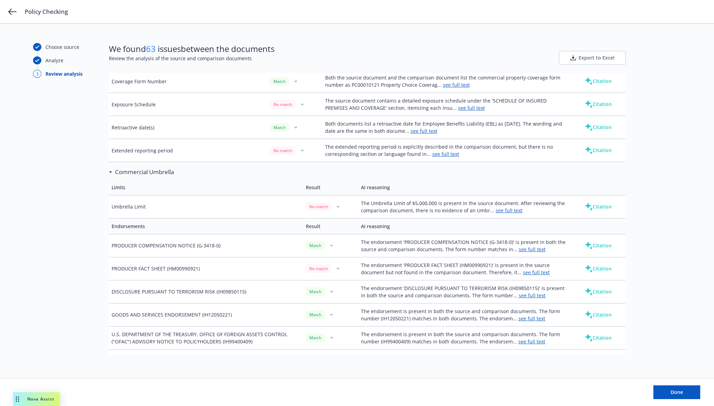
click at [111, 173] on icon at bounding box center [110, 171] width 3 height 1
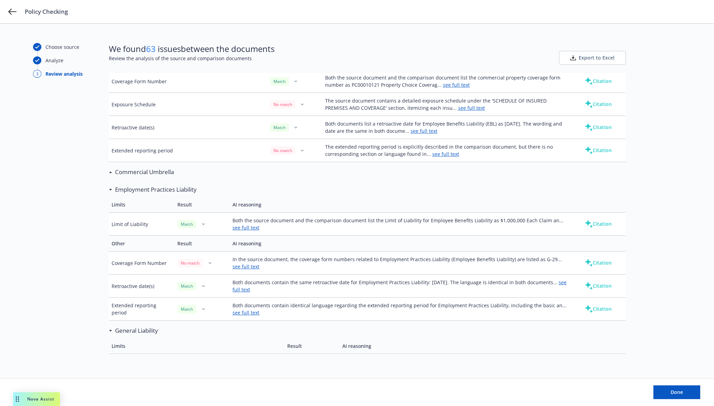
click at [109, 191] on div "Employment Practices Liability" at bounding box center [153, 189] width 88 height 9
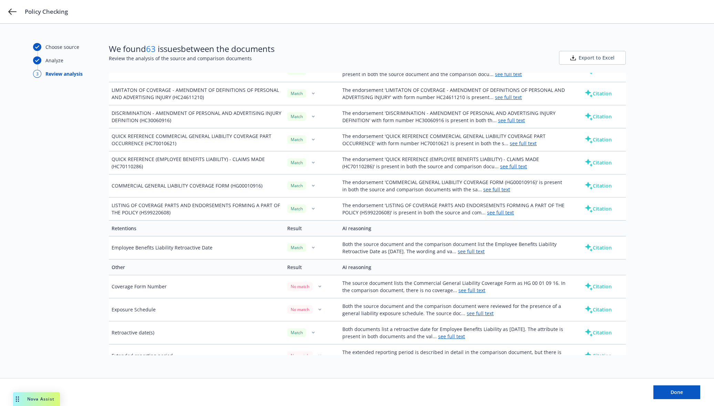
scroll to position [3169, 0]
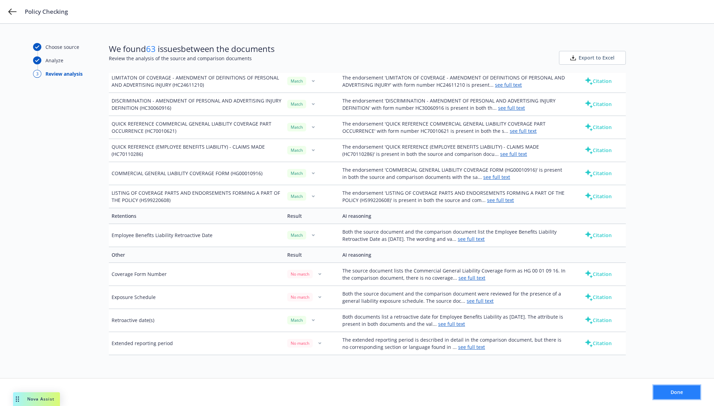
click at [670, 390] on button "Done" at bounding box center [676, 393] width 47 height 14
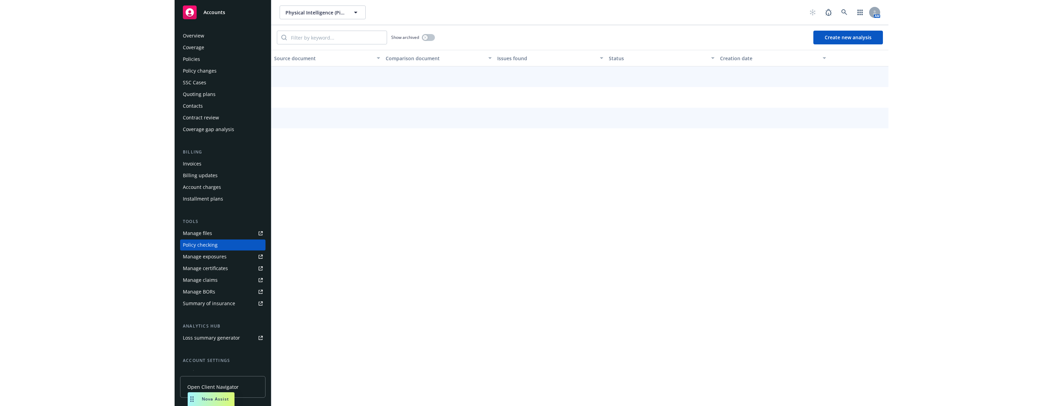
scroll to position [31, 0]
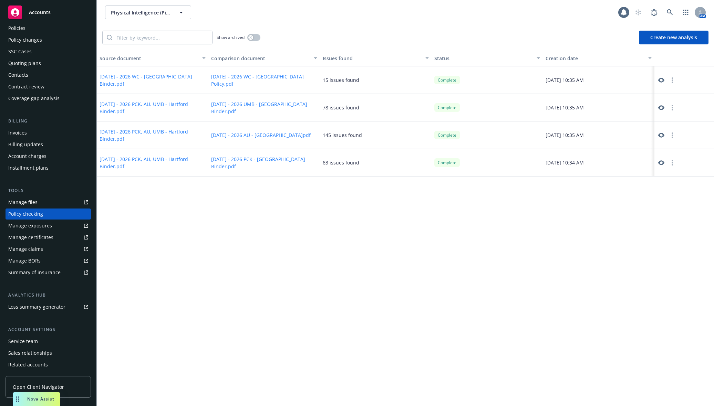
click at [660, 135] on icon at bounding box center [661, 135] width 6 height 5
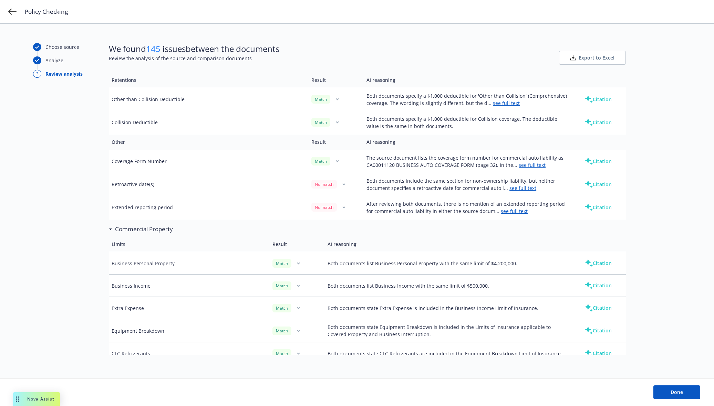
scroll to position [789, 0]
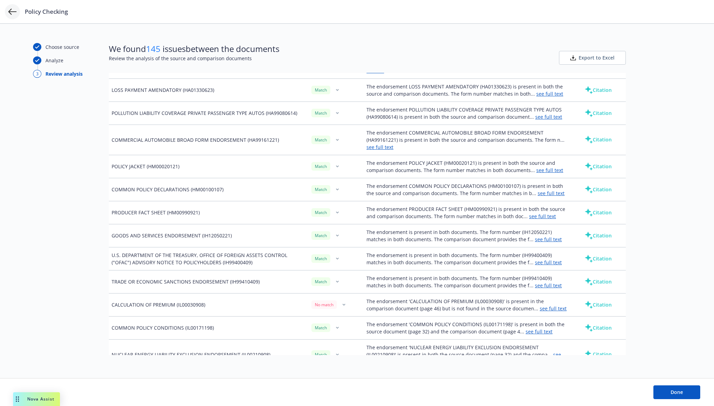
click at [14, 12] on icon at bounding box center [12, 12] width 8 height 8
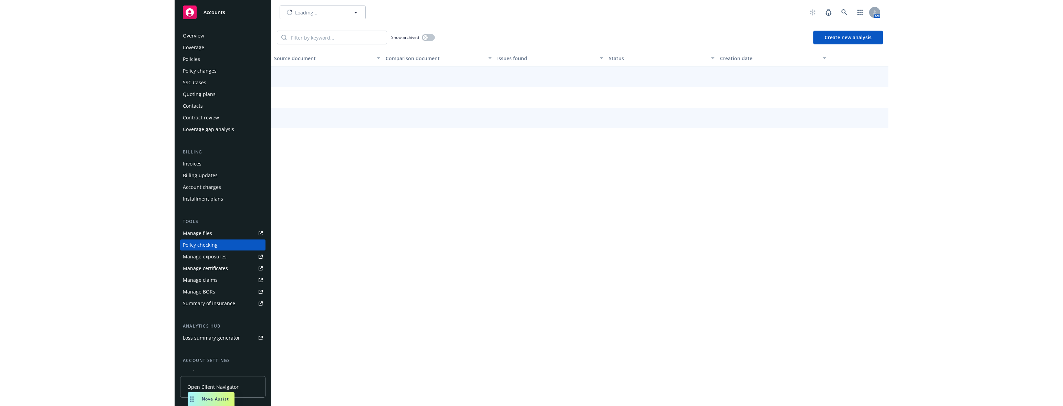
scroll to position [31, 0]
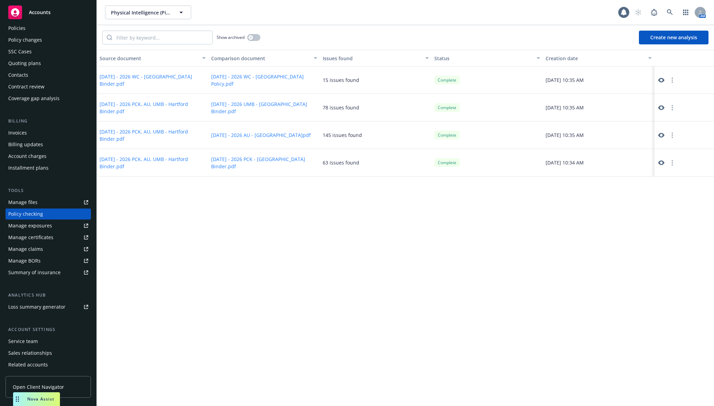
click at [661, 80] on icon at bounding box center [661, 80] width 6 height 6
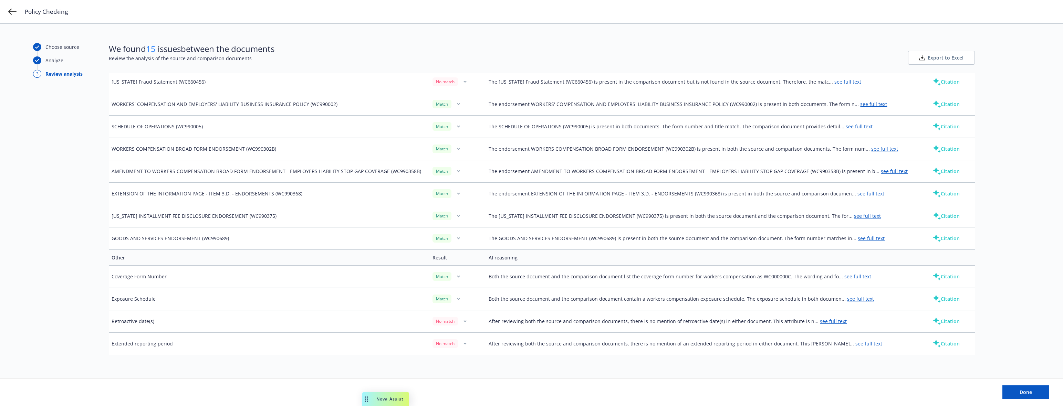
scroll to position [858, 0]
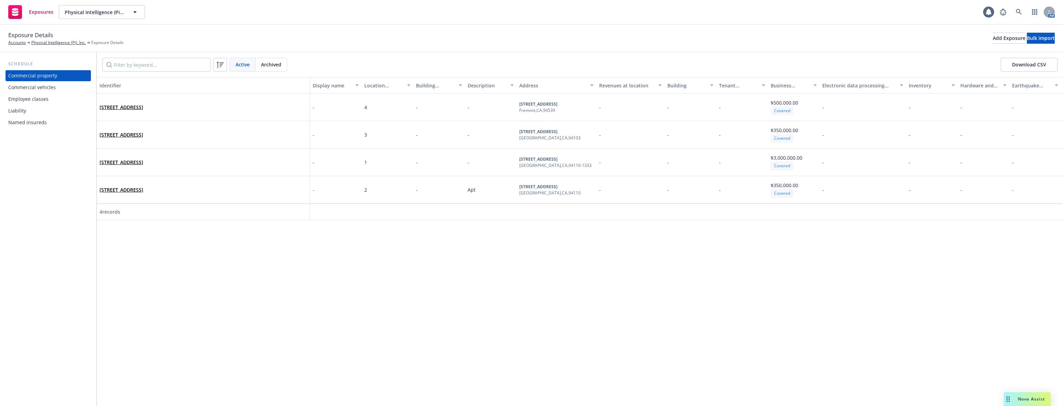
click at [366, 83] on div "Location number" at bounding box center [383, 85] width 39 height 7
click at [59, 81] on div "Commercial property" at bounding box center [48, 75] width 80 height 11
click at [60, 87] on div "Commercial vehicles" at bounding box center [48, 87] width 80 height 11
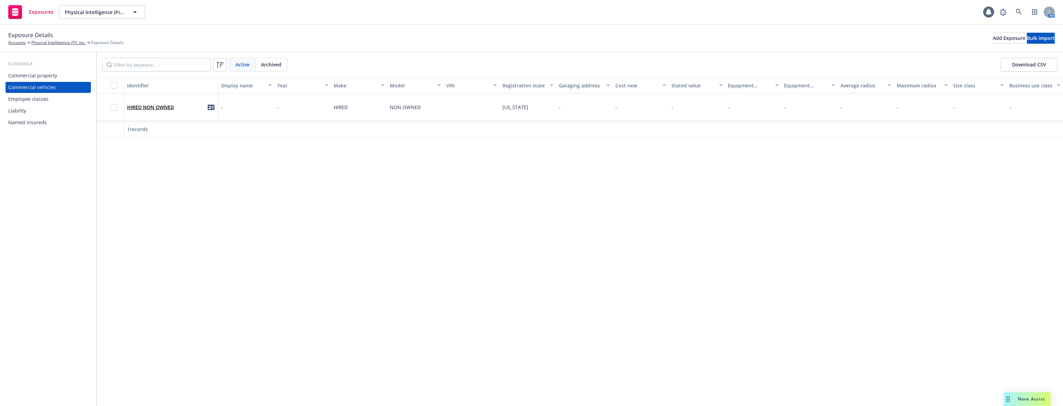
click at [54, 104] on div "Employee classes" at bounding box center [48, 99] width 80 height 11
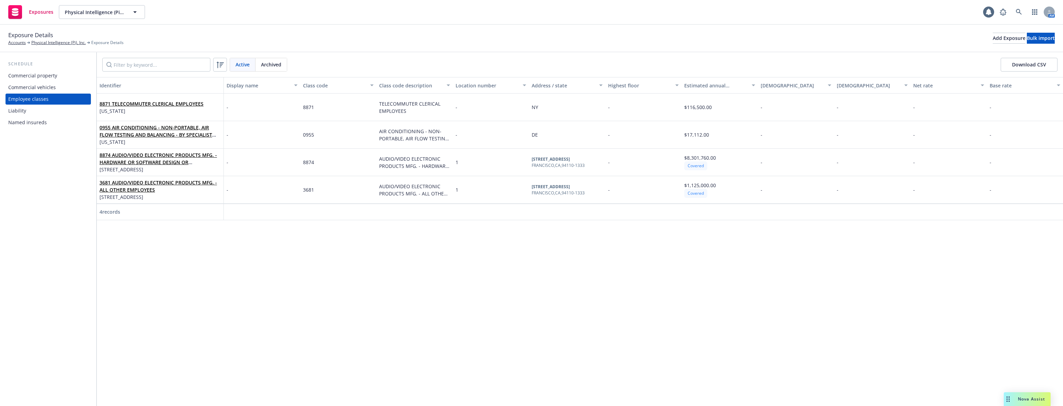
click at [50, 85] on div "Commercial vehicles" at bounding box center [32, 87] width 48 height 11
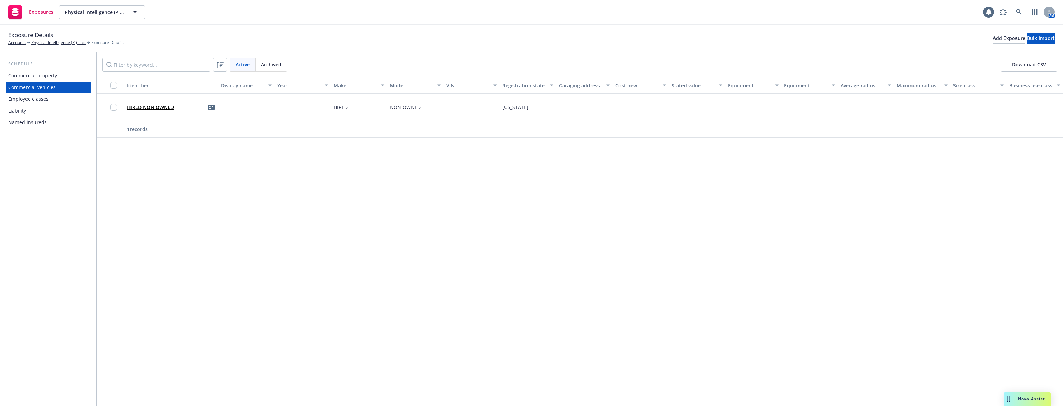
click at [50, 72] on div "Commercial property" at bounding box center [32, 75] width 49 height 11
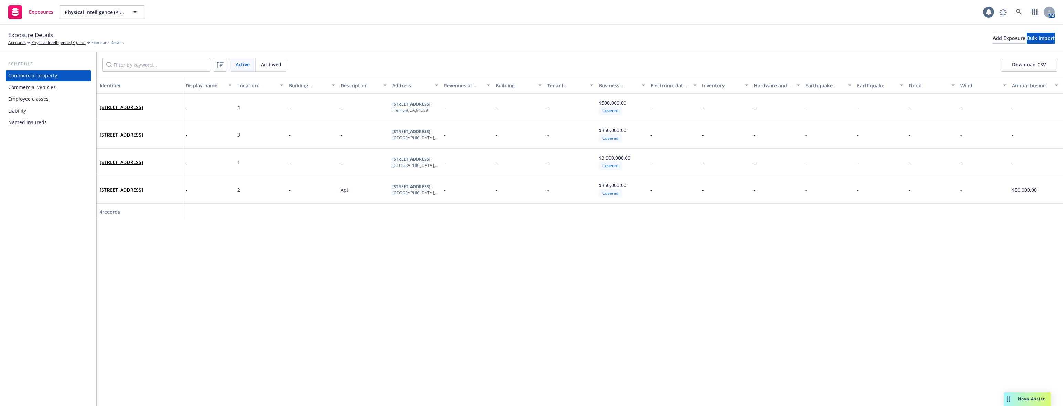
click at [44, 114] on div "Liability" at bounding box center [48, 110] width 80 height 11
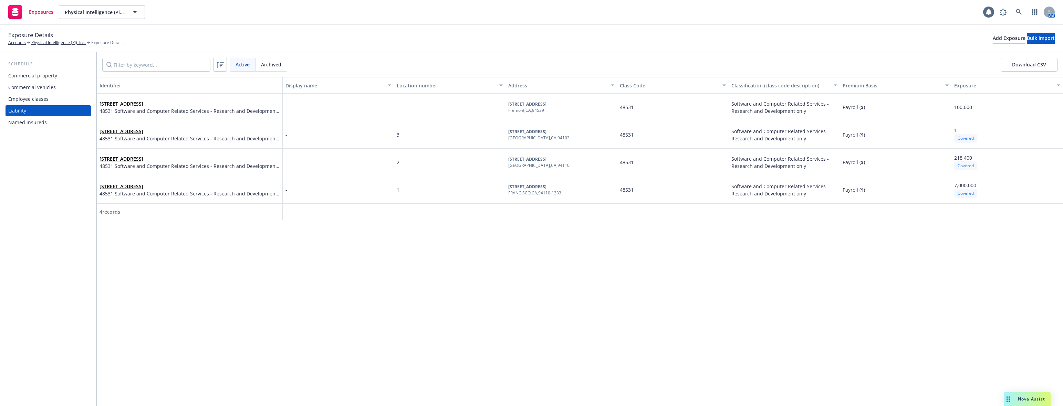
click at [419, 84] on div "Location number" at bounding box center [446, 85] width 98 height 7
click at [72, 121] on div "Named insureds" at bounding box center [48, 122] width 80 height 11
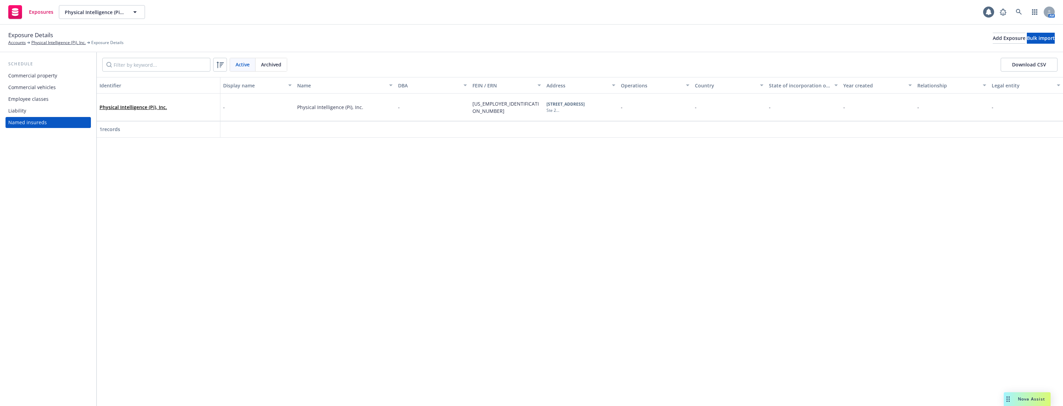
click at [486, 245] on div "Identifier Display name Name DBA FEIN / ERN Address Operations Country State of…" at bounding box center [580, 241] width 966 height 329
click at [76, 79] on div "Commercial property" at bounding box center [48, 75] width 80 height 11
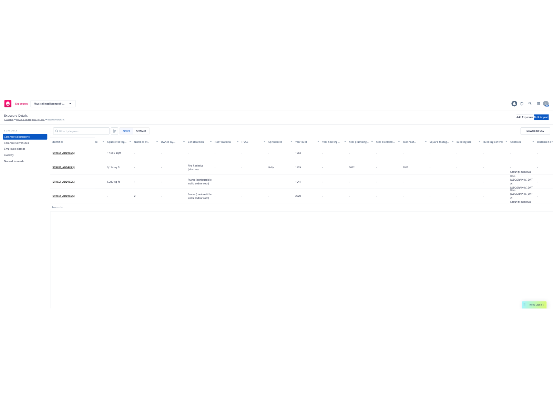
scroll to position [0, 1083]
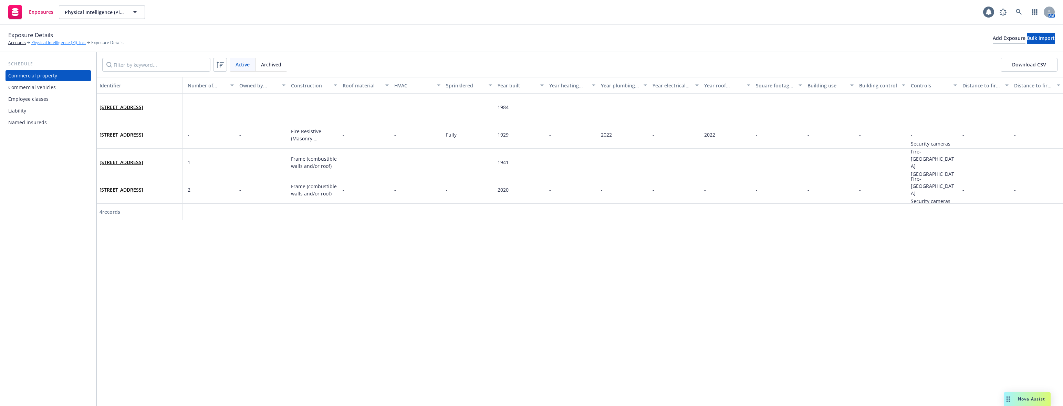
click at [51, 40] on link "Physical Intelligence (Pi), Inc." at bounding box center [58, 43] width 54 height 6
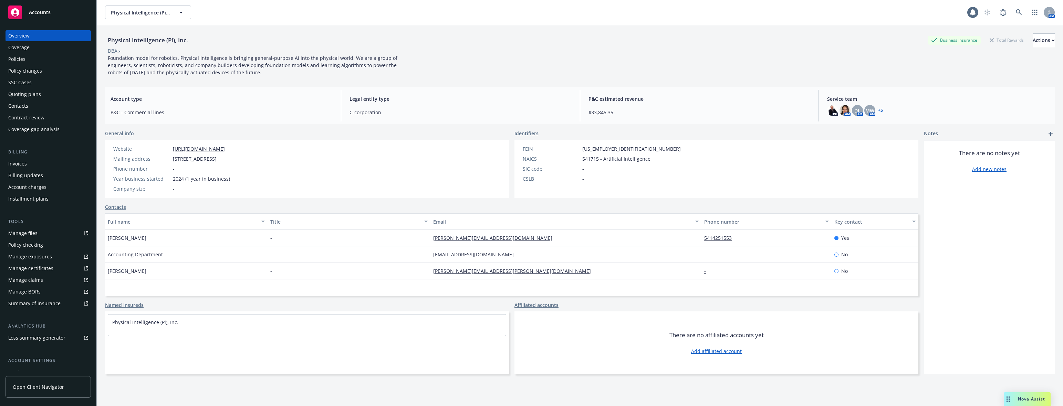
click at [31, 166] on div "Invoices" at bounding box center [48, 163] width 80 height 11
